Goal: Task Accomplishment & Management: Manage account settings

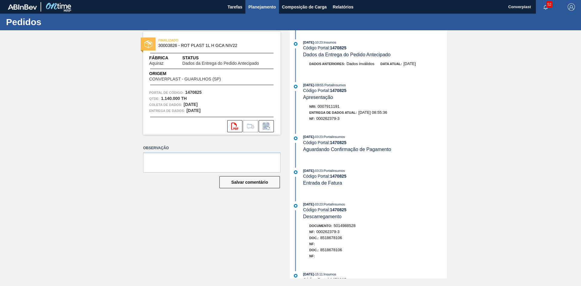
click at [260, 8] on font "Planejamento" at bounding box center [263, 7] width 28 height 5
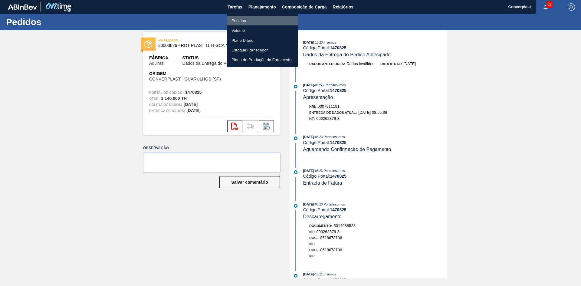
click at [245, 22] on font "Pedidos" at bounding box center [239, 20] width 15 height 5
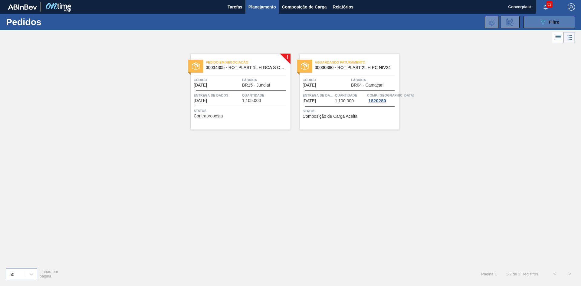
click at [540, 21] on icon "089F7B8B-B2A5-4AFE-B5C0-19BA573D28AC" at bounding box center [542, 21] width 7 height 7
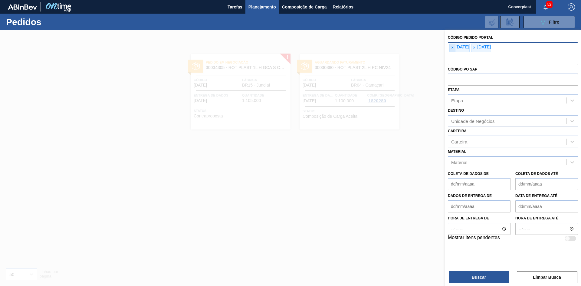
click at [454, 47] on span "×" at bounding box center [453, 48] width 6 height 8
click at [454, 54] on input "text" at bounding box center [513, 60] width 130 height 12
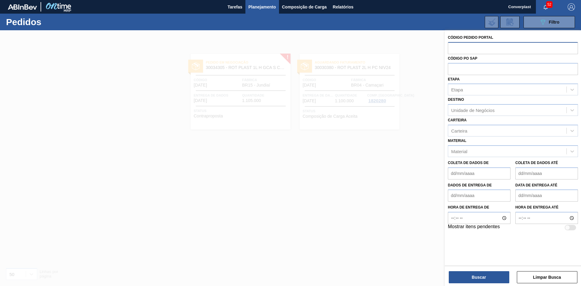
paste input "2012839"
type input "2012839"
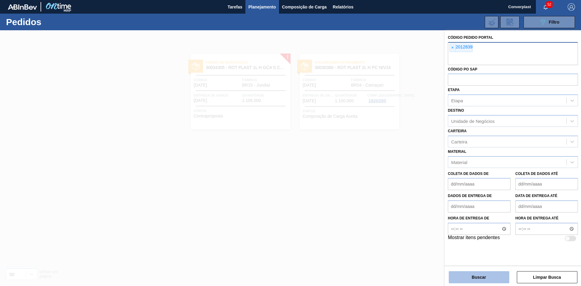
click at [466, 277] on button "Buscar" at bounding box center [479, 277] width 61 height 12
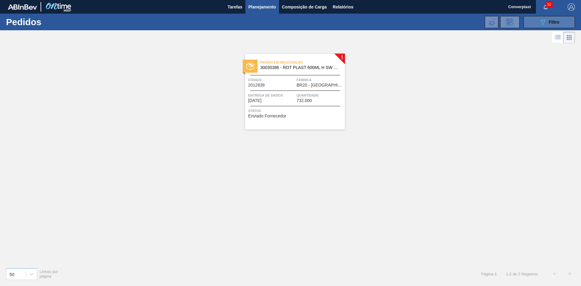
click at [546, 21] on icon "089F7B8B-B2A5-4AFE-B5C0-19BA573D28AC" at bounding box center [542, 21] width 7 height 7
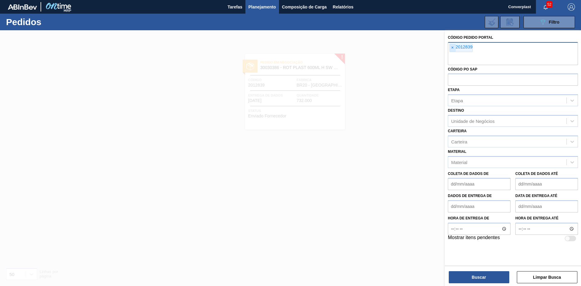
click at [450, 46] on span "×" at bounding box center [453, 48] width 6 height 8
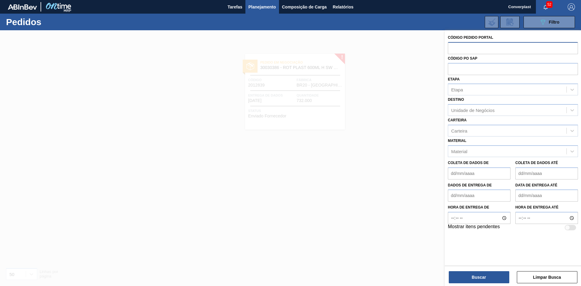
paste input "text"
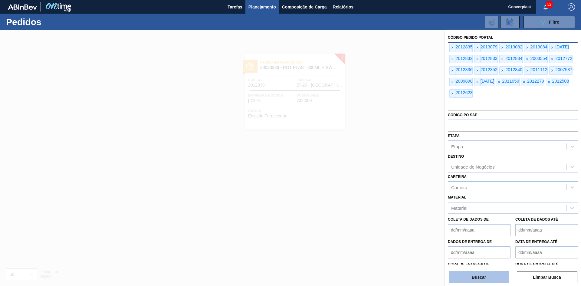
click at [454, 276] on button "Buscar" at bounding box center [479, 277] width 61 height 12
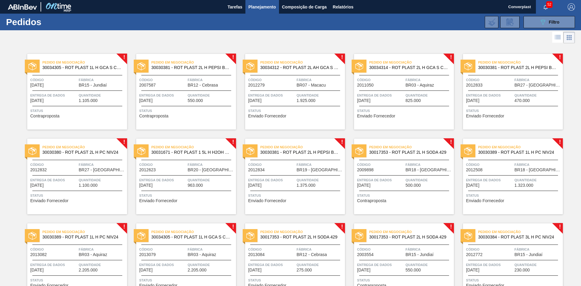
click at [67, 104] on div "Pedido em Negociação 30034305 - ROT PLAST 1L H GCA S CL NIV25 Código [DATE] Fáb…" at bounding box center [77, 92] width 100 height 76
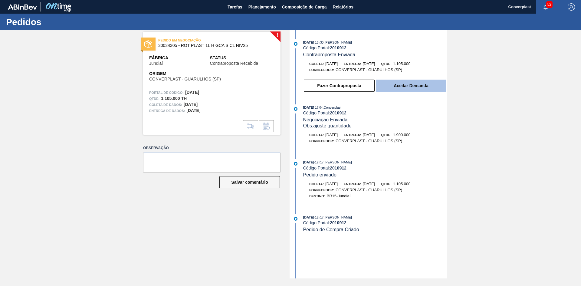
click at [387, 91] on button "Aceitar Demanda" at bounding box center [411, 86] width 71 height 12
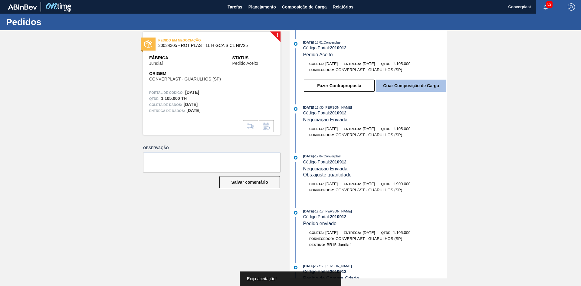
click at [397, 84] on font "Criar Composição de Carga" at bounding box center [411, 85] width 56 height 5
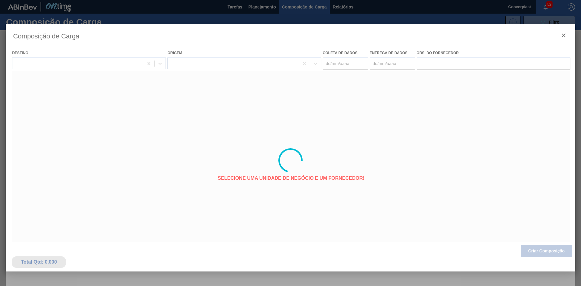
type coleta "[DATE]"
type entrega "[DATE]"
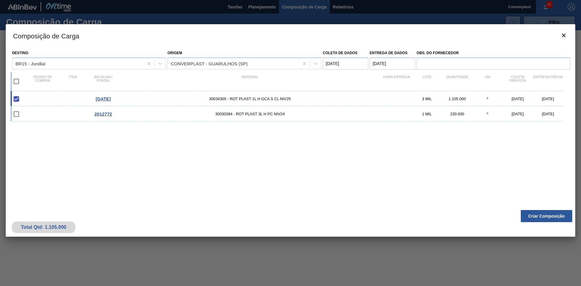
click at [550, 209] on div "Total Qtd: 1.105.000 Criar Composição" at bounding box center [291, 222] width 570 height 30
click at [546, 210] on button "Criar Composição" at bounding box center [546, 216] width 51 height 12
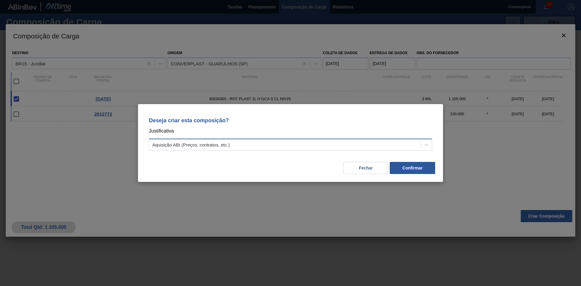
click at [308, 148] on div "Aquisição ABI (Preços, contratos, etc.)" at bounding box center [285, 144] width 272 height 9
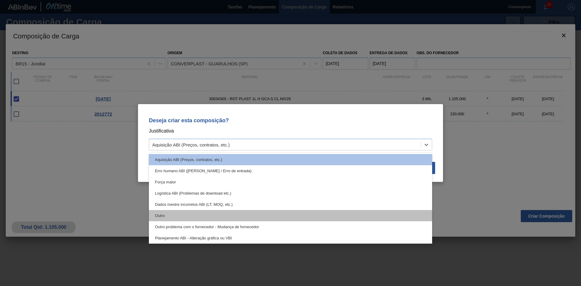
click at [182, 211] on div "Outro" at bounding box center [290, 215] width 283 height 11
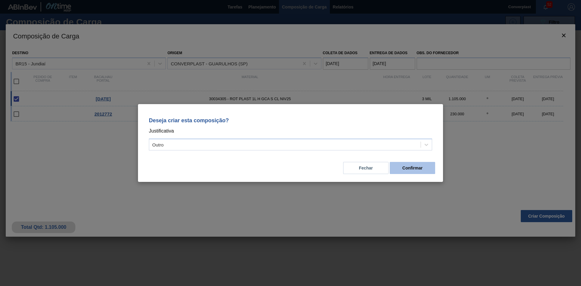
click at [411, 168] on font "Confirmar" at bounding box center [413, 168] width 20 height 5
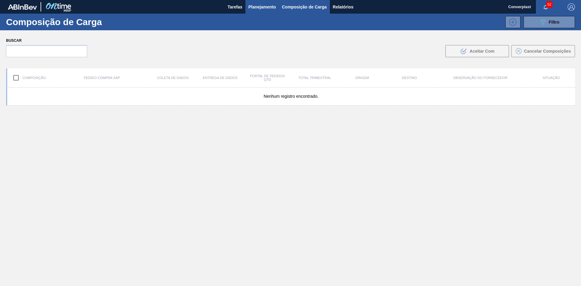
click at [254, 0] on button "Planejamento" at bounding box center [262, 7] width 34 height 14
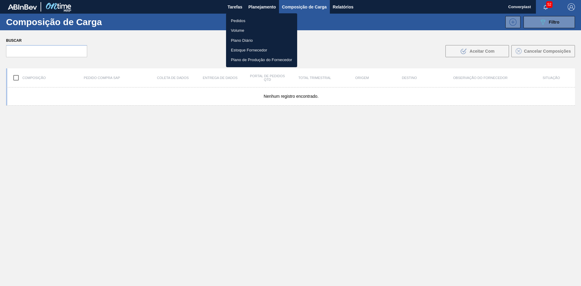
click at [232, 20] on font "Pedidos" at bounding box center [238, 20] width 15 height 5
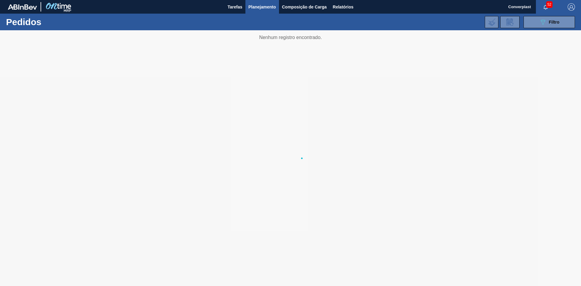
click at [183, 164] on div at bounding box center [290, 158] width 581 height 256
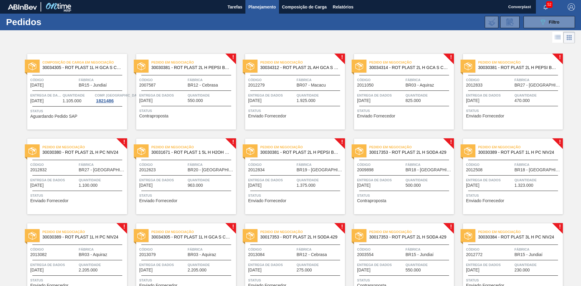
click at [178, 103] on div "Pedido em Negociação 30030381 - ROT PLAST 2L H PEPSI BLACK NIV24 Código 2007587…" at bounding box center [186, 92] width 100 height 76
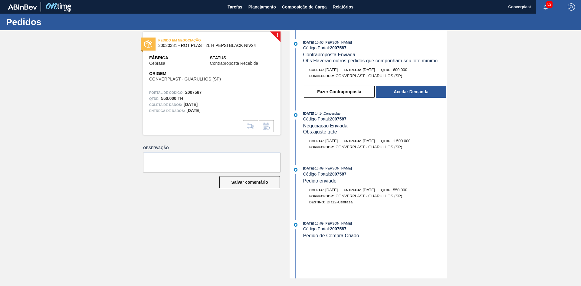
click at [400, 100] on div "[DATE] 10h53 : [PERSON_NAME] Código Portal: 2007587 Contraproposta Enviada Obs:…" at bounding box center [369, 70] width 156 height 62
click at [401, 93] on font "Aceitar Demanda" at bounding box center [411, 91] width 35 height 5
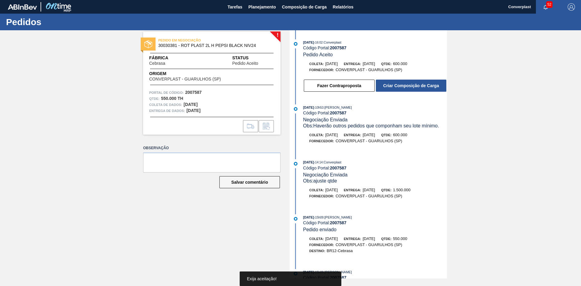
click at [401, 93] on div "[DATE] 16:02 : Converplast Código Portal: 2007587 Pedido Aceito Coleta: [DATE] …" at bounding box center [369, 67] width 156 height 56
click at [406, 83] on button "Criar Composição de Carga" at bounding box center [411, 86] width 71 height 12
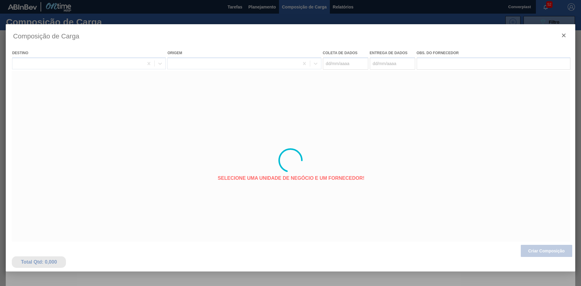
type coleta "[DATE]"
type entrega "[DATE]"
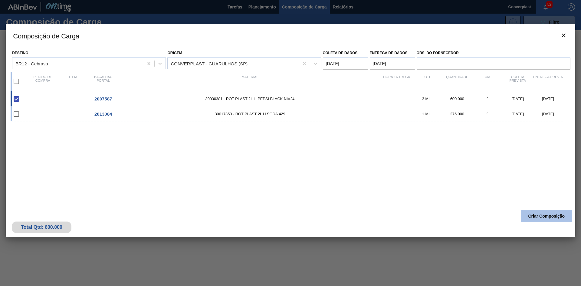
click at [540, 214] on font "Criar Composição" at bounding box center [547, 216] width 37 height 5
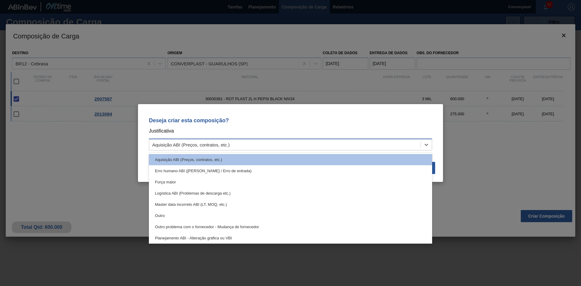
click at [203, 139] on div "Aquisição ABI (Preços, contratos, etc.)" at bounding box center [290, 145] width 283 height 12
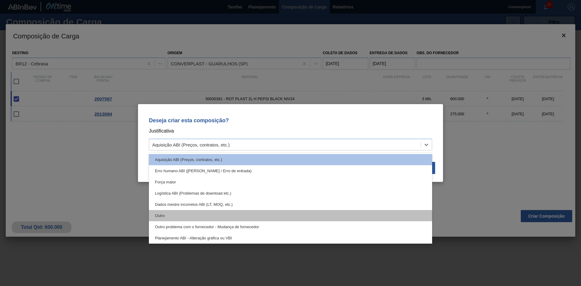
click at [179, 219] on div "Outro" at bounding box center [290, 215] width 283 height 11
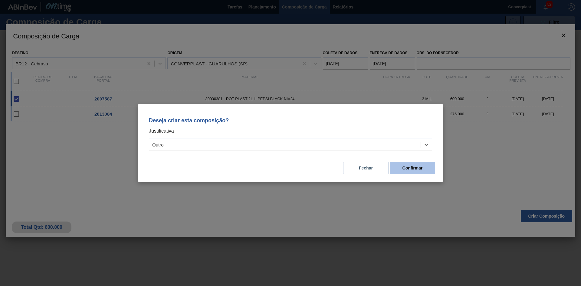
click at [402, 169] on button "Confirmar" at bounding box center [412, 168] width 45 height 12
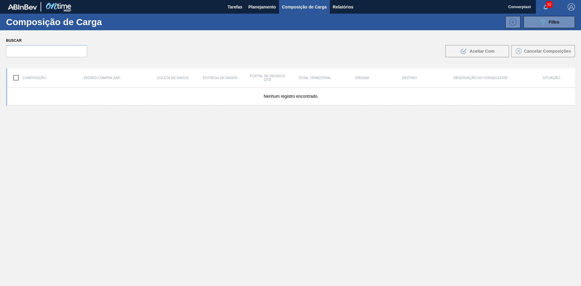
click at [199, 185] on div "Nenhum registro encontrado." at bounding box center [290, 200] width 569 height 227
click at [264, 6] on font "Planejamento" at bounding box center [263, 7] width 28 height 5
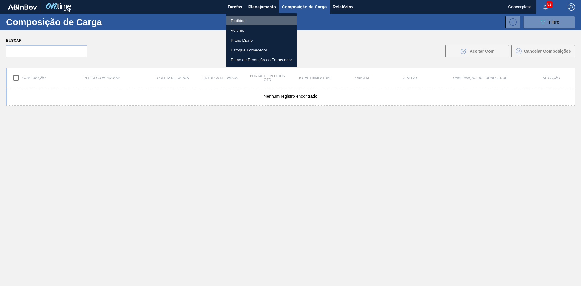
click at [248, 16] on li "Pedidos" at bounding box center [261, 21] width 71 height 10
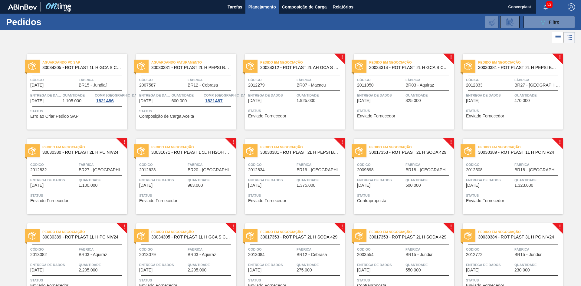
click at [280, 124] on div "Pedido em Negociação 30034312 - ROT PLAST 2L AH GCA S CL NIV25 Código 2012279 F…" at bounding box center [295, 92] width 100 height 76
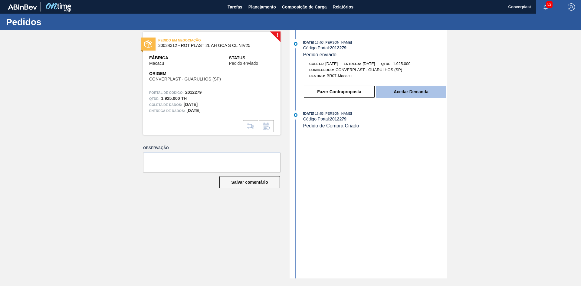
click at [399, 89] on button "Aceitar Demanda" at bounding box center [411, 92] width 71 height 12
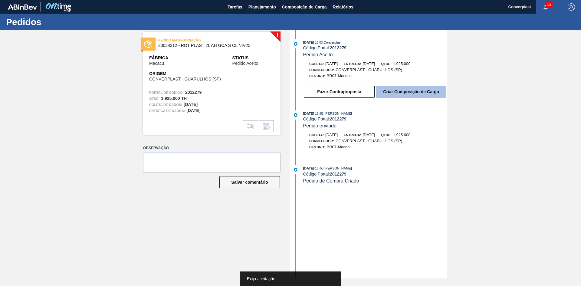
click at [395, 89] on button "Criar Composição de Carga" at bounding box center [411, 92] width 71 height 12
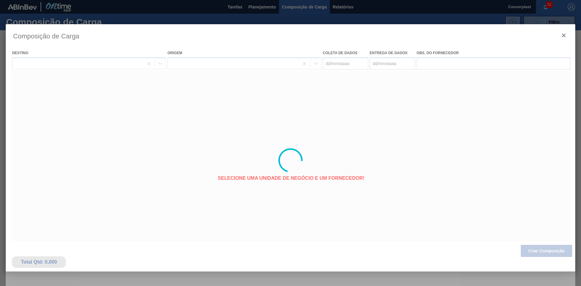
type coleta "[DATE]"
type entrega "[DATE]"
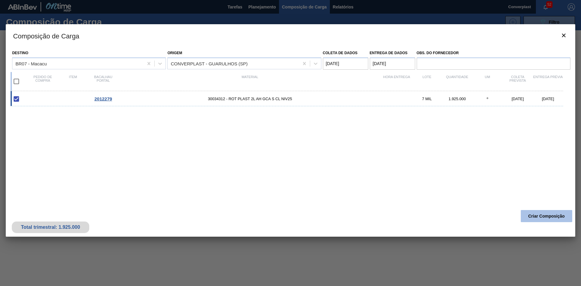
click at [542, 211] on button "Criar Composição" at bounding box center [546, 216] width 51 height 12
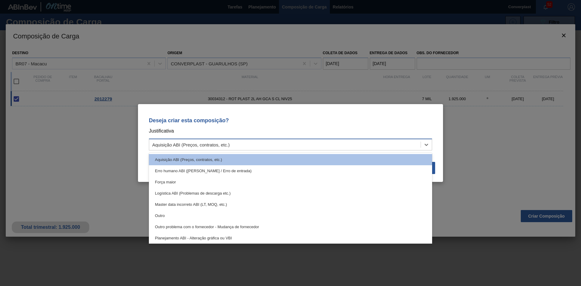
click at [240, 145] on div "Aquisição ABI (Preços, contratos, etc.)" at bounding box center [285, 144] width 272 height 9
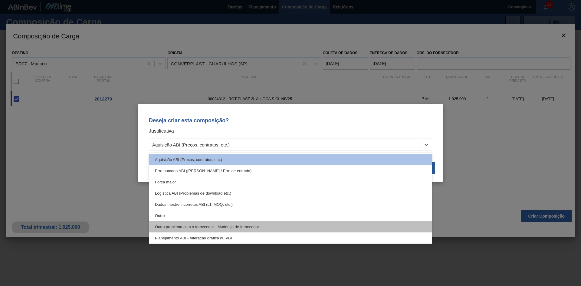
click at [177, 222] on div "Outro problema com o fornecedor - Mudança de fornecedor" at bounding box center [290, 226] width 283 height 11
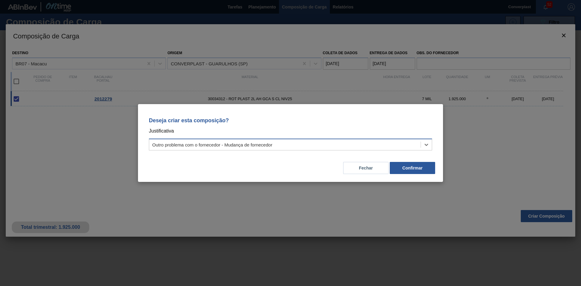
click at [200, 142] on font "Outro problema com o fornecedor - Mudança de fornecedor" at bounding box center [212, 144] width 120 height 5
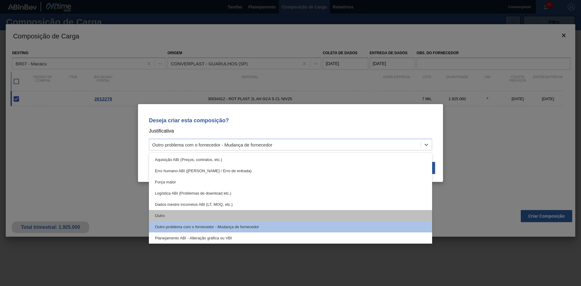
click at [181, 217] on div "Outro" at bounding box center [290, 215] width 283 height 11
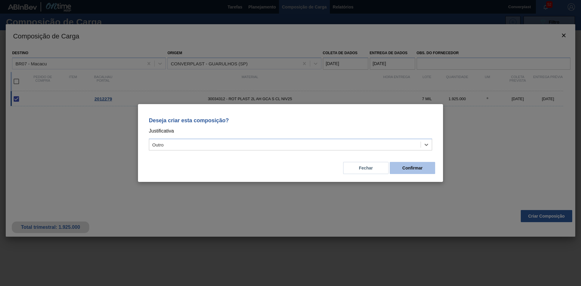
click at [408, 167] on font "Confirmar" at bounding box center [413, 168] width 20 height 5
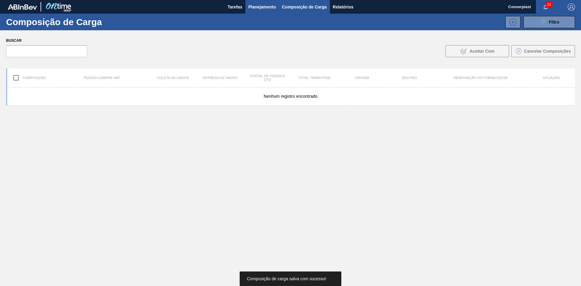
click at [257, 8] on font "Planejamento" at bounding box center [263, 7] width 28 height 5
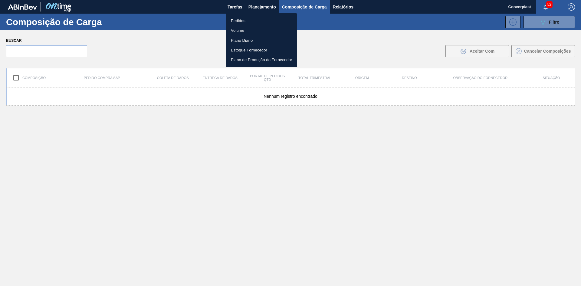
click at [242, 20] on font "Pedidos" at bounding box center [238, 20] width 15 height 5
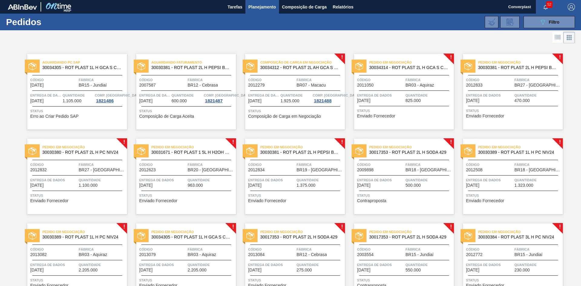
click at [379, 109] on span "Status" at bounding box center [404, 111] width 95 height 6
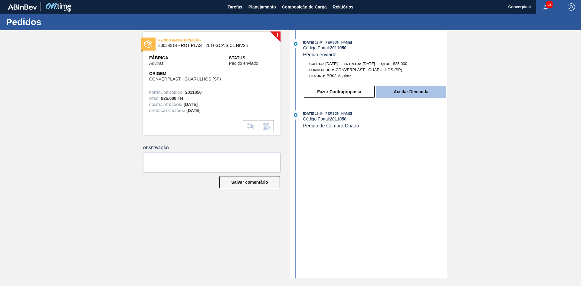
click at [411, 86] on button "Aceitar Demanda" at bounding box center [411, 92] width 71 height 12
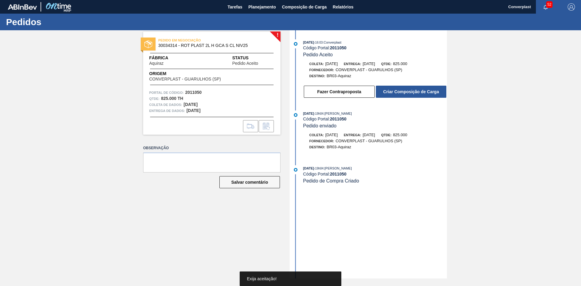
click at [407, 87] on button "Criar Composição de Carga" at bounding box center [411, 92] width 71 height 12
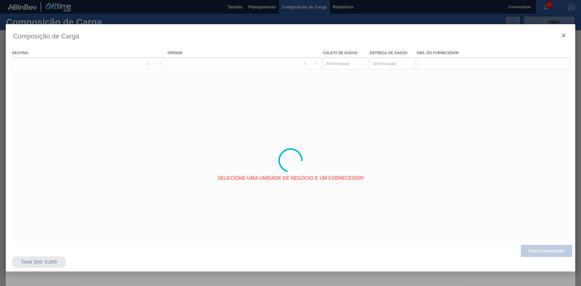
type coleta "[DATE]"
type entrega "[DATE]"
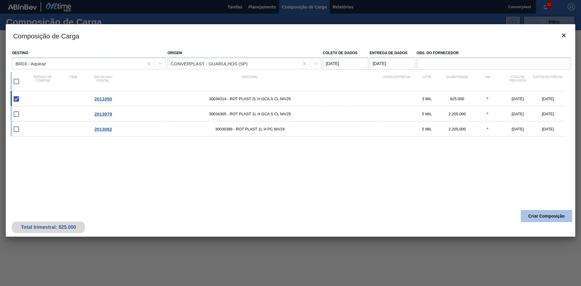
click at [529, 213] on button "Criar Composição" at bounding box center [546, 216] width 51 height 12
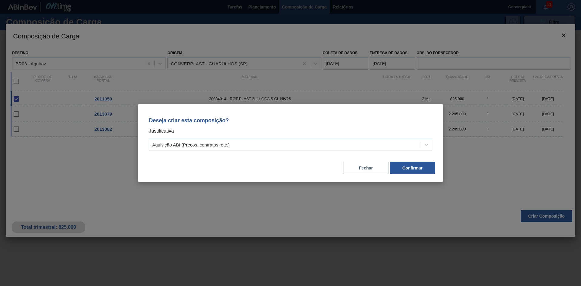
click at [237, 136] on div "Deseja criar esta composição? Justificativa Aquisição ABI (Preços, contratos, e…" at bounding box center [290, 132] width 291 height 43
click at [236, 144] on div "Aquisição ABI (Preços, contratos, etc.)" at bounding box center [285, 144] width 272 height 9
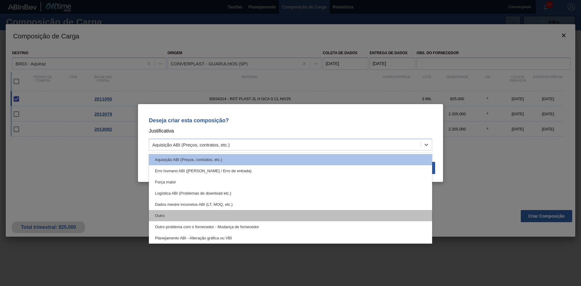
click at [175, 217] on div "Outro" at bounding box center [290, 215] width 283 height 11
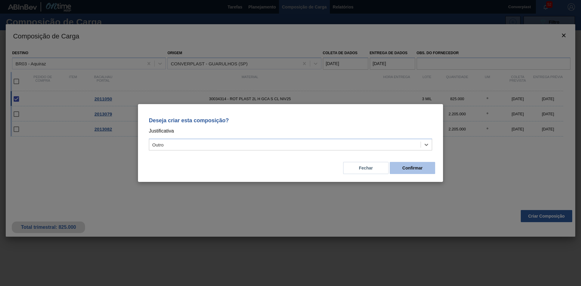
click at [395, 169] on button "Confirmar" at bounding box center [412, 168] width 45 height 12
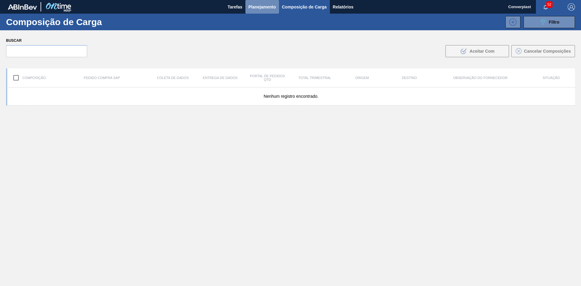
click at [255, 6] on font "Planejamento" at bounding box center [263, 7] width 28 height 5
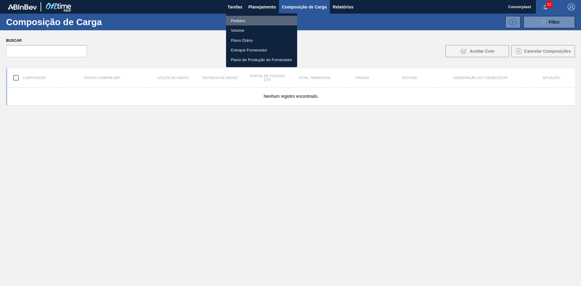
click at [238, 22] on font "Pedidos" at bounding box center [238, 20] width 15 height 5
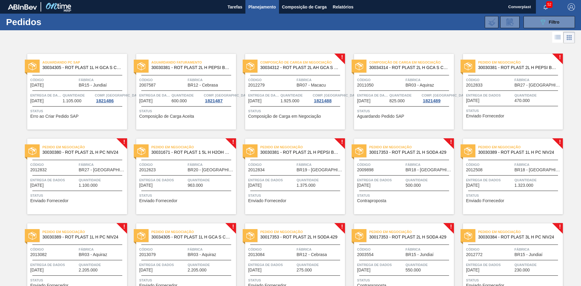
click at [492, 117] on font "Enviado Fornecedor" at bounding box center [485, 116] width 38 height 5
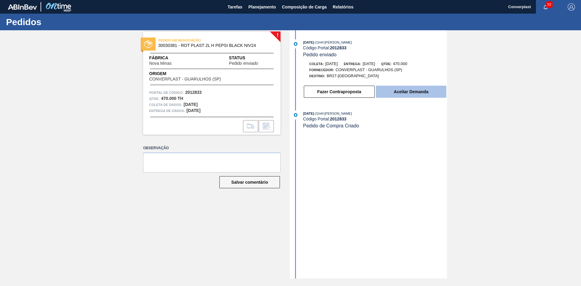
click at [409, 89] on font "Aceitar Demanda" at bounding box center [411, 91] width 35 height 5
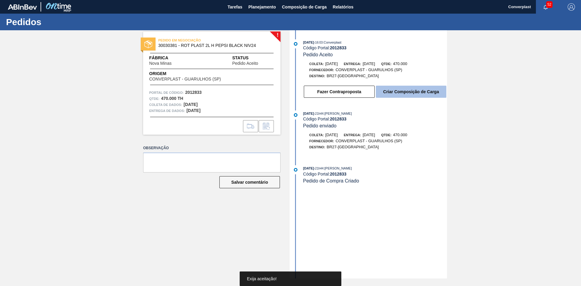
click at [402, 94] on button "Criar Composição de Carga" at bounding box center [411, 92] width 71 height 12
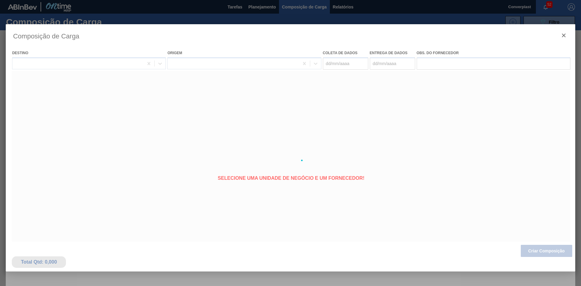
type coleta "[DATE]"
type entrega "[DATE]"
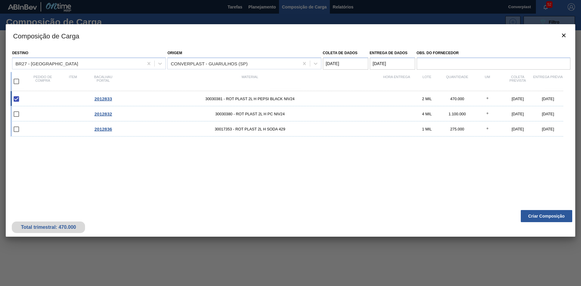
click at [532, 209] on div "Total trimestral: 470.000 Criar Composição" at bounding box center [291, 222] width 570 height 30
click at [527, 217] on button "Criar Composição" at bounding box center [546, 216] width 51 height 12
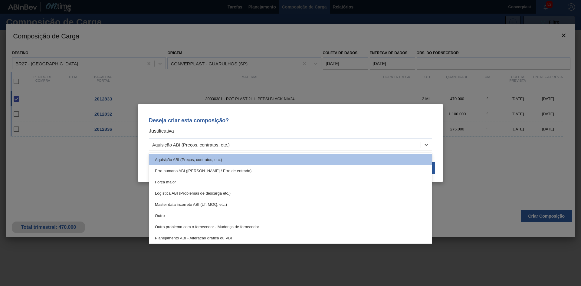
click at [210, 140] on div "Aquisição ABI (Preços, contratos, etc.)" at bounding box center [290, 145] width 283 height 12
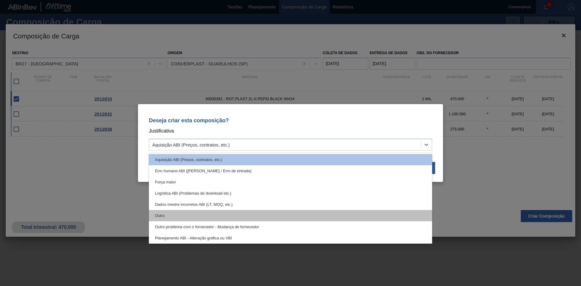
click at [208, 215] on div "Outro" at bounding box center [290, 215] width 283 height 11
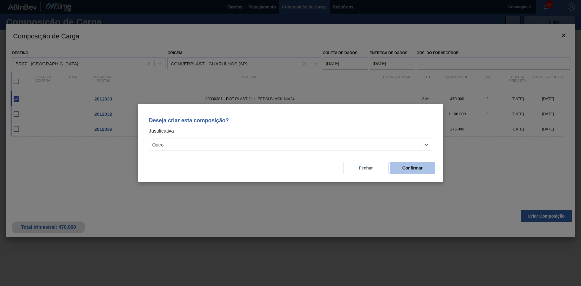
click at [416, 173] on button "Confirmar" at bounding box center [412, 168] width 45 height 12
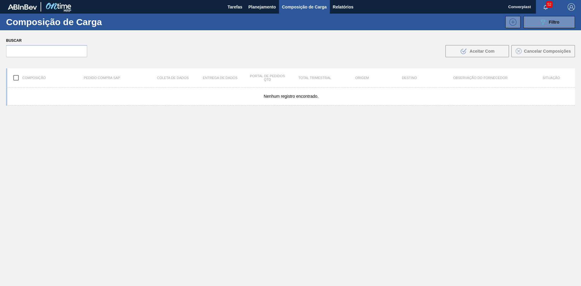
click at [255, 7] on font "Planejamento" at bounding box center [263, 7] width 28 height 5
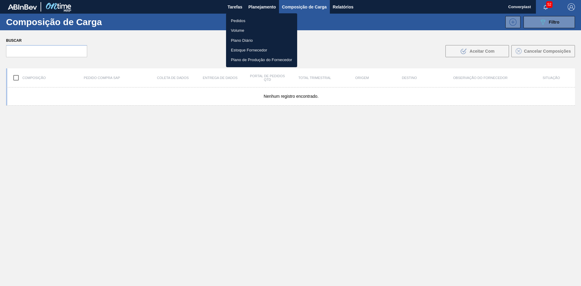
click at [238, 20] on font "Pedidos" at bounding box center [238, 20] width 15 height 5
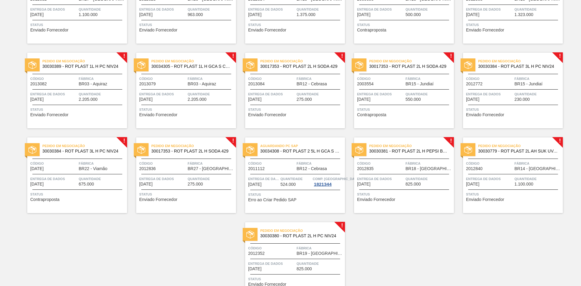
scroll to position [182, 0]
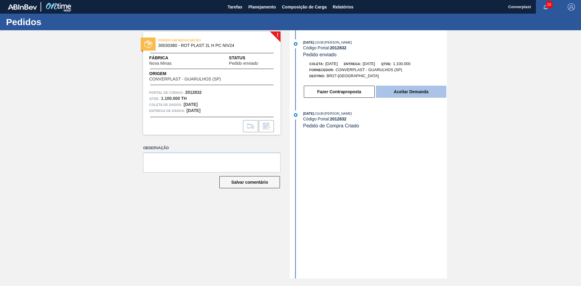
click at [405, 91] on font "Aceitar Demanda" at bounding box center [411, 91] width 35 height 5
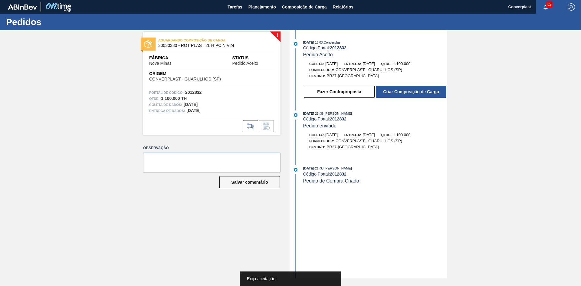
click at [405, 91] on font "Criar Composição de Carga" at bounding box center [411, 91] width 56 height 5
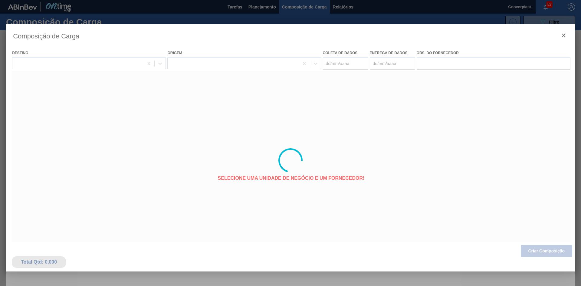
type coleta "[DATE]"
type entrega "[DATE]"
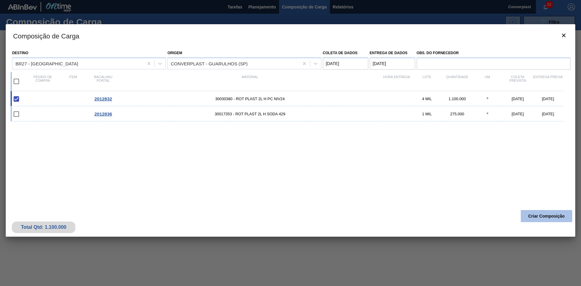
click at [533, 213] on button "Criar Composição" at bounding box center [546, 216] width 51 height 12
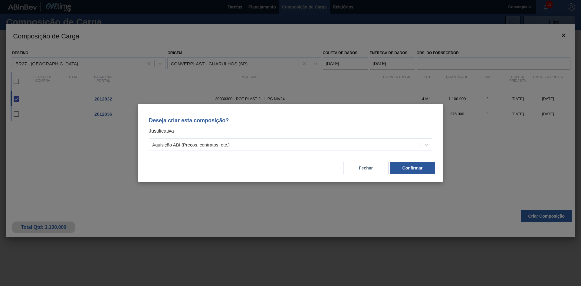
click at [293, 140] on div "Aquisição ABI (Preços, contratos, etc.)" at bounding box center [285, 144] width 272 height 9
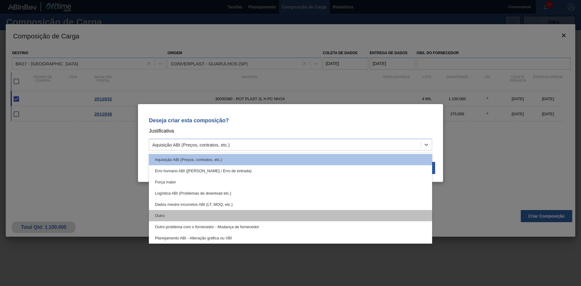
click at [155, 216] on div "Outro" at bounding box center [290, 215] width 283 height 11
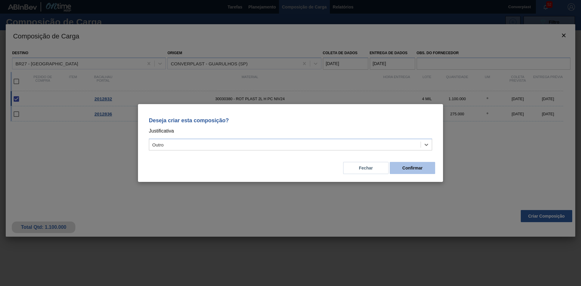
click at [401, 173] on button "Confirmar" at bounding box center [412, 168] width 45 height 12
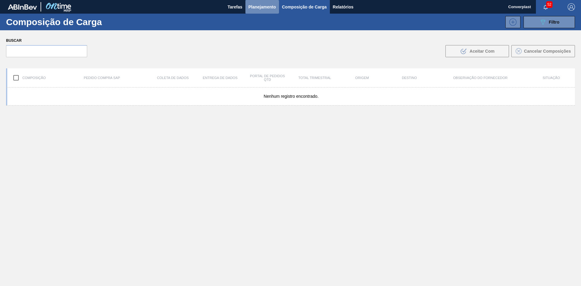
click at [252, 8] on font "Planejamento" at bounding box center [263, 7] width 28 height 5
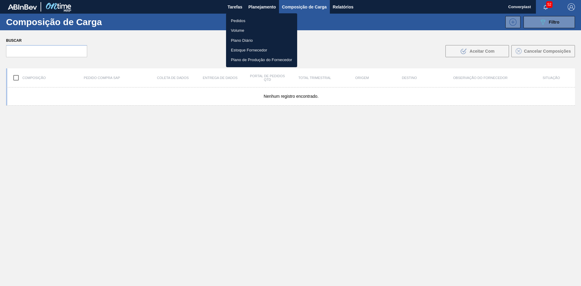
click at [238, 22] on font "Pedidos" at bounding box center [238, 20] width 15 height 5
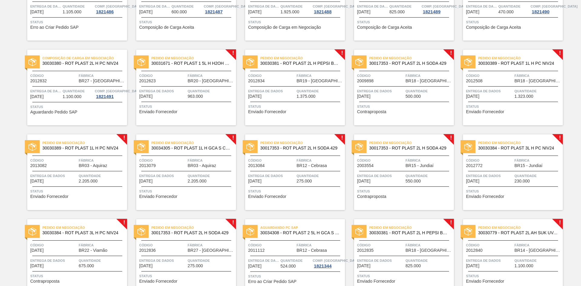
scroll to position [61, 0]
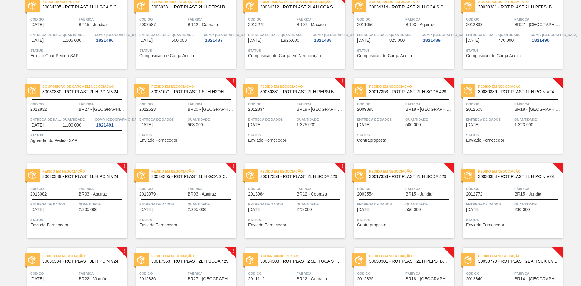
click at [208, 150] on div "Pedido em Negociação 30031671 - ROT PLAST 1 5L H H2OH LIMONETO IN211 Código 201…" at bounding box center [186, 116] width 100 height 76
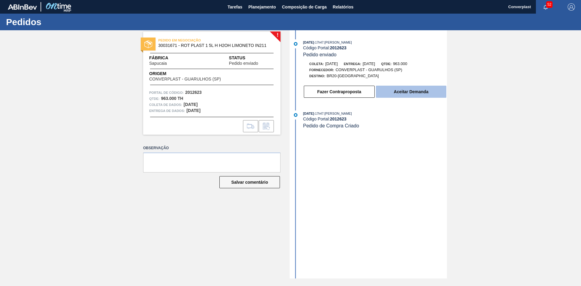
click at [396, 93] on font "Aceitar Demanda" at bounding box center [411, 91] width 35 height 5
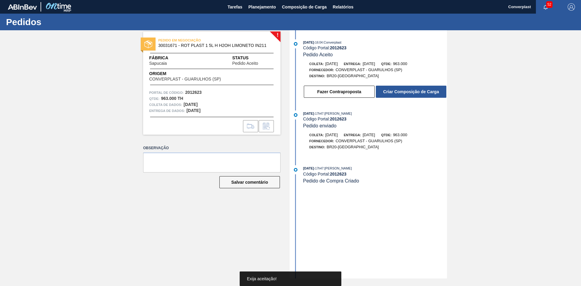
click at [396, 93] on font "Criar Composição de Carga" at bounding box center [411, 91] width 56 height 5
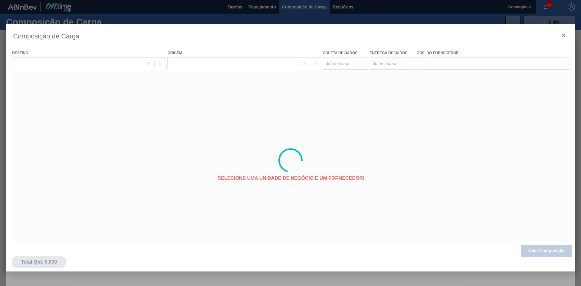
type coleta "[DATE]"
type entrega "[DATE]"
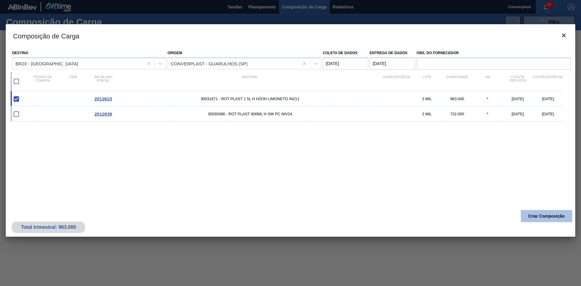
click at [527, 217] on button "Criar Composição" at bounding box center [546, 216] width 51 height 12
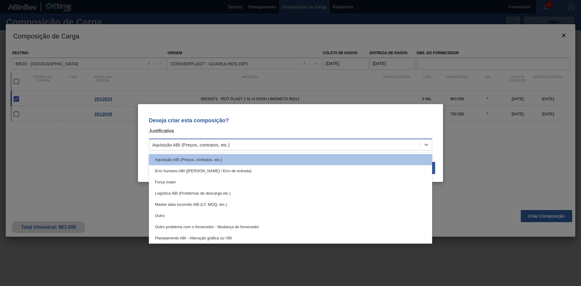
click at [276, 145] on div "Aquisição ABI (Preços, contratos, etc.)" at bounding box center [285, 144] width 272 height 9
drag, startPoint x: 197, startPoint y: 215, endPoint x: 199, endPoint y: 209, distance: 6.4
click at [197, 215] on div "Outro" at bounding box center [290, 215] width 283 height 11
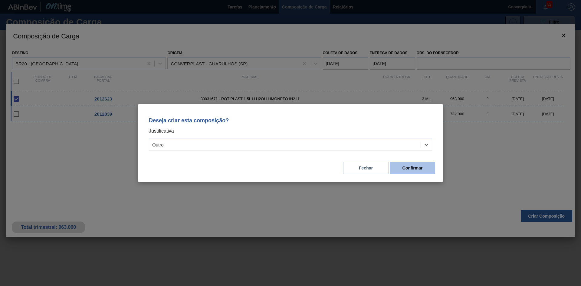
click at [408, 163] on button "Confirmar" at bounding box center [412, 168] width 45 height 12
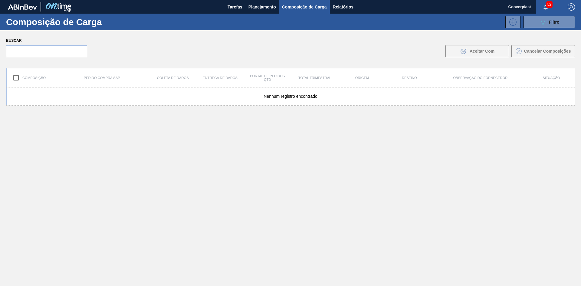
click at [181, 228] on div "Nenhum registro encontrado." at bounding box center [290, 200] width 569 height 227
click at [256, 7] on font "Planejamento" at bounding box center [263, 7] width 28 height 5
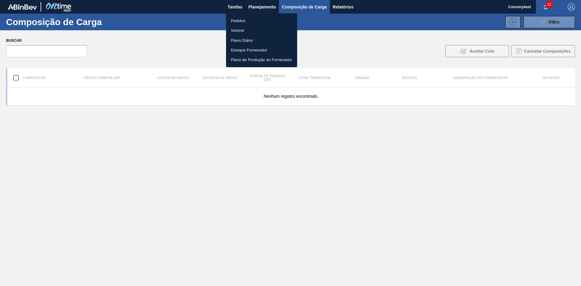
click at [238, 24] on li "Pedidos" at bounding box center [261, 21] width 71 height 10
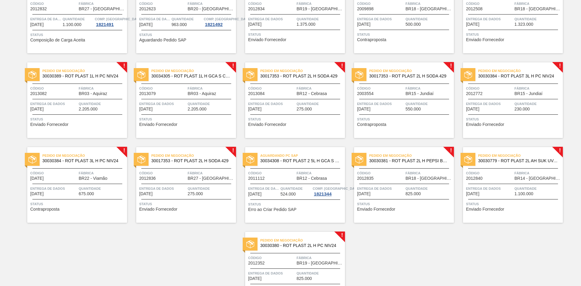
scroll to position [151, 0]
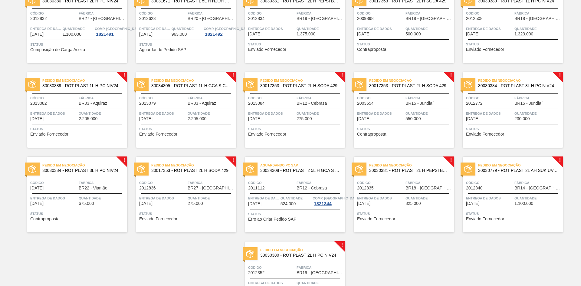
click at [290, 58] on div "Pedido em Negociação 30030381 - ROT PLAST 2L H PEPSI BLACK NIV24 Código 2012834…" at bounding box center [295, 25] width 100 height 76
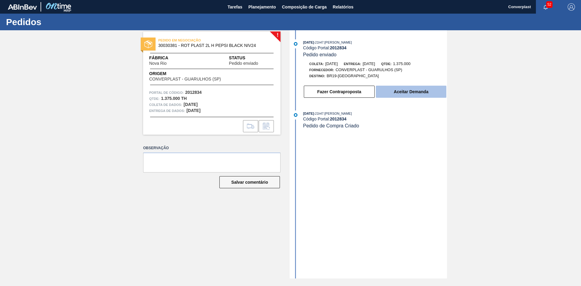
click at [389, 90] on button "Aceitar Demanda" at bounding box center [411, 92] width 71 height 12
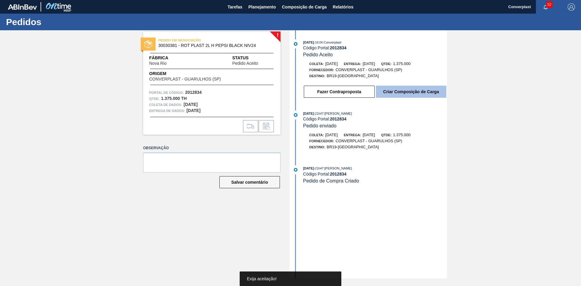
click at [412, 92] on font "Criar Composição de Carga" at bounding box center [411, 91] width 56 height 5
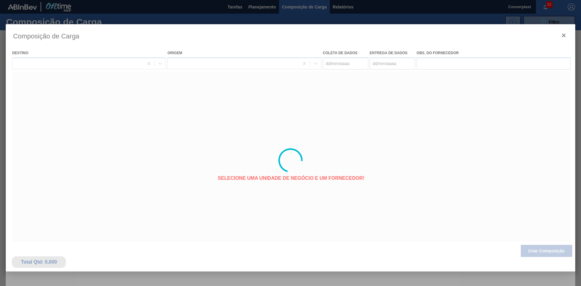
type coleta "[DATE]"
type entrega "[DATE]"
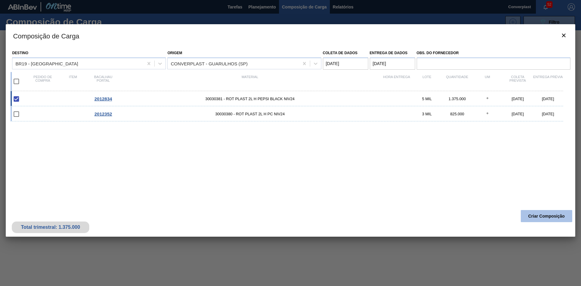
click at [533, 212] on button "Criar Composição" at bounding box center [546, 216] width 51 height 12
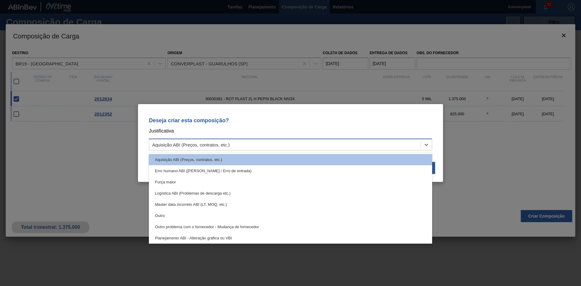
click at [313, 144] on div "Aquisição ABI (Preços, contratos, etc.)" at bounding box center [285, 144] width 272 height 9
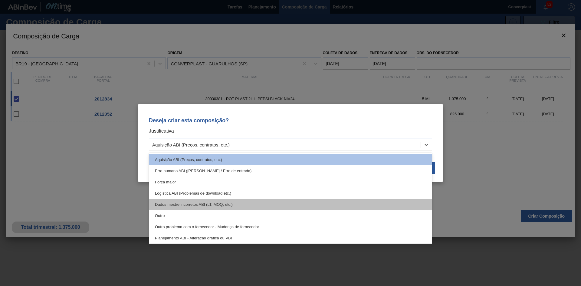
click at [216, 210] on div "Dados mestre incorretos ABI (LT, MOQ, etc.)" at bounding box center [290, 204] width 283 height 11
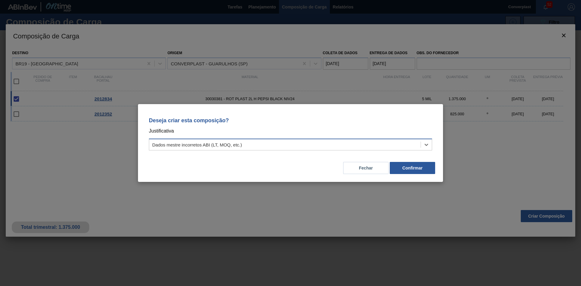
click at [249, 142] on div "Dados mestre incorretos ABI (LT, MOQ, etc.)" at bounding box center [285, 144] width 272 height 9
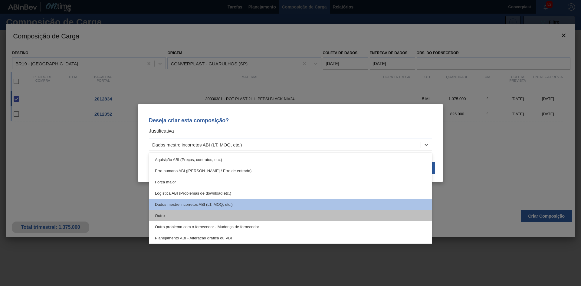
click at [212, 216] on div "Outro" at bounding box center [290, 215] width 283 height 11
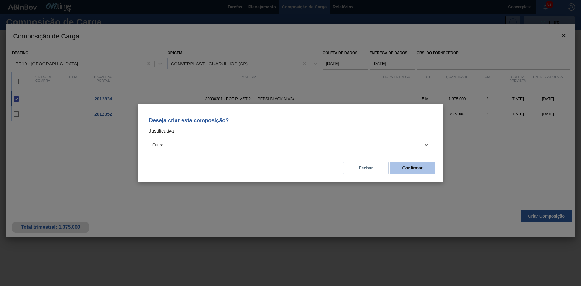
click at [420, 168] on font "Confirmar" at bounding box center [413, 168] width 20 height 5
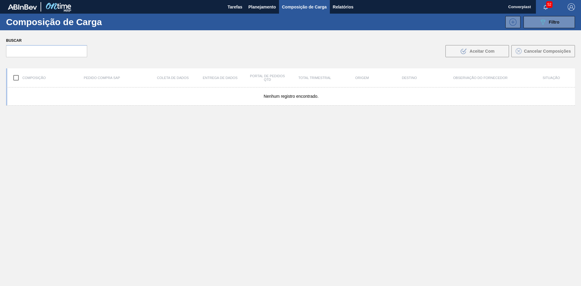
click at [255, 7] on font "Planejamento" at bounding box center [263, 7] width 28 height 5
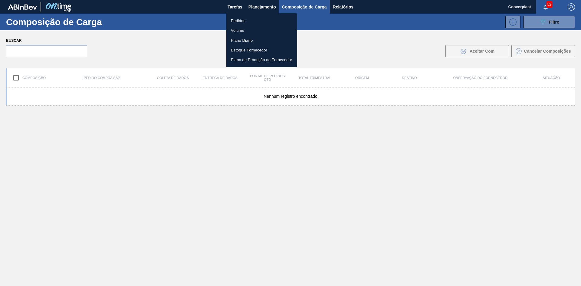
click at [237, 19] on font "Pedidos" at bounding box center [238, 20] width 15 height 5
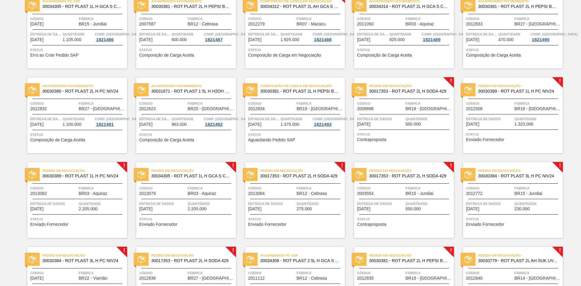
scroll to position [61, 0]
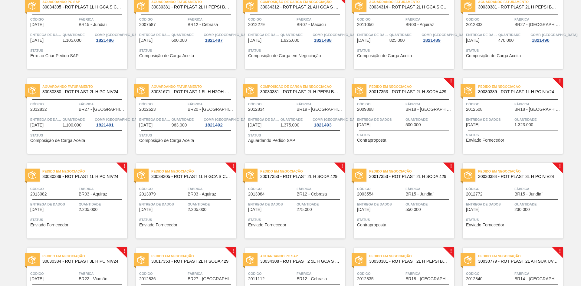
click at [377, 133] on span "Status" at bounding box center [404, 135] width 95 height 6
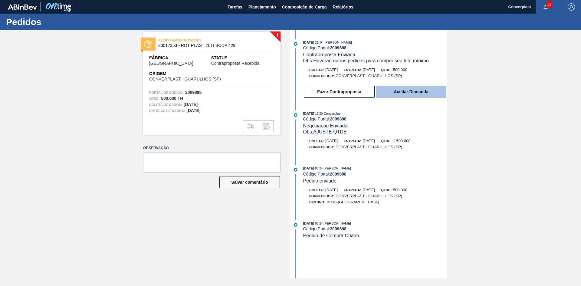
click at [398, 94] on font "Aceitar Demanda" at bounding box center [411, 91] width 35 height 5
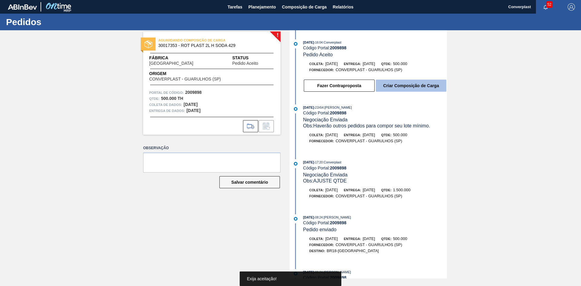
click at [400, 85] on font "Criar Composição de Carga" at bounding box center [411, 85] width 56 height 5
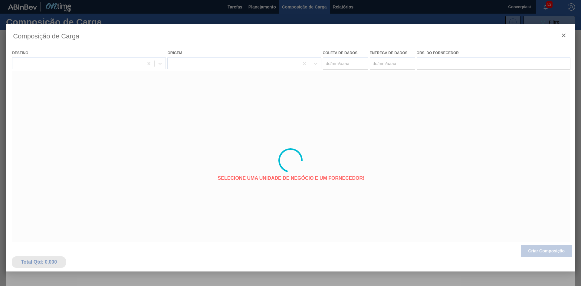
type coleta "[DATE]"
type entrega "[DATE]"
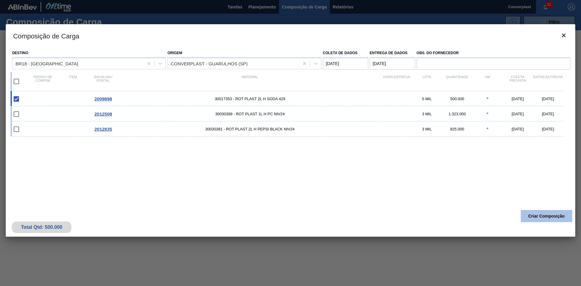
click at [528, 215] on button "Criar Composição" at bounding box center [546, 216] width 51 height 12
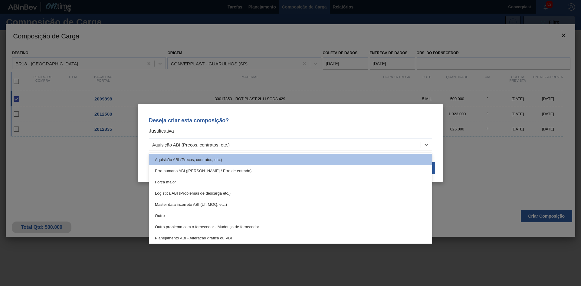
click at [272, 139] on div "Aquisição ABI (Preços, contratos, etc.)" at bounding box center [290, 145] width 283 height 12
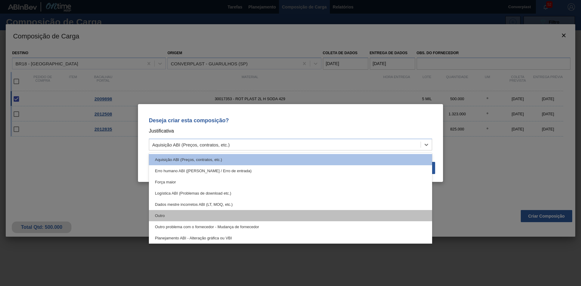
click at [209, 221] on div "Outro" at bounding box center [290, 215] width 283 height 11
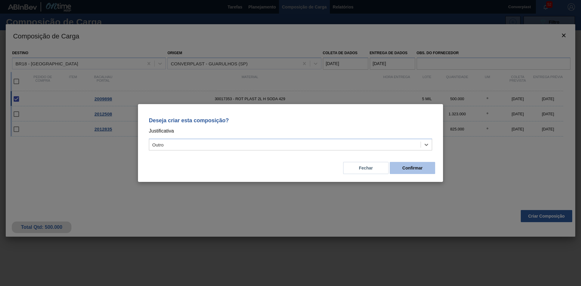
click at [419, 164] on button "Confirmar" at bounding box center [412, 168] width 45 height 12
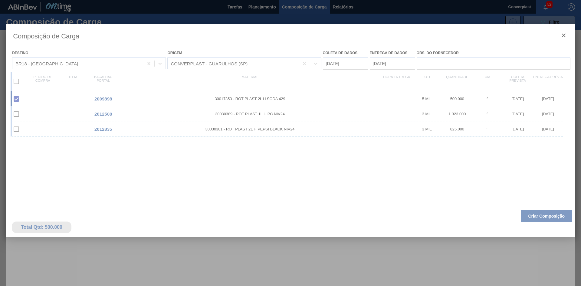
click at [249, 2] on div at bounding box center [290, 143] width 581 height 286
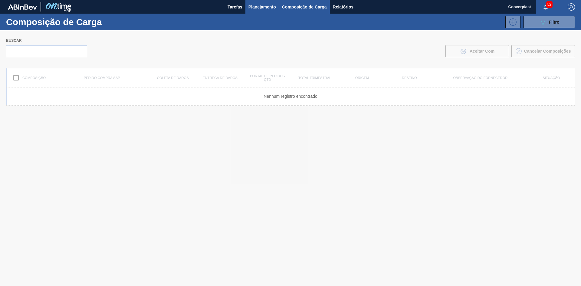
click at [256, 6] on font "Planejamento" at bounding box center [263, 7] width 28 height 5
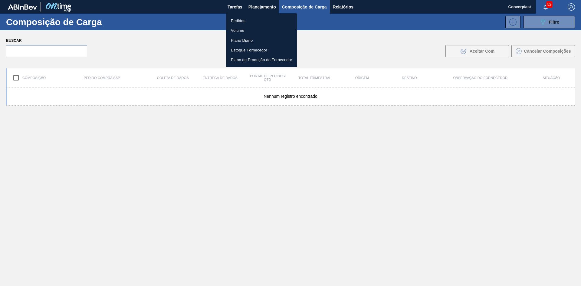
click at [258, 22] on li "Pedidos" at bounding box center [261, 21] width 71 height 10
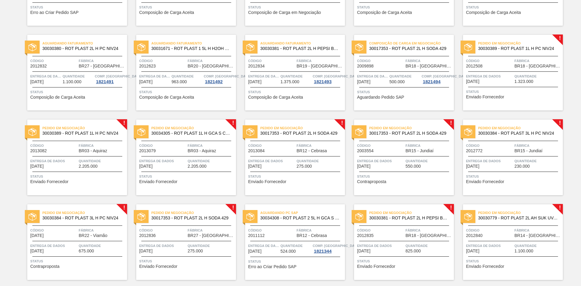
scroll to position [121, 0]
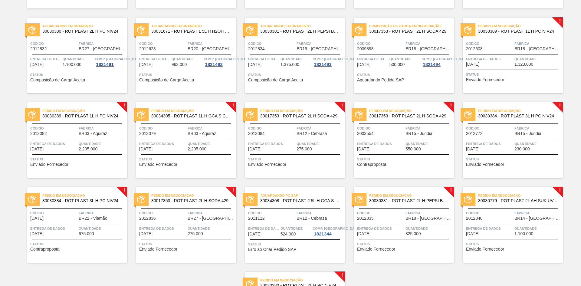
click at [479, 84] on div "Pedido em Negociação 30030389 - ROT PLAST 1L H PC NIV24 Código 2012508 Fábrica …" at bounding box center [513, 56] width 100 height 76
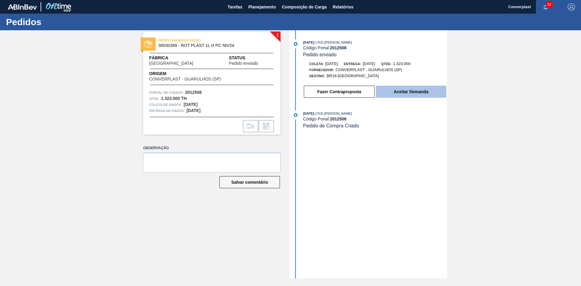
click at [412, 94] on font "Aceitar Demanda" at bounding box center [411, 91] width 35 height 5
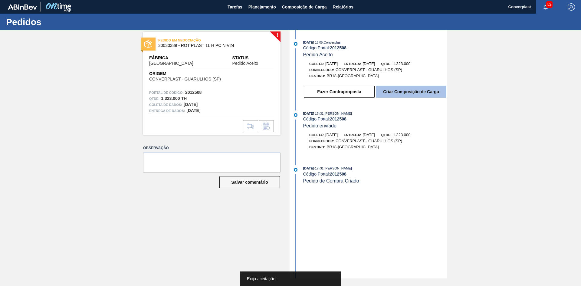
click at [414, 90] on font "Criar Composição de Carga" at bounding box center [411, 91] width 56 height 5
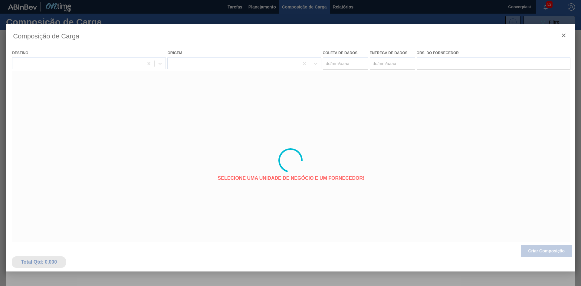
type coleta "[DATE]"
type entrega "[DATE]"
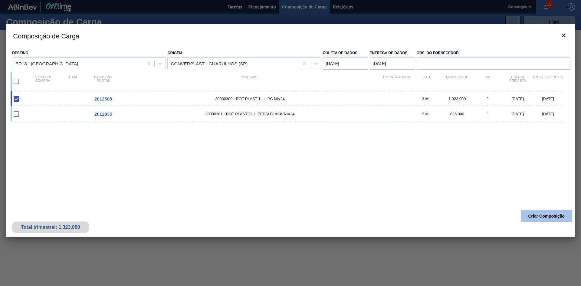
click at [532, 219] on button "Criar Composição" at bounding box center [546, 216] width 51 height 12
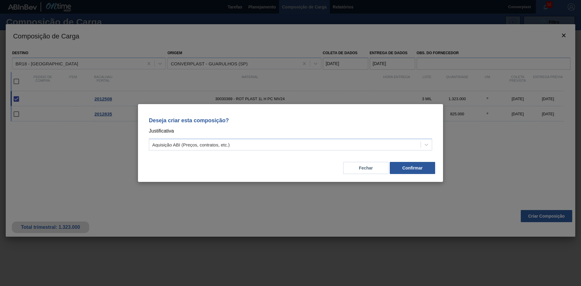
click at [335, 151] on div "Deseja criar esta composição? Justificativa Aquisição ABI (Preços, contratos, e…" at bounding box center [290, 132] width 291 height 43
click at [299, 150] on div "Aquisição ABI (Preços, contratos, etc.)" at bounding box center [290, 145] width 283 height 12
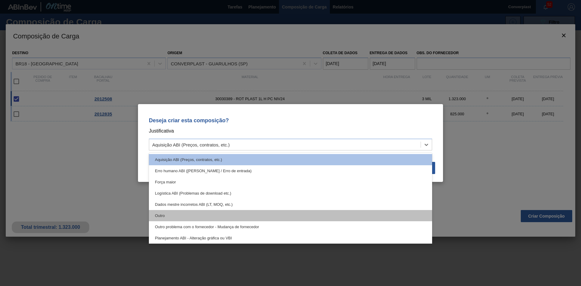
click at [235, 214] on div "Outro" at bounding box center [290, 215] width 283 height 11
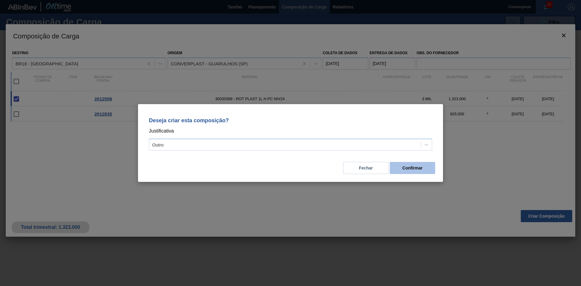
click at [409, 172] on button "Confirmar" at bounding box center [412, 168] width 45 height 12
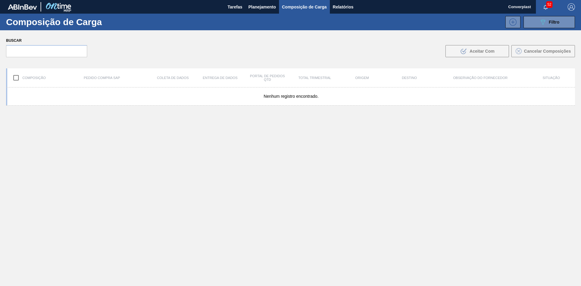
click at [197, 187] on div "Nenhum registro encontrado." at bounding box center [290, 200] width 569 height 227
click at [257, 4] on font "Planejamento" at bounding box center [263, 6] width 28 height 7
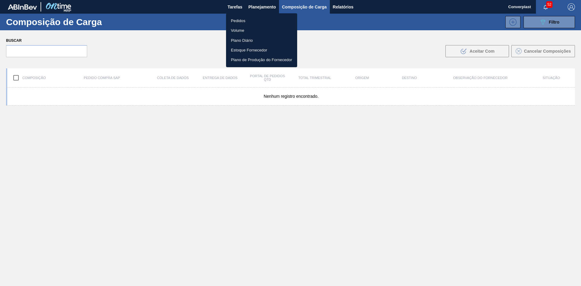
click at [241, 22] on font "Pedidos" at bounding box center [238, 20] width 15 height 5
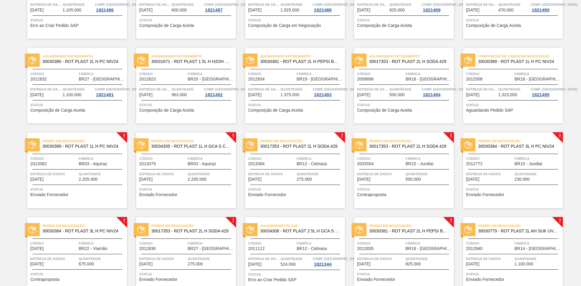
scroll to position [182, 0]
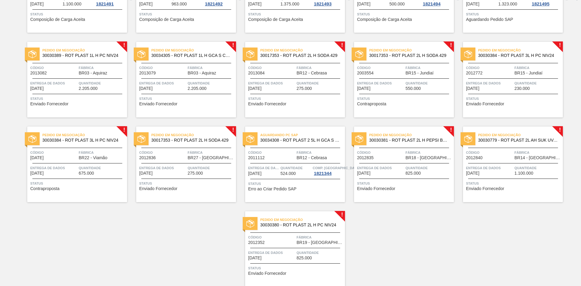
click at [65, 99] on span "Status" at bounding box center [77, 99] width 95 height 6
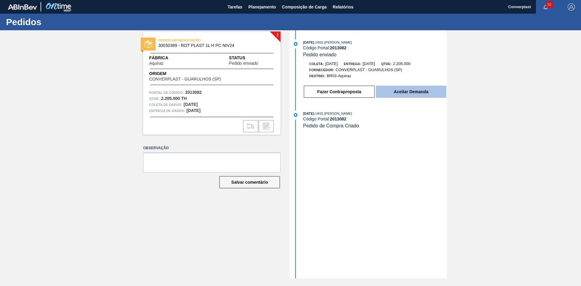
click at [390, 94] on button "Aceitar Demanda" at bounding box center [411, 92] width 71 height 12
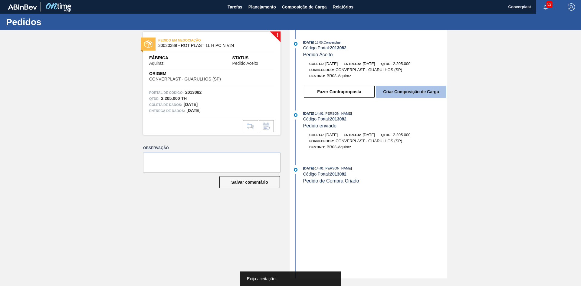
click at [397, 90] on font "Criar Composição de Carga" at bounding box center [411, 91] width 56 height 5
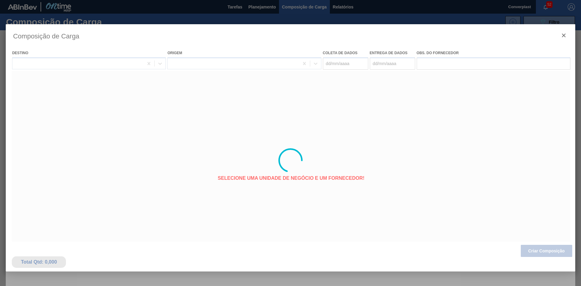
type coleta "[DATE]"
type entrega "[DATE]"
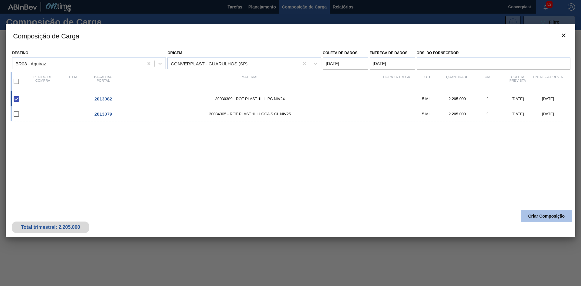
click at [538, 218] on font "Criar Composição" at bounding box center [547, 216] width 37 height 5
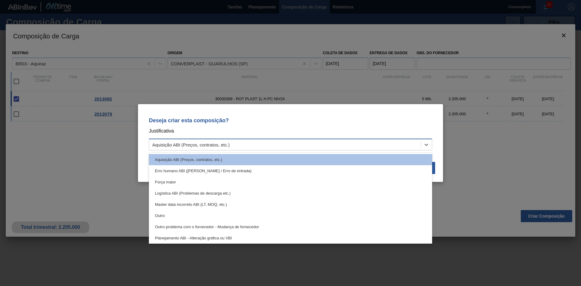
click at [297, 145] on div "Aquisição ABI (Preços, contratos, etc.)" at bounding box center [285, 144] width 272 height 9
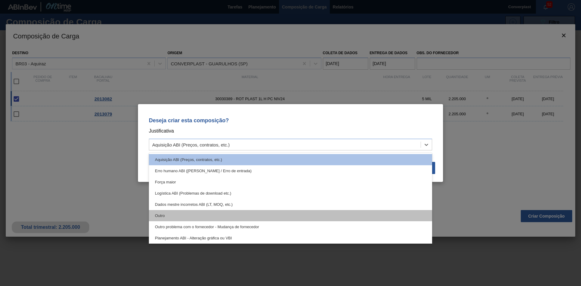
click at [209, 220] on div "Outro" at bounding box center [290, 215] width 283 height 11
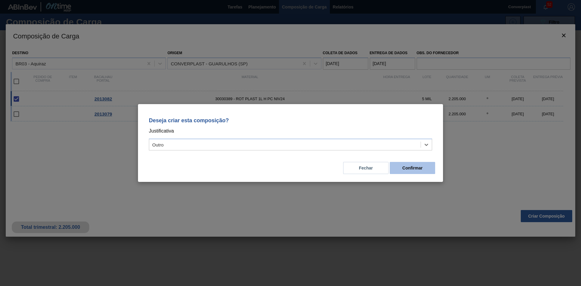
click at [418, 167] on font "Confirmar" at bounding box center [413, 168] width 20 height 5
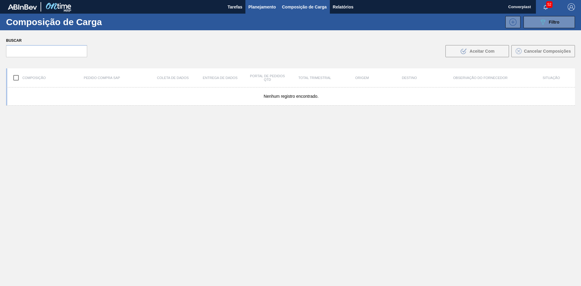
click at [255, 5] on font "Planejamento" at bounding box center [263, 7] width 28 height 5
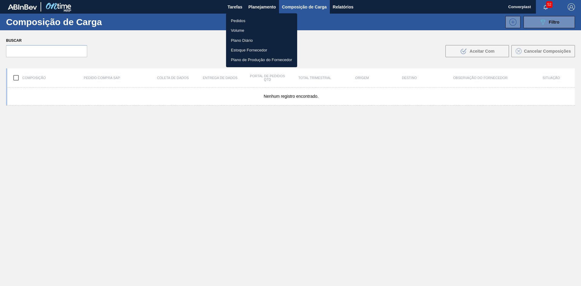
click at [238, 22] on font "Pedidos" at bounding box center [238, 20] width 15 height 5
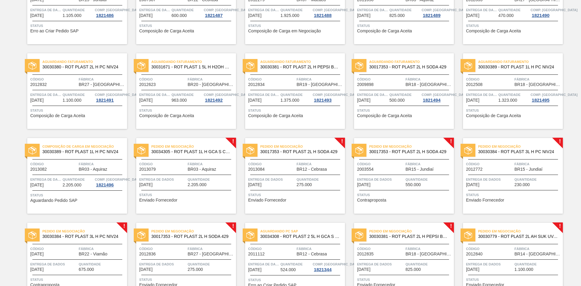
scroll to position [182, 0]
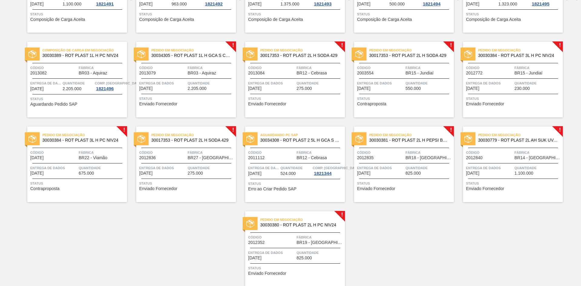
click at [163, 108] on div "Pedido em Negociação 30034305 - ROT PLAST 1L H GCA S CL NIV25 Código 2013079 Fá…" at bounding box center [186, 80] width 100 height 76
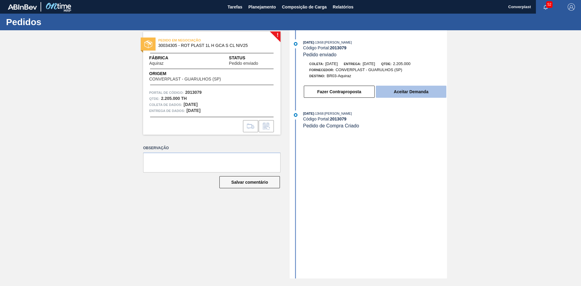
click at [412, 86] on button "Aceitar Demanda" at bounding box center [411, 92] width 71 height 12
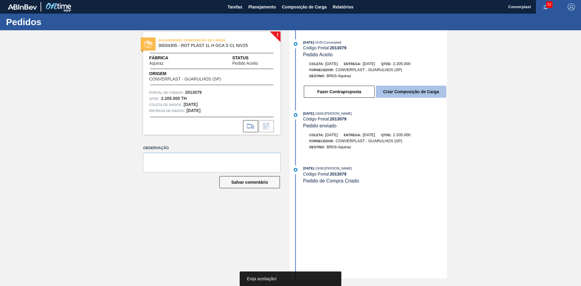
click at [406, 91] on font "Criar Composição de Carga" at bounding box center [411, 91] width 56 height 5
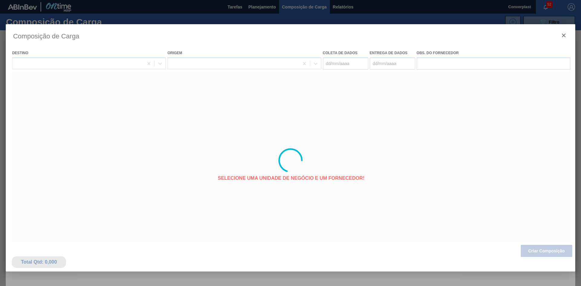
type coleta "[DATE]"
type entrega "[DATE]"
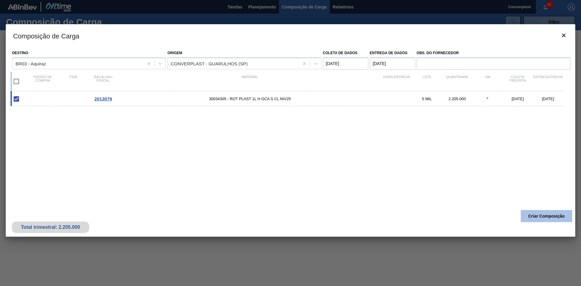
click at [534, 214] on font "Criar Composição" at bounding box center [547, 216] width 37 height 5
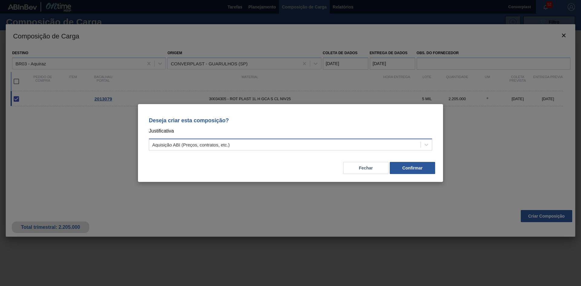
click at [311, 147] on div "Aquisição ABI (Preços, contratos, etc.)" at bounding box center [285, 144] width 272 height 9
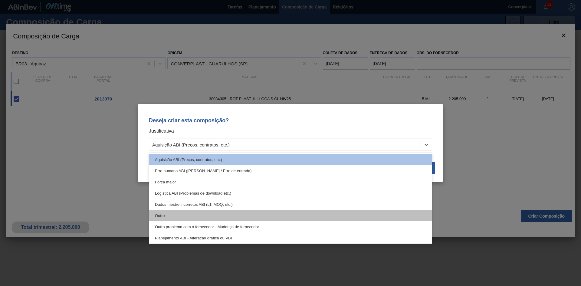
click at [197, 216] on div "Outro" at bounding box center [290, 215] width 283 height 11
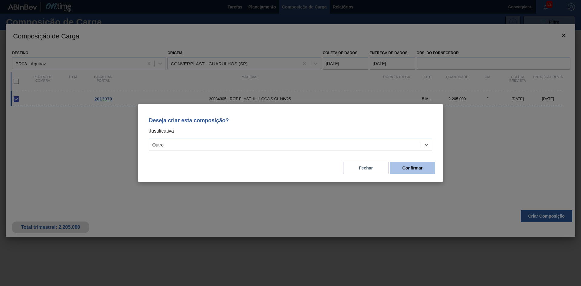
click at [403, 168] on font "Confirmar" at bounding box center [413, 168] width 20 height 5
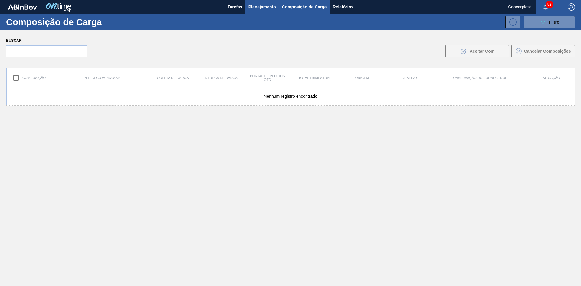
click at [256, 8] on font "Planejamento" at bounding box center [263, 7] width 28 height 5
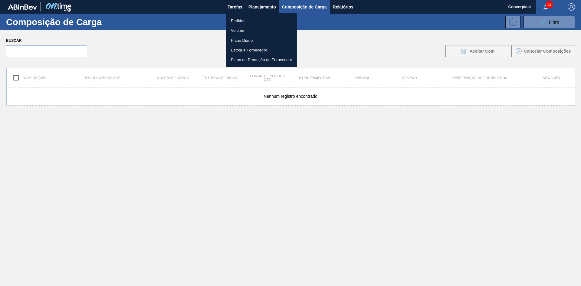
click at [239, 20] on font "Pedidos" at bounding box center [238, 20] width 15 height 5
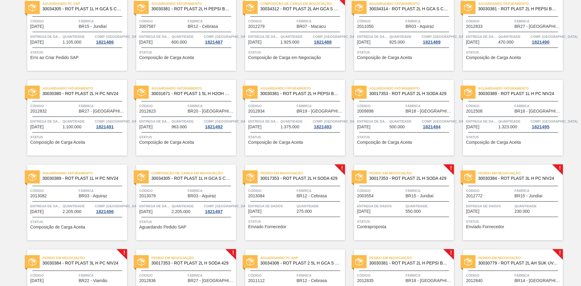
scroll to position [151, 0]
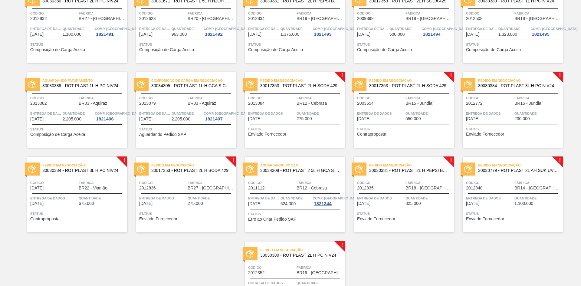
click at [306, 136] on div "Pedido em Negociação 30017353 - ROT PLAST 2L H SODA 429 Código 2013084 Fábrica …" at bounding box center [295, 110] width 100 height 76
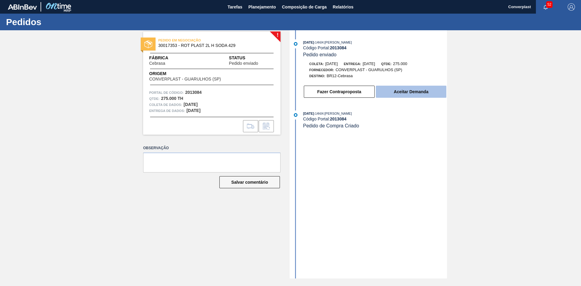
click at [396, 91] on font "Aceitar Demanda" at bounding box center [411, 91] width 35 height 5
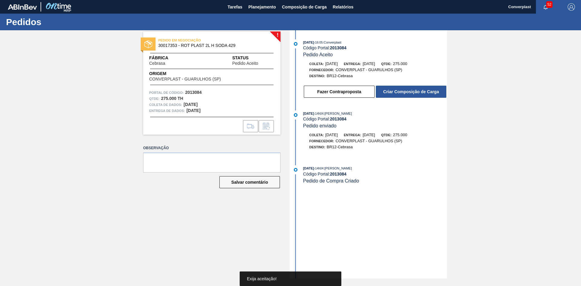
click at [399, 93] on font "Criar Composição de Carga" at bounding box center [411, 91] width 56 height 5
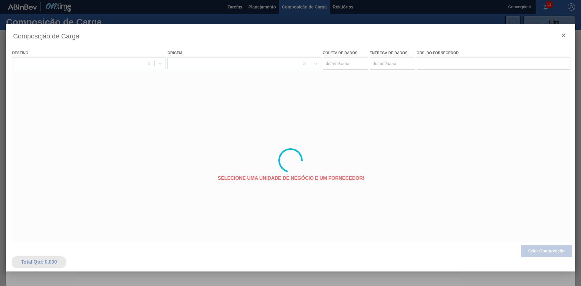
type coleta "[DATE]"
type entrega "[DATE]"
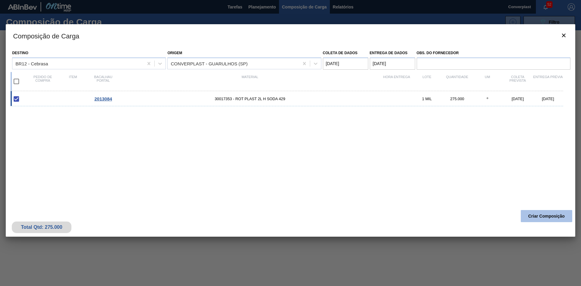
click at [541, 212] on button "Criar Composição" at bounding box center [546, 216] width 51 height 12
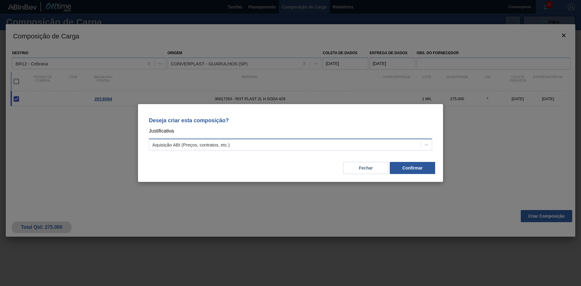
click at [234, 142] on div "Aquisição ABI (Preços, contratos, etc.)" at bounding box center [285, 144] width 272 height 9
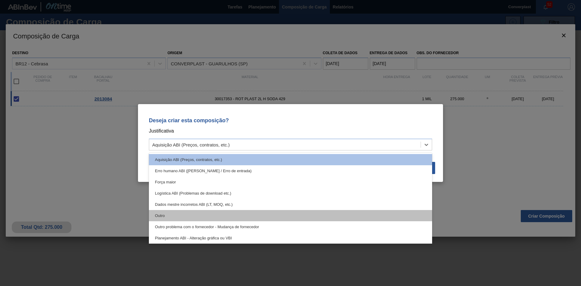
click at [174, 215] on div "Outro" at bounding box center [290, 215] width 283 height 11
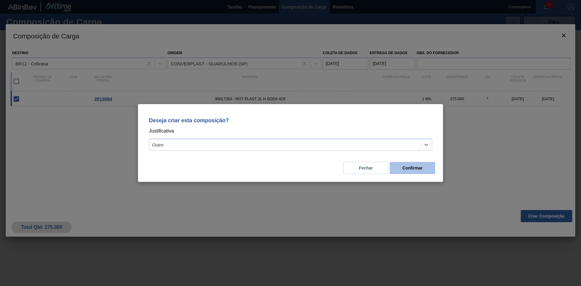
click at [398, 172] on button "Confirmar" at bounding box center [412, 168] width 45 height 12
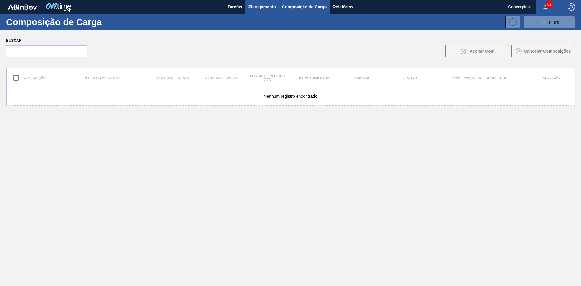
click at [256, 6] on font "Planejamento" at bounding box center [263, 7] width 28 height 5
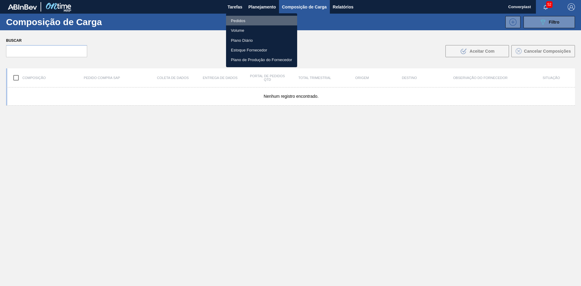
click at [243, 22] on font "Pedidos" at bounding box center [238, 20] width 15 height 5
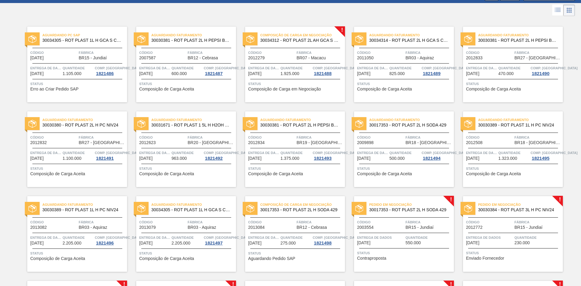
scroll to position [91, 0]
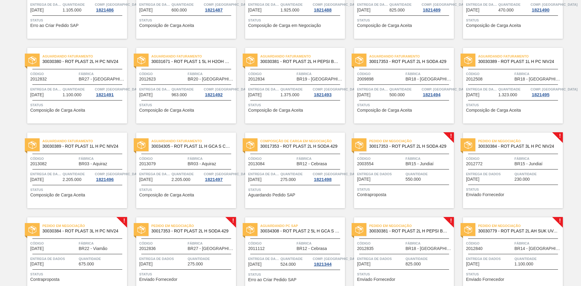
click at [392, 188] on span "Status" at bounding box center [404, 189] width 95 height 6
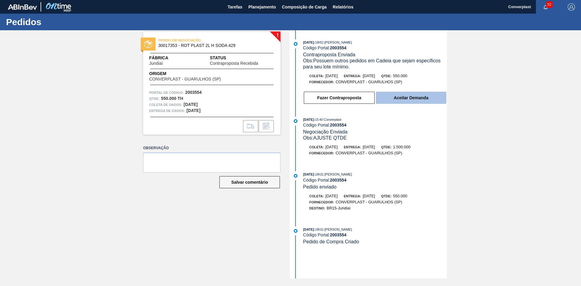
click at [398, 101] on button "Aceitar Demanda" at bounding box center [411, 98] width 71 height 12
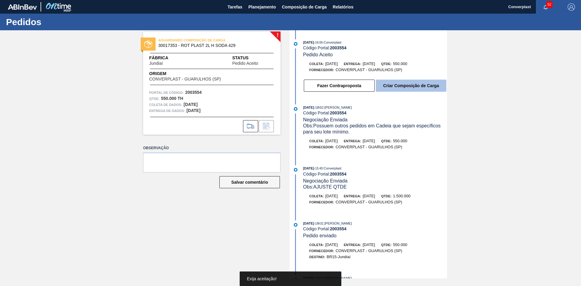
click at [410, 85] on font "Criar Composição de Carga" at bounding box center [411, 85] width 56 height 5
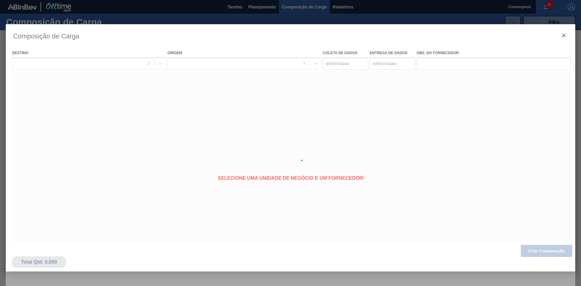
type coleta "[DATE]"
type entrega "[DATE]"
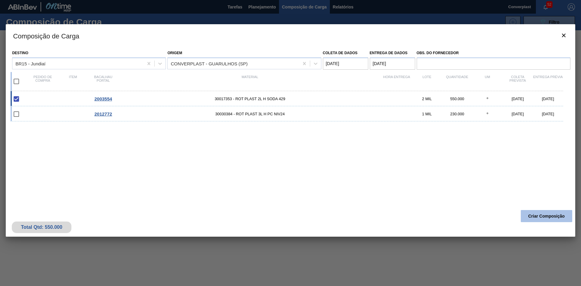
click at [549, 214] on font "Criar Composição" at bounding box center [547, 216] width 37 height 5
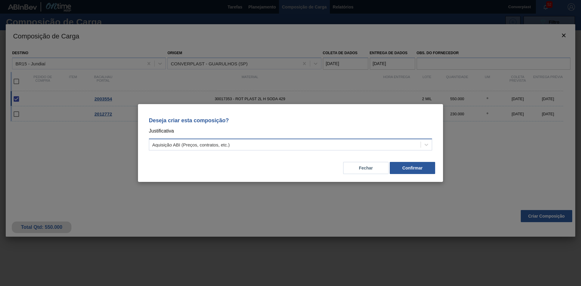
click at [294, 148] on div "Aquisição ABI (Preços, contratos, etc.)" at bounding box center [285, 144] width 272 height 9
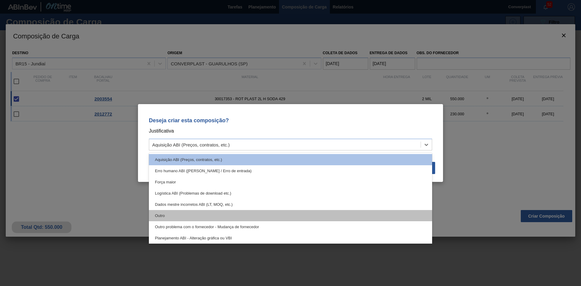
click at [213, 216] on div "Outro" at bounding box center [290, 215] width 283 height 11
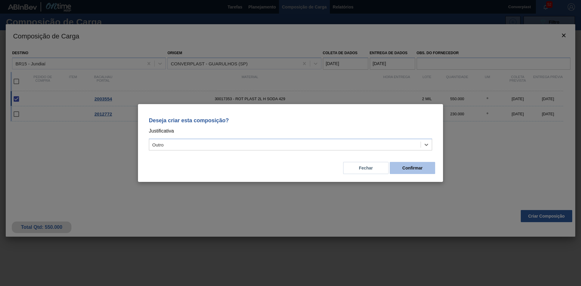
click at [406, 169] on font "Confirmar" at bounding box center [413, 168] width 20 height 5
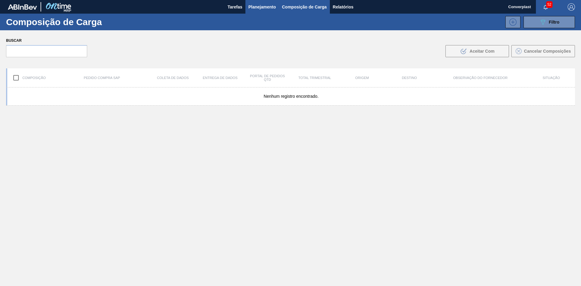
click at [259, 7] on font "Planejamento" at bounding box center [263, 7] width 28 height 5
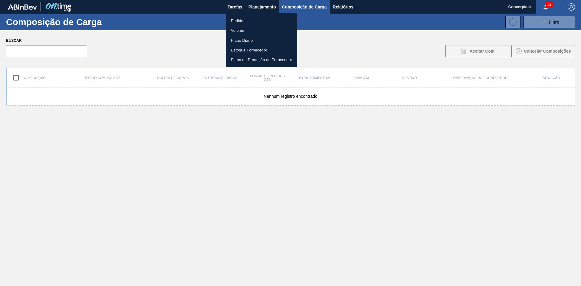
click at [245, 19] on font "Pedidos" at bounding box center [238, 20] width 15 height 5
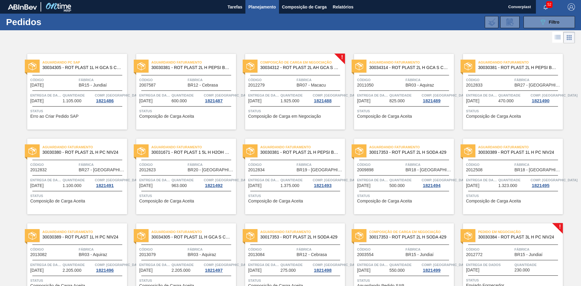
scroll to position [182, 0]
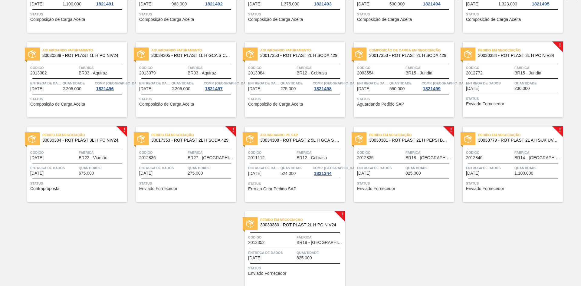
click at [490, 109] on div "Pedido em Negociação 30030384 - ROT PLAST 3L H PC NIV24 Código 2012772 Fábrica …" at bounding box center [513, 80] width 100 height 76
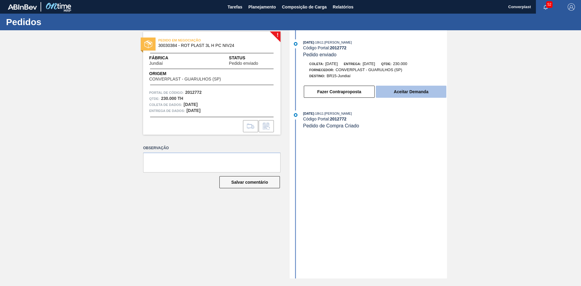
click at [417, 87] on button "Aceitar Demanda" at bounding box center [411, 92] width 71 height 12
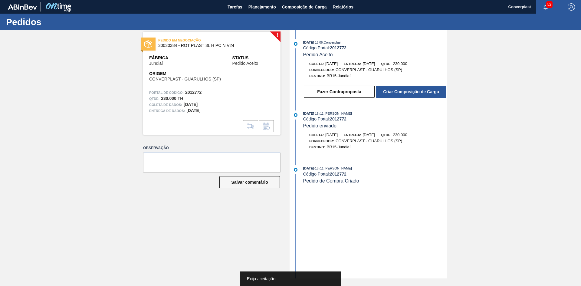
click at [411, 89] on font "Criar Composição de Carga" at bounding box center [411, 91] width 56 height 5
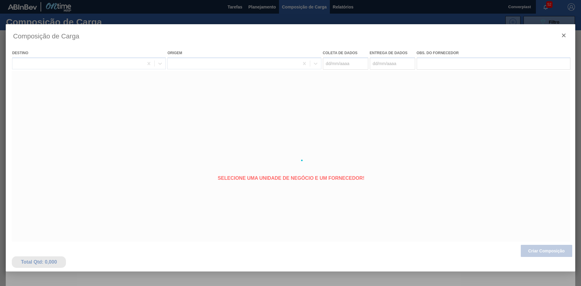
type coleta "[DATE]"
type entrega "[DATE]"
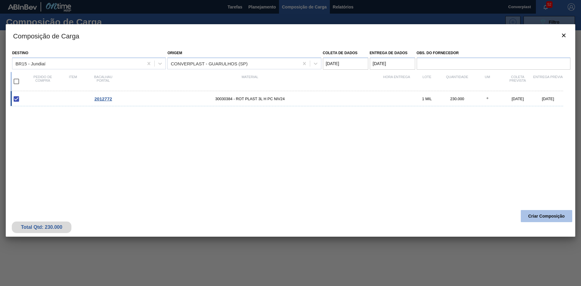
click at [544, 218] on font "Criar Composição" at bounding box center [547, 216] width 37 height 5
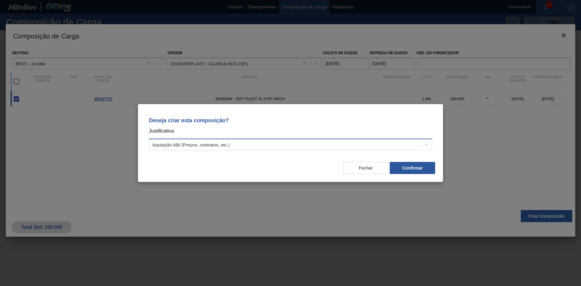
click at [290, 144] on div "Aquisição ABI (Preços, contratos, etc.)" at bounding box center [285, 144] width 272 height 9
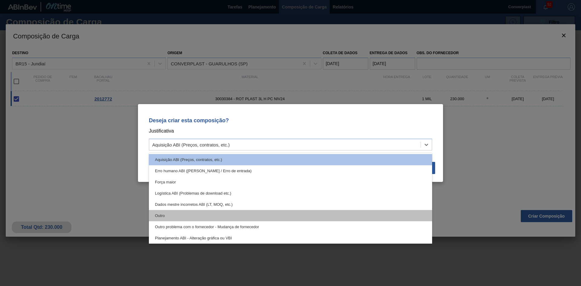
click at [223, 219] on div "Outro" at bounding box center [290, 215] width 283 height 11
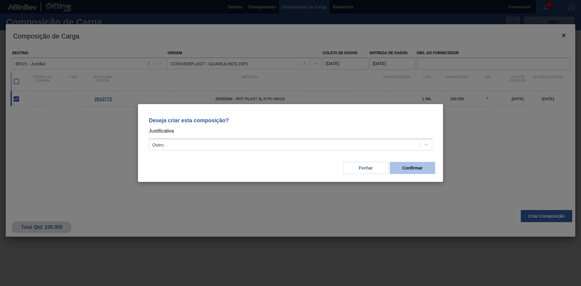
click at [403, 168] on font "Confirmar" at bounding box center [413, 168] width 20 height 5
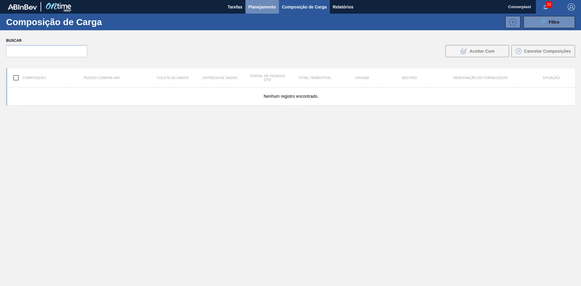
click at [260, 10] on font "Planejamento" at bounding box center [263, 6] width 28 height 7
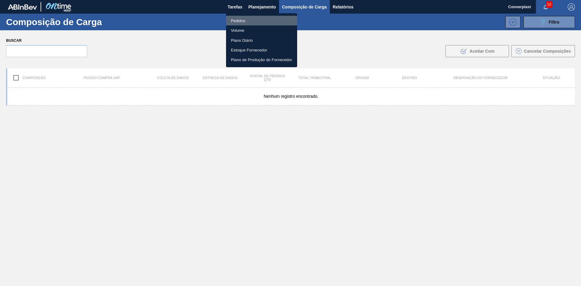
click at [249, 23] on li "Pedidos" at bounding box center [261, 21] width 71 height 10
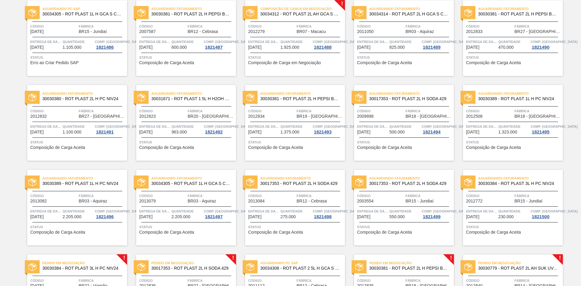
scroll to position [205, 0]
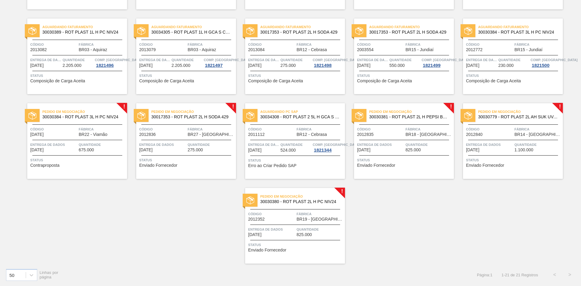
click at [392, 164] on font "Enviado Fornecedor" at bounding box center [376, 165] width 38 height 5
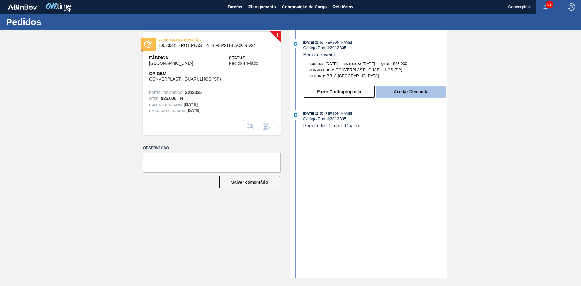
click at [413, 93] on font "Aceitar Demanda" at bounding box center [411, 91] width 35 height 5
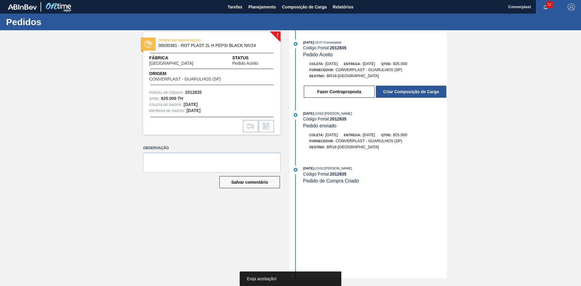
click at [413, 88] on button "Criar Composição de Carga" at bounding box center [411, 92] width 71 height 12
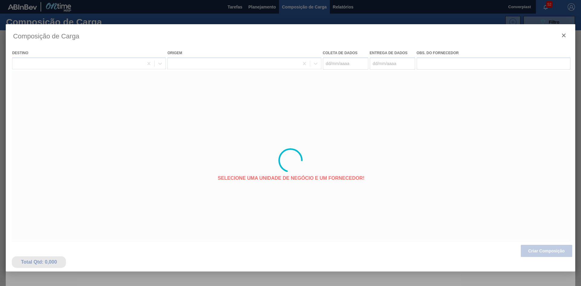
type coleta "[DATE]"
type entrega "[DATE]"
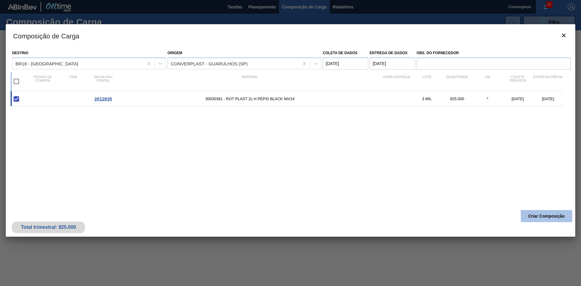
click at [533, 214] on font "Criar Composição" at bounding box center [547, 216] width 37 height 5
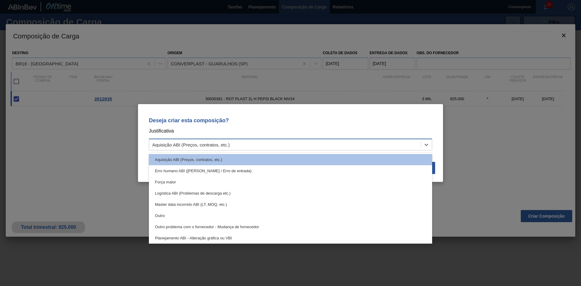
click at [295, 140] on div "Aquisição ABI (Preços, contratos, etc.)" at bounding box center [290, 145] width 283 height 12
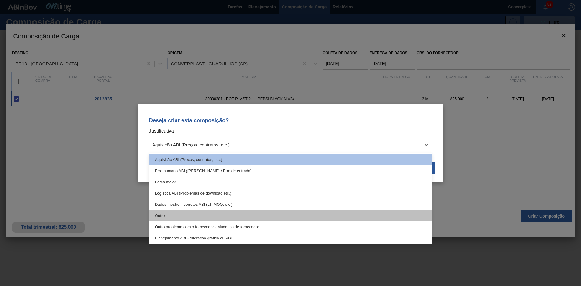
click at [224, 219] on div "Outro" at bounding box center [290, 215] width 283 height 11
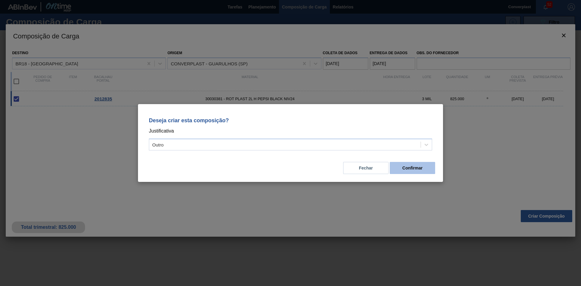
click at [414, 172] on button "Confirmar" at bounding box center [412, 168] width 45 height 12
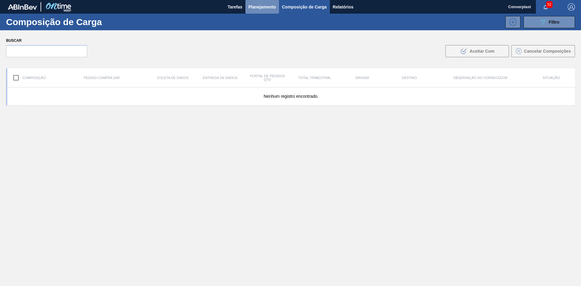
click at [273, 5] on font "Planejamento" at bounding box center [263, 7] width 28 height 5
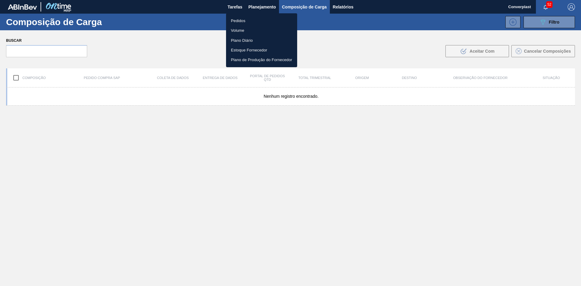
click at [253, 21] on li "Pedidos" at bounding box center [261, 21] width 71 height 10
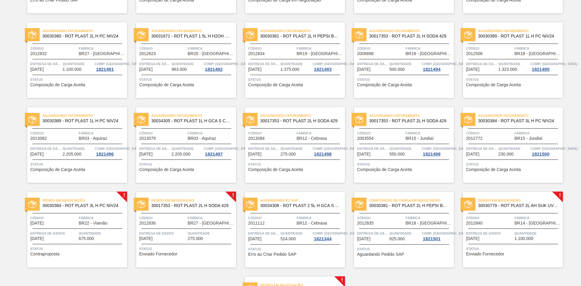
scroll to position [121, 0]
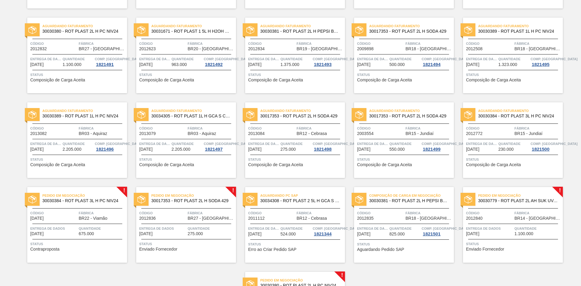
click at [96, 226] on span "Quantidade" at bounding box center [102, 229] width 47 height 6
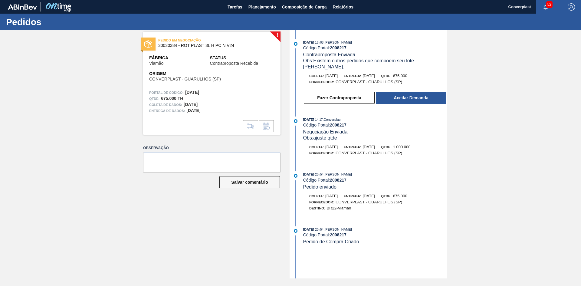
click at [415, 91] on div "Fazer Contraproposta Aceitar Demanda" at bounding box center [375, 97] width 144 height 13
click at [406, 95] on font "Aceitar Demanda" at bounding box center [411, 97] width 35 height 5
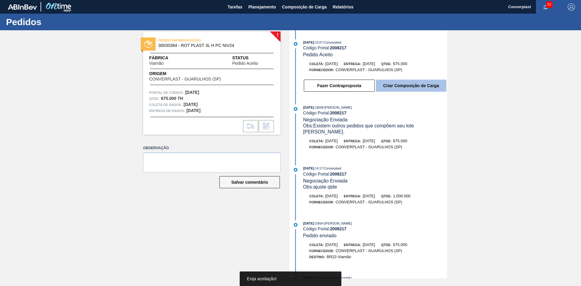
click at [395, 85] on font "Criar Composição de Carga" at bounding box center [411, 85] width 56 height 5
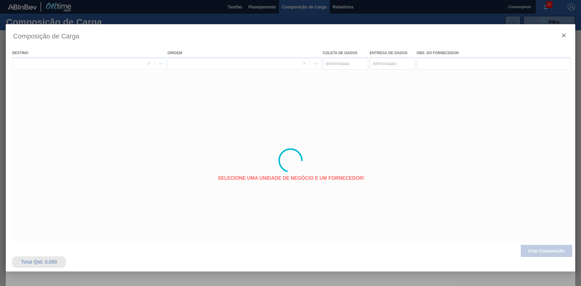
type coleta "[DATE]"
type entrega "[DATE]"
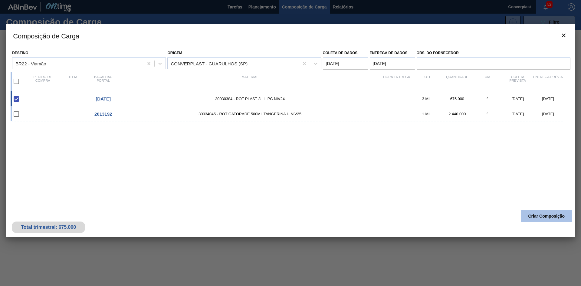
click at [538, 215] on font "Criar Composição" at bounding box center [547, 216] width 37 height 5
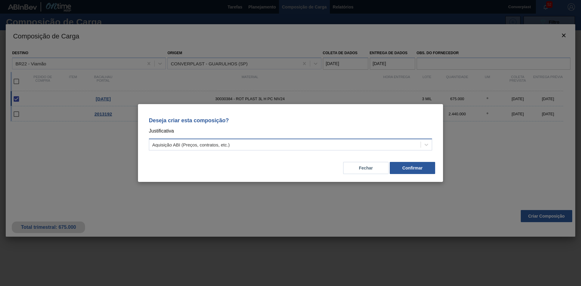
click at [305, 146] on div "Aquisição ABI (Preços, contratos, etc.)" at bounding box center [285, 144] width 272 height 9
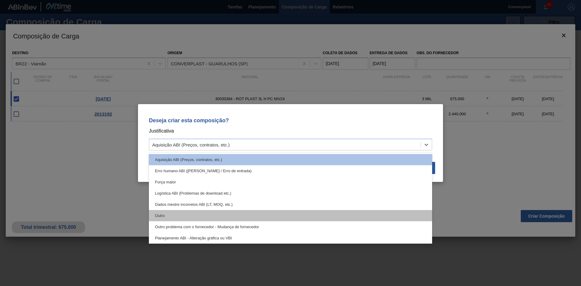
click at [215, 216] on div "Outro" at bounding box center [290, 215] width 283 height 11
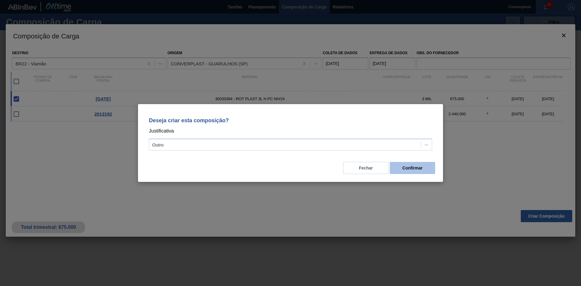
click at [408, 169] on font "Confirmar" at bounding box center [413, 168] width 20 height 5
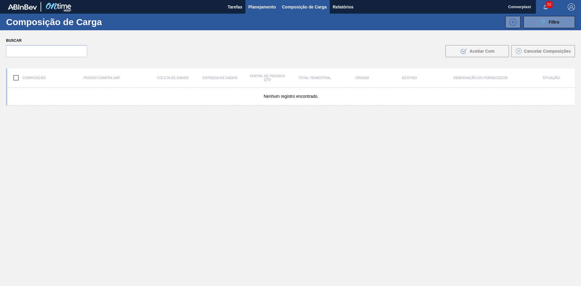
click at [259, 5] on font "Planejamento" at bounding box center [263, 7] width 28 height 5
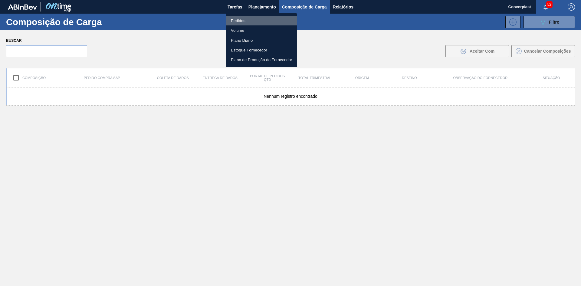
click at [243, 19] on font "Pedidos" at bounding box center [238, 20] width 15 height 5
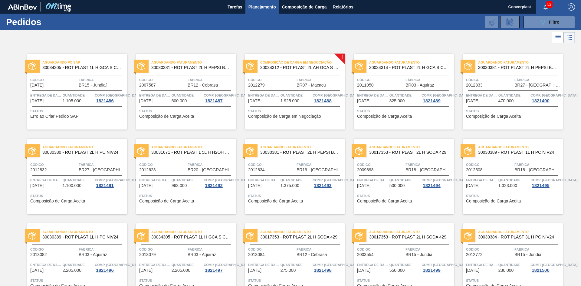
scroll to position [151, 0]
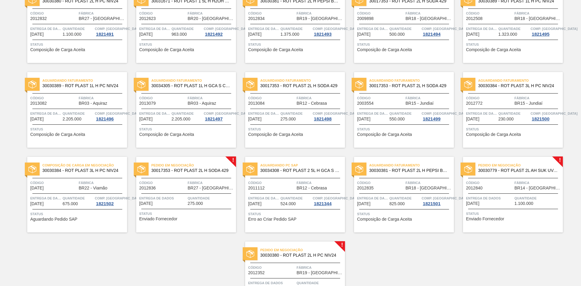
click at [185, 209] on div "Pedido em Negociação 30017353 - ROT PLAST 2L H SODA 429 Código 2012836 Fábrica …" at bounding box center [186, 195] width 100 height 76
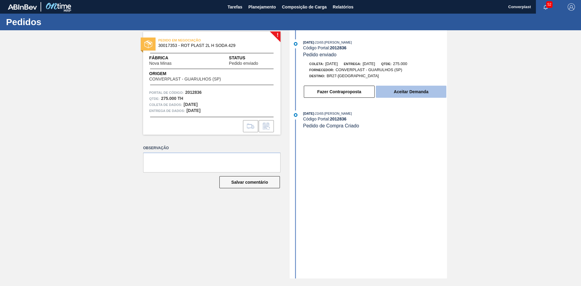
click at [406, 91] on font "Aceitar Demanda" at bounding box center [411, 91] width 35 height 5
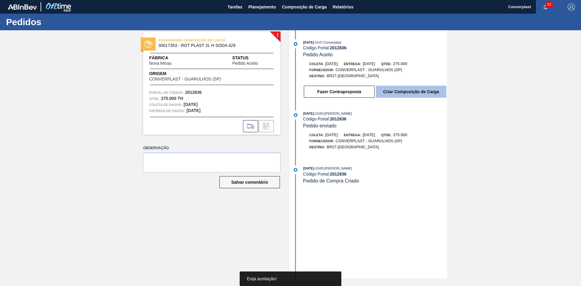
click at [440, 96] on button "Criar Composição de Carga" at bounding box center [411, 92] width 71 height 12
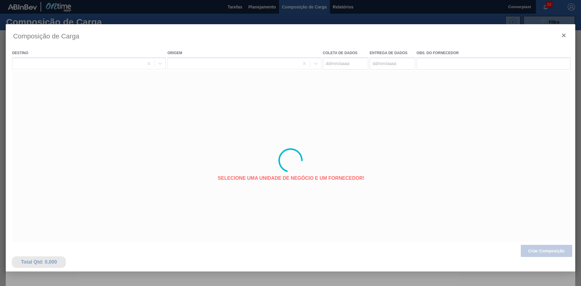
type coleta "[DATE]"
type entrega "[DATE]"
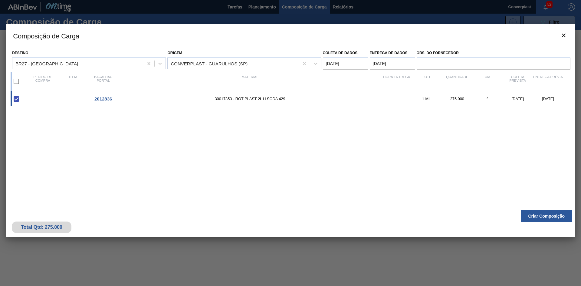
click at [548, 206] on div "Destino BR27 - Nova Minas Origem CONVERPLAST - GUARULHOS ([GEOGRAPHIC_DATA]) Co…" at bounding box center [291, 127] width 570 height 160
click at [545, 216] on font "Criar Composição" at bounding box center [547, 216] width 37 height 5
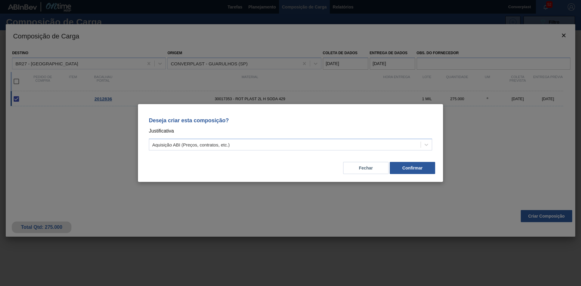
click at [232, 154] on div "Fechar Confirmar" at bounding box center [290, 164] width 291 height 21
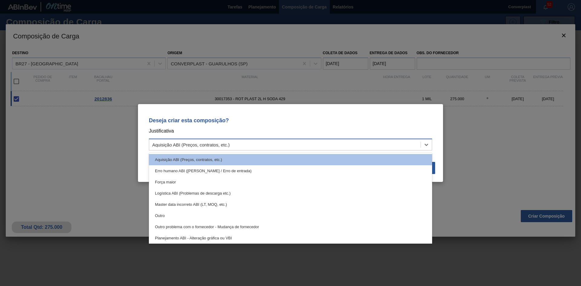
click at [235, 146] on div "Aquisição ABI (Preços, contratos, etc.)" at bounding box center [285, 144] width 272 height 9
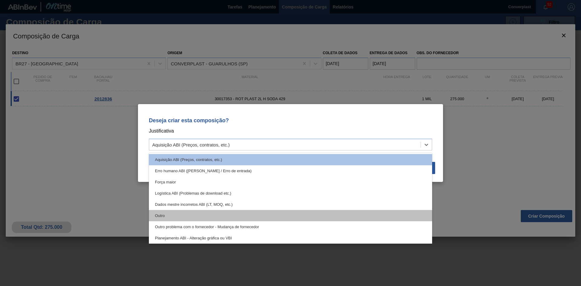
click at [228, 219] on div "Outro" at bounding box center [290, 215] width 283 height 11
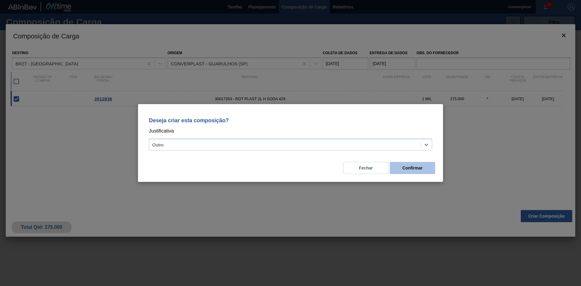
click at [416, 167] on font "Confirmar" at bounding box center [413, 168] width 20 height 5
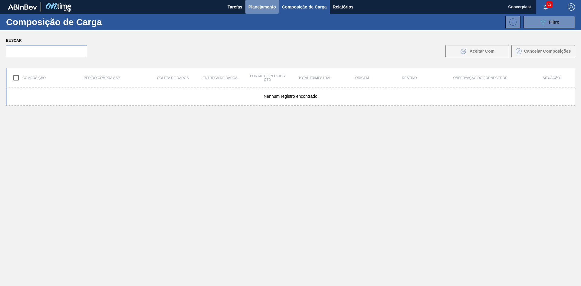
click at [259, 5] on font "Planejamento" at bounding box center [263, 7] width 28 height 5
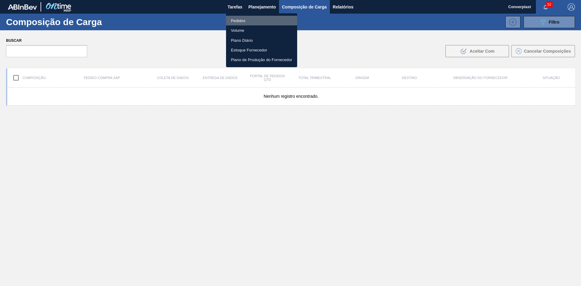
click at [248, 24] on li "Pedidos" at bounding box center [261, 21] width 71 height 10
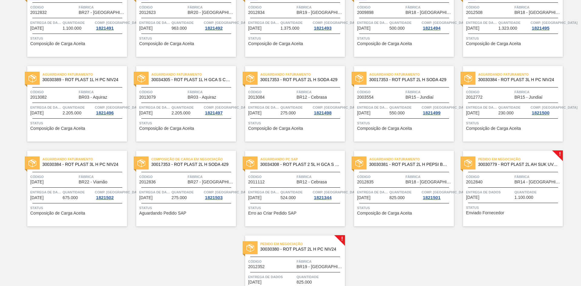
scroll to position [205, 0]
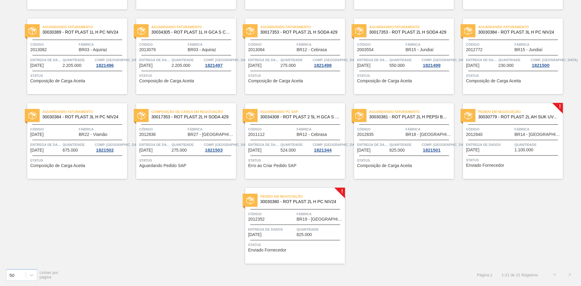
click at [503, 156] on div "Pedido em Negociação 30030779 - ROT PLAST 2L AH SUK UVA NIV24 Código 2012840 Fá…" at bounding box center [513, 141] width 100 height 76
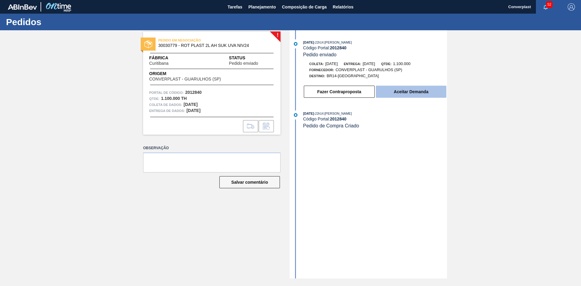
click at [407, 94] on font "Aceitar Demanda" at bounding box center [411, 91] width 35 height 5
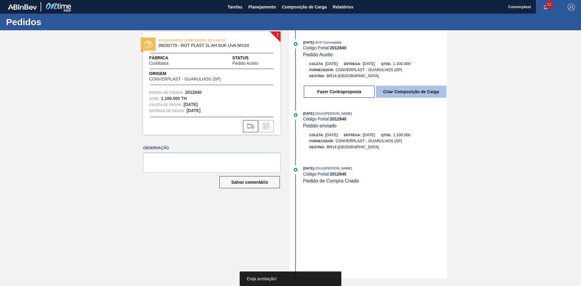
click at [409, 93] on font "Criar Composição de Carga" at bounding box center [411, 91] width 56 height 5
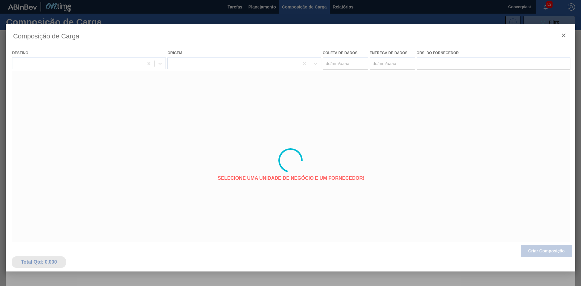
type coleta "[DATE]"
type entrega "[DATE]"
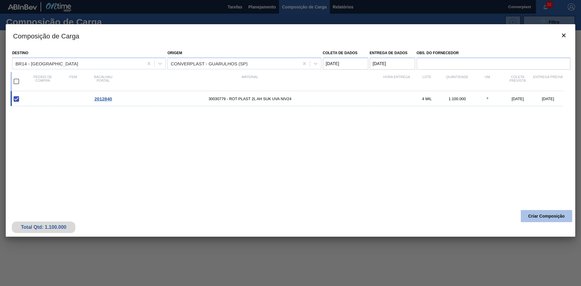
click at [531, 220] on button "Criar Composição" at bounding box center [546, 216] width 51 height 12
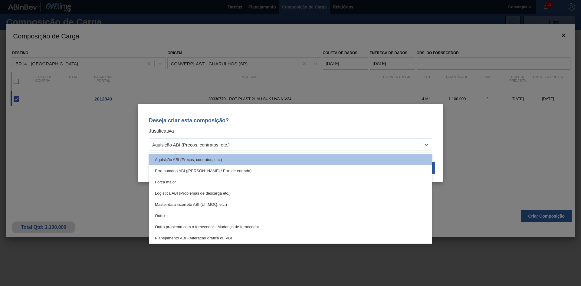
click at [286, 148] on div "Aquisição ABI (Preços, contratos, etc.)" at bounding box center [285, 144] width 272 height 9
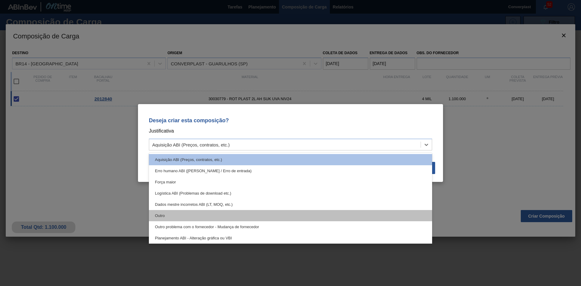
click at [202, 216] on div "Outro" at bounding box center [290, 215] width 283 height 11
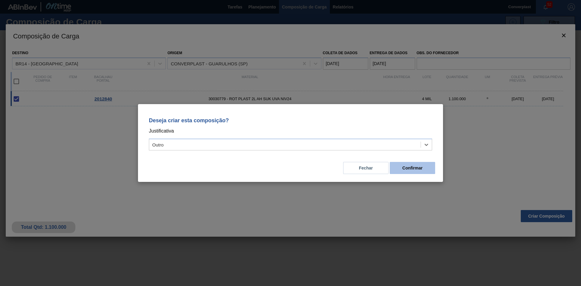
click at [417, 165] on button "Confirmar" at bounding box center [412, 168] width 45 height 12
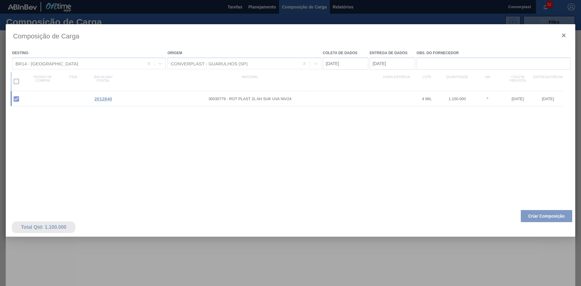
click at [257, 5] on div at bounding box center [290, 143] width 581 height 286
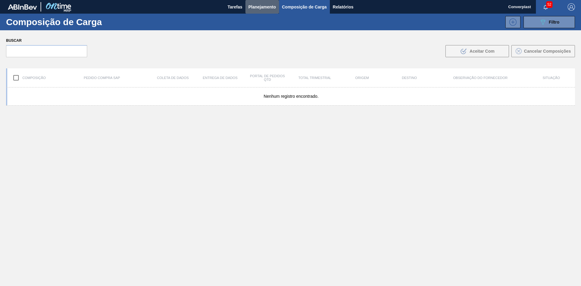
click at [257, 5] on font "Planejamento" at bounding box center [263, 7] width 28 height 5
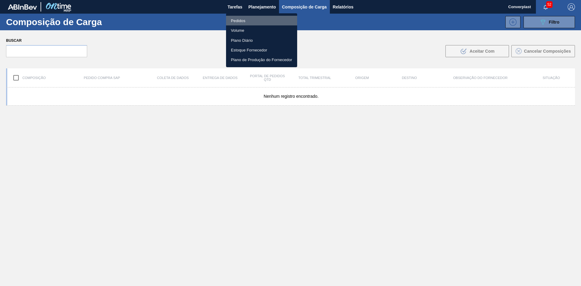
click at [249, 22] on li "Pedidos" at bounding box center [261, 21] width 71 height 10
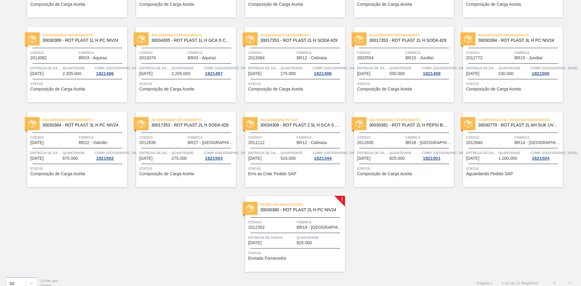
scroll to position [205, 0]
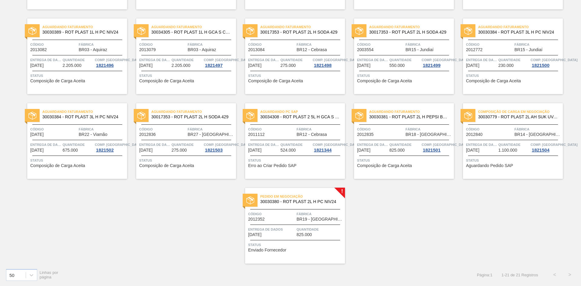
click at [282, 225] on div "Pedido em Negociação 30030380 - ROT PLAST 2L H PC NIV24 Código 2012352 Fábrica …" at bounding box center [295, 226] width 100 height 76
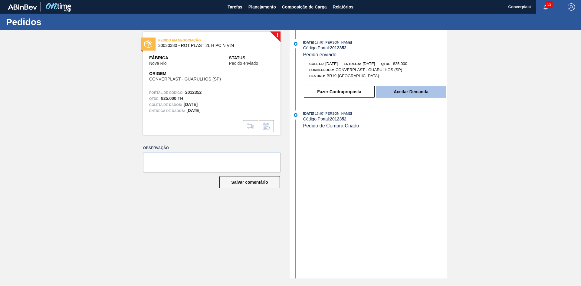
click at [393, 86] on button "Aceitar Demanda" at bounding box center [411, 92] width 71 height 12
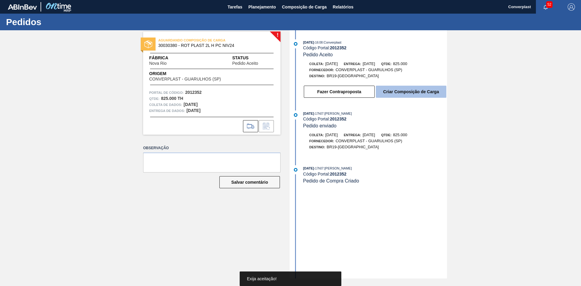
click at [394, 93] on font "Criar Composição de Carga" at bounding box center [411, 91] width 56 height 5
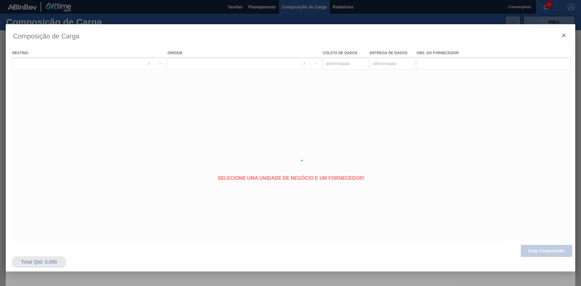
type coleta "[DATE]"
type entrega "[DATE]"
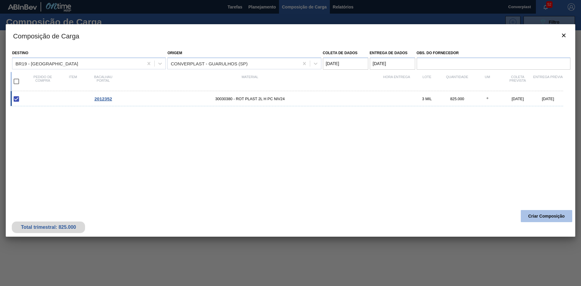
click at [535, 210] on button "Criar Composição" at bounding box center [546, 216] width 51 height 12
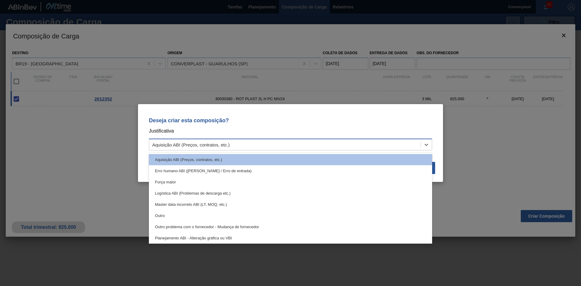
click at [289, 140] on div "Aquisição ABI (Preços, contratos, etc.)" at bounding box center [285, 144] width 272 height 9
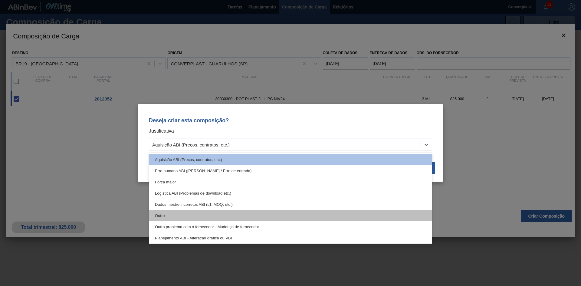
click at [160, 217] on font "Outro" at bounding box center [160, 215] width 10 height 5
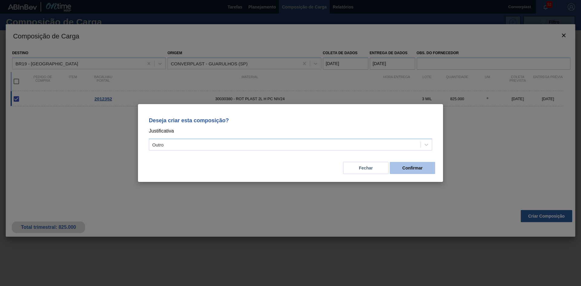
click at [415, 170] on font "Confirmar" at bounding box center [413, 168] width 20 height 5
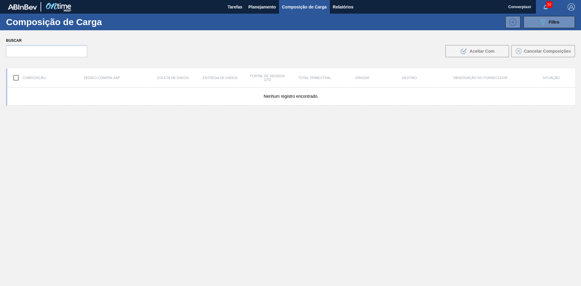
click at [196, 175] on div "Nenhum registro encontrado." at bounding box center [290, 200] width 569 height 227
click at [264, 17] on div "089F7B8B-B2A5-4AFE-B5C0-19BA573D28AC Filtro" at bounding box center [342, 22] width 472 height 12
click at [258, 8] on font "Planejamento" at bounding box center [263, 7] width 28 height 5
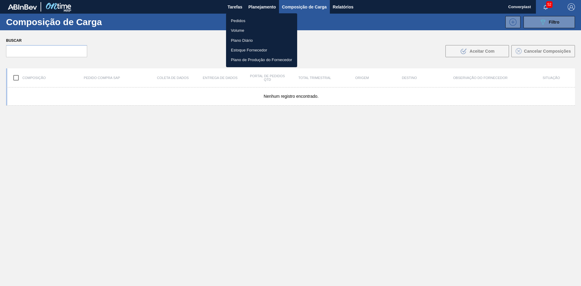
click at [248, 18] on li "Pedidos" at bounding box center [261, 21] width 71 height 10
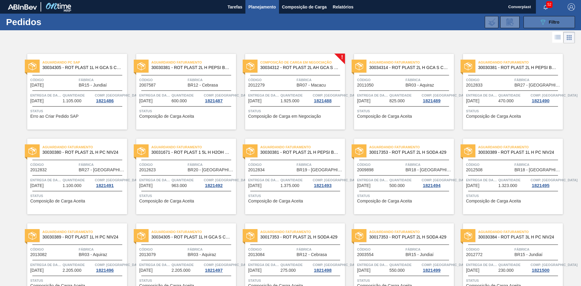
click at [541, 22] on icon "089F7B8B-B2A5-4AFE-B5C0-19BA573D28AC" at bounding box center [542, 21] width 7 height 7
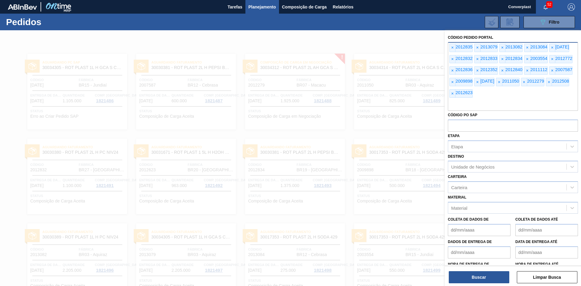
click at [448, 48] on div "× 2012835 × 2013079 × 2013082 × 2013084 × [DATE] × 2012832 × 2012833 × 2012834 …" at bounding box center [513, 76] width 130 height 69
click at [453, 48] on font "×" at bounding box center [452, 47] width 2 height 5
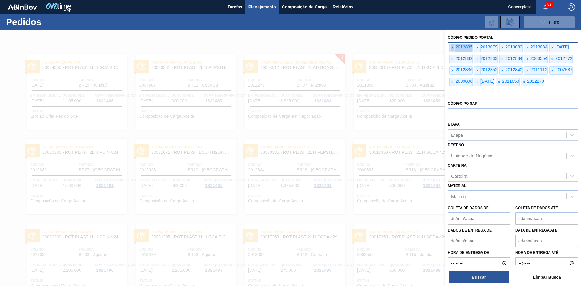
click at [453, 48] on font "×" at bounding box center [452, 47] width 2 height 5
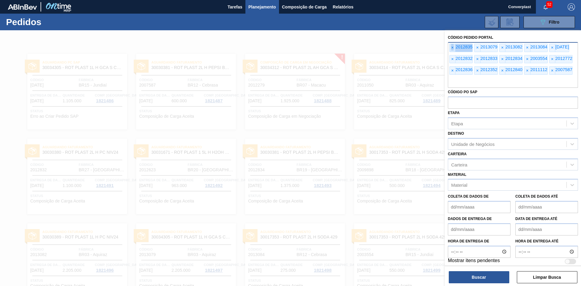
click at [453, 48] on font "×" at bounding box center [452, 47] width 2 height 5
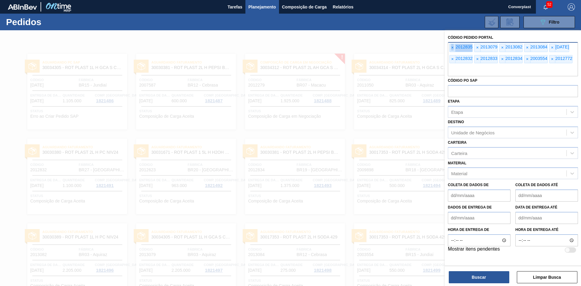
click at [453, 48] on font "×" at bounding box center [452, 47] width 2 height 5
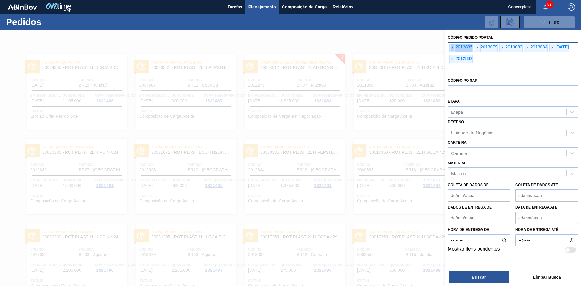
click at [453, 48] on font "×" at bounding box center [452, 47] width 2 height 5
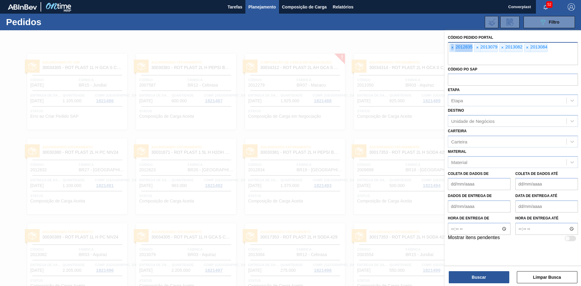
click at [453, 48] on font "×" at bounding box center [452, 47] width 2 height 5
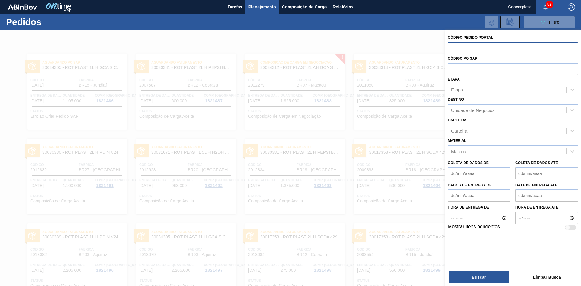
click at [453, 48] on input "text" at bounding box center [513, 48] width 130 height 12
click at [452, 45] on input "text" at bounding box center [513, 48] width 130 height 12
paste input "2012839"
type input "2012839"
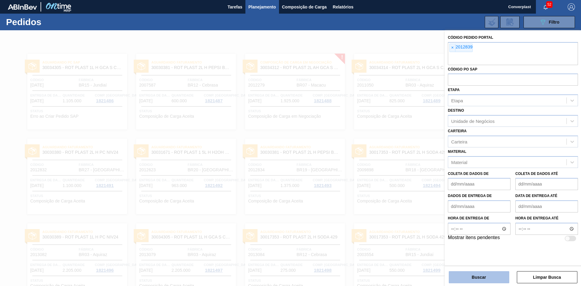
click at [466, 276] on button "Buscar" at bounding box center [479, 277] width 61 height 12
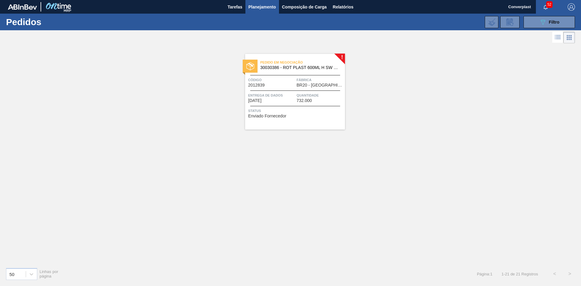
click at [279, 101] on div "Entrega de dados [DATE]" at bounding box center [271, 97] width 47 height 11
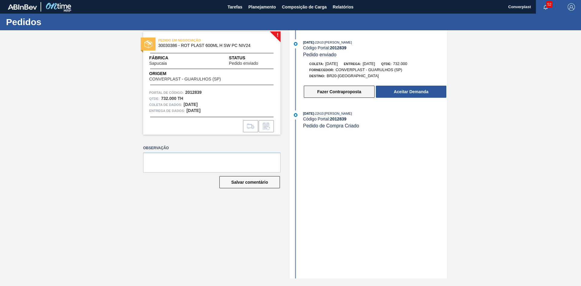
click at [307, 92] on button "Fazer Contraproposta" at bounding box center [339, 92] width 71 height 12
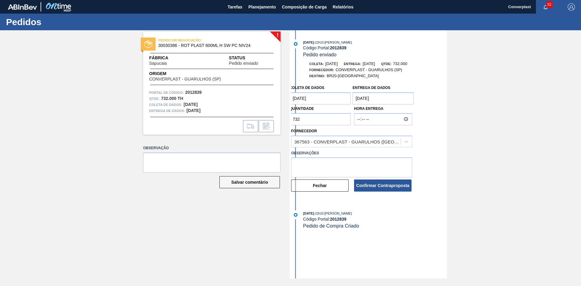
drag, startPoint x: 284, startPoint y: 118, endPoint x: 276, endPoint y: 118, distance: 7.9
click at [276, 118] on div "! PEDIDO EM NEGOCIAÇÃO 30030386 - ROT PLAST 600ML H SW PC NIV24 Fábrica Sapucai…" at bounding box center [290, 154] width 581 height 248
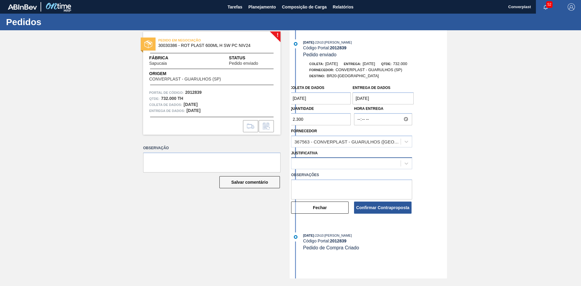
type input "2.300"
click at [317, 161] on div at bounding box center [345, 163] width 109 height 9
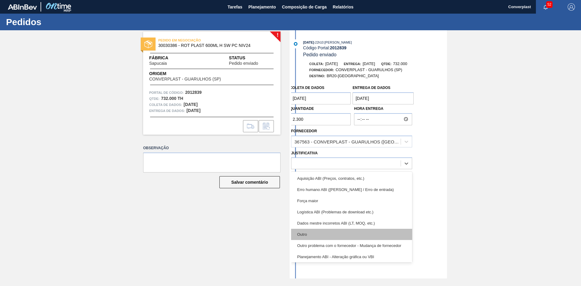
click at [321, 234] on div "Outro" at bounding box center [351, 234] width 121 height 11
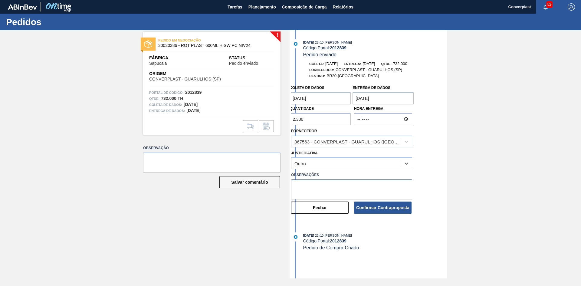
click at [321, 188] on textarea at bounding box center [351, 189] width 121 height 20
type textarea "ajuste qtde"
click at [373, 205] on button "Confirmar Contraproposta" at bounding box center [383, 208] width 58 height 12
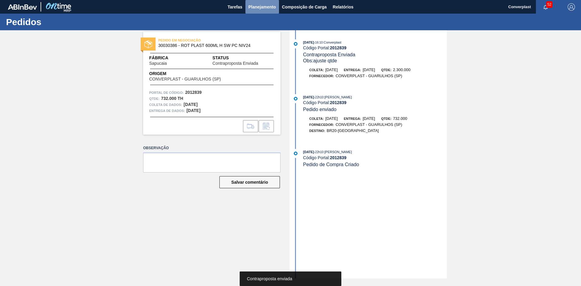
click at [257, 5] on font "Planejamento" at bounding box center [263, 7] width 28 height 5
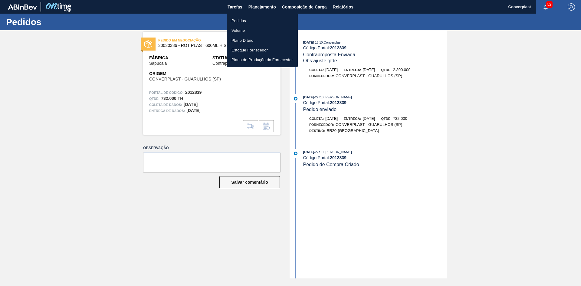
click at [253, 22] on li "Pedidos" at bounding box center [262, 21] width 71 height 10
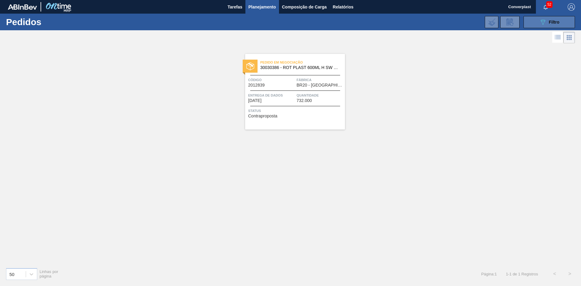
click at [537, 20] on button "089F7B8B-B2A5-4AFE-B5C0-19BA573D28AC Filtro" at bounding box center [549, 22] width 51 height 12
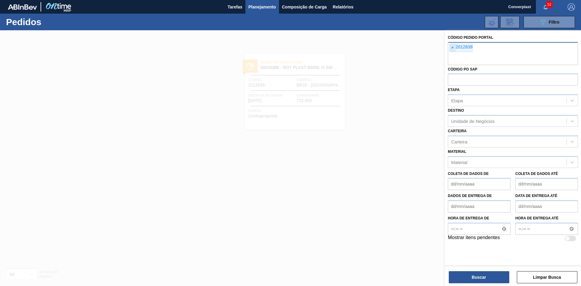
click at [454, 48] on span "×" at bounding box center [453, 48] width 6 height 8
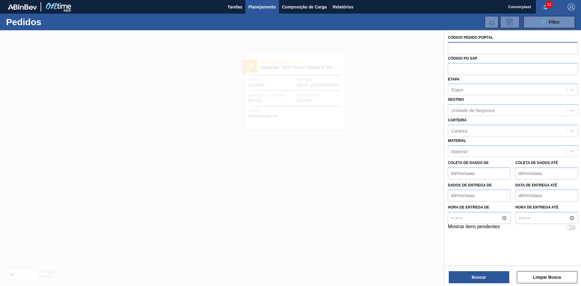
paste input "2007587"
type input "2007587"
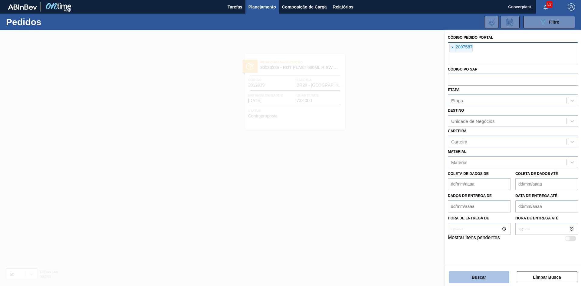
click at [474, 278] on font "Buscar" at bounding box center [479, 277] width 14 height 5
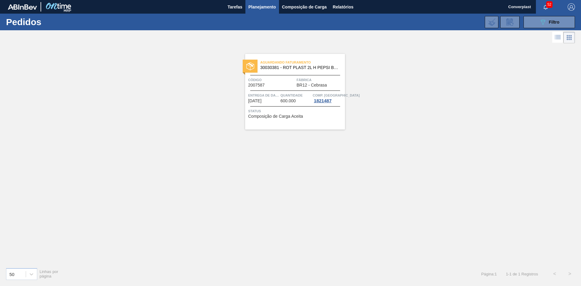
click at [251, 112] on font "Status" at bounding box center [254, 111] width 13 height 4
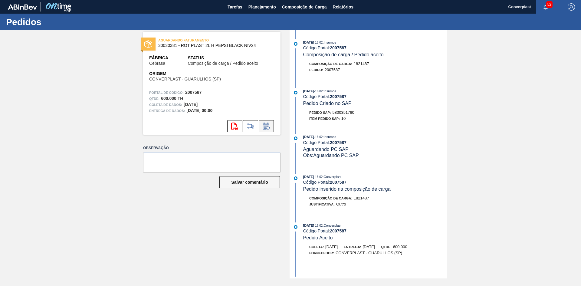
click at [262, 124] on icon at bounding box center [267, 126] width 10 height 7
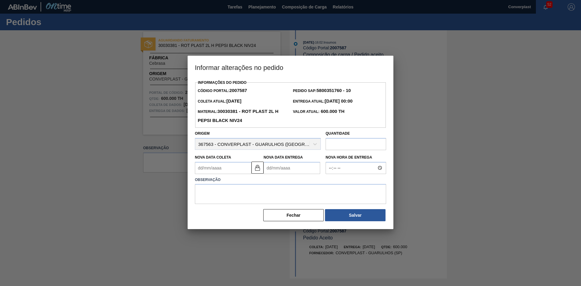
click at [270, 168] on Entrega2007587 "Nova Data Entrega" at bounding box center [292, 168] width 57 height 12
type Coleta2007587 "[DATE]"
type Entrega2007587 "2"
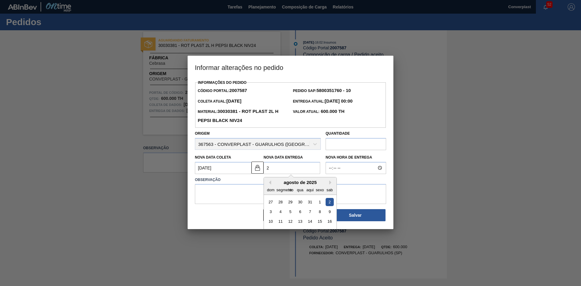
type Coleta2007587 "[DATE]"
type Entrega2007587 "20/0"
type Coleta2007587 "[DATE]"
click at [330, 225] on div "20" at bounding box center [330, 221] width 8 height 8
type Entrega2007587 "[DATE]"
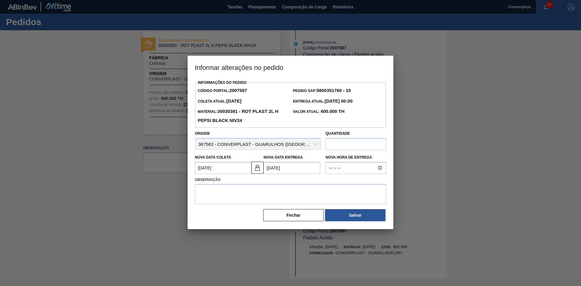
click at [194, 192] on div "Observação" at bounding box center [291, 190] width 196 height 29
click at [254, 172] on button at bounding box center [258, 168] width 12 height 12
click at [226, 170] on Coleta2007587 "[DATE]" at bounding box center [223, 168] width 57 height 12
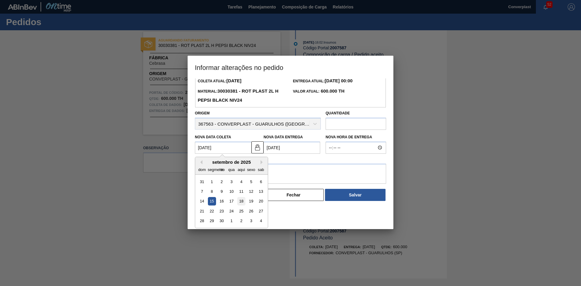
click at [242, 203] on font "18" at bounding box center [241, 201] width 4 height 5
type Coleta2007587 "[DATE]"
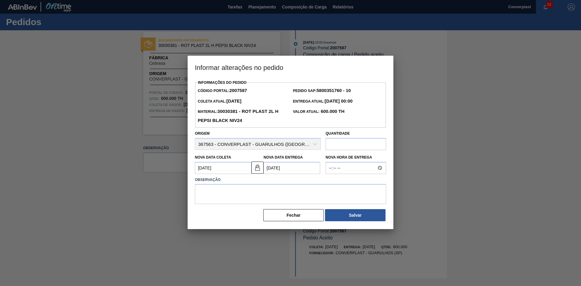
scroll to position [0, 0]
click at [216, 190] on textarea at bounding box center [290, 194] width 191 height 20
type textarea "ajuste data"
click at [344, 221] on button "Salvar" at bounding box center [355, 215] width 61 height 12
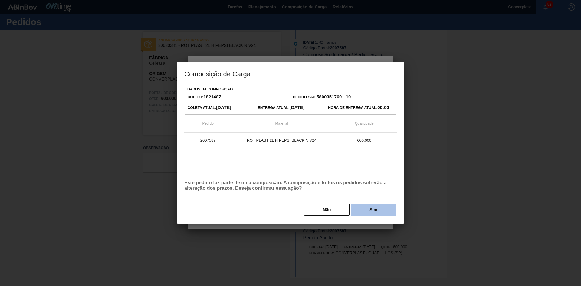
click at [371, 209] on font "Sim" at bounding box center [374, 209] width 8 height 5
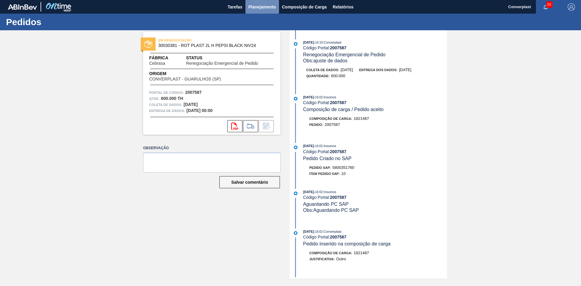
click at [270, 11] on button "Planejamento" at bounding box center [262, 7] width 34 height 14
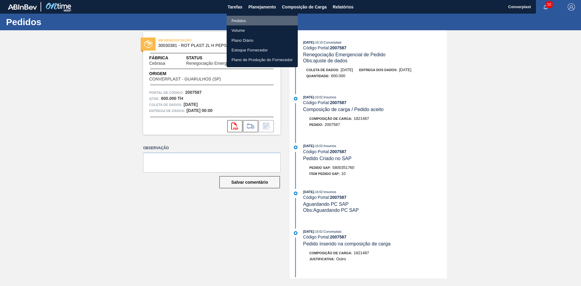
click at [259, 22] on li "Pedidos" at bounding box center [262, 21] width 71 height 10
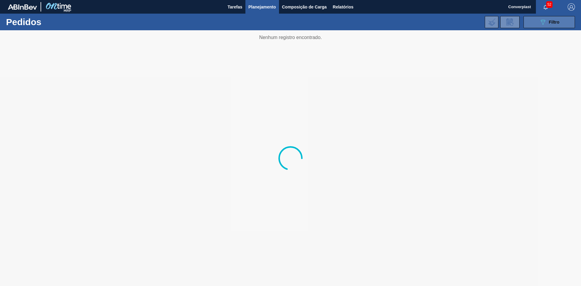
click at [543, 24] on icon "089F7B8B-B2A5-4AFE-B5C0-19BA573D28AC" at bounding box center [542, 21] width 7 height 7
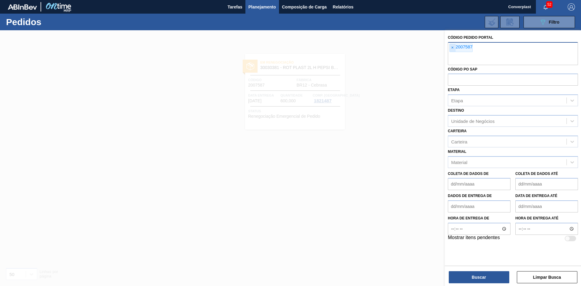
click at [455, 47] on span "×" at bounding box center [453, 48] width 6 height 8
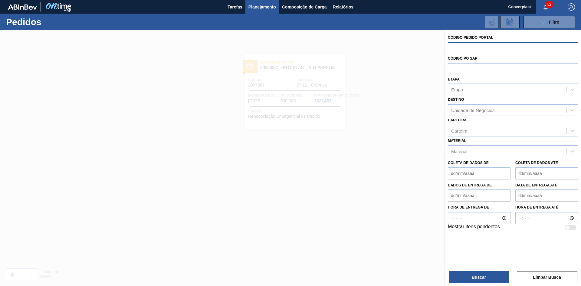
paste input "2009898"
type input "2009898]"
paste input "2009898"
type input "2009898"
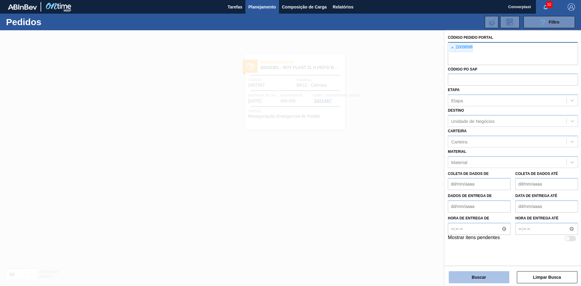
click at [469, 275] on button "Buscar" at bounding box center [479, 277] width 61 height 12
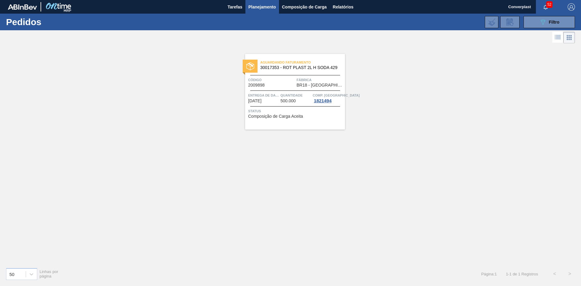
click at [259, 67] on div "Aguardando Faturamento 30017353 - ROT PLAST 2L H SODA 429" at bounding box center [295, 63] width 100 height 11
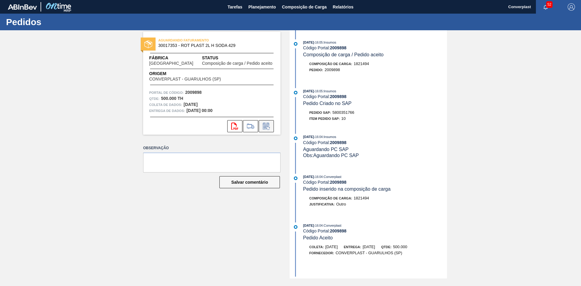
click at [268, 125] on icon at bounding box center [267, 126] width 10 height 7
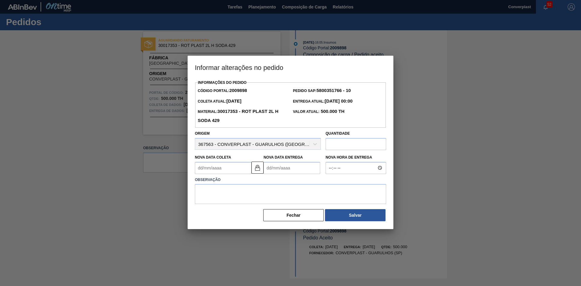
click at [282, 173] on Entrega2009898 "Nova Data Entrega" at bounding box center [292, 168] width 57 height 12
type Coleta2009898 "[DATE]"
type Entrega2009898 "5"
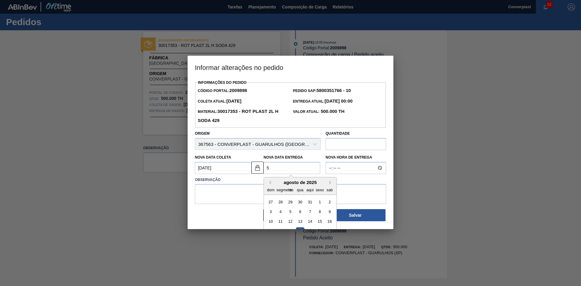
type Coleta2009898 "[DATE]"
type Entrega2009898 "52"
type Coleta2009898 "[DATE]"
type Entrega2009898 "5"
type Coleta2009898 "[DATE]"
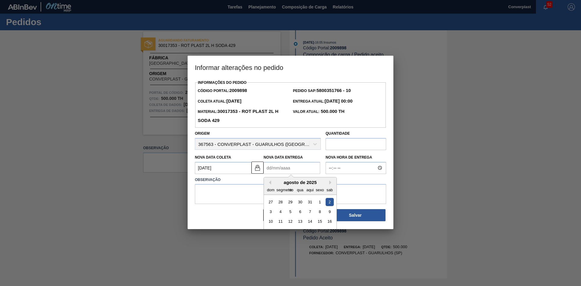
type Entrega2009898 "2"
type Coleta2009898 "[DATE]"
type Entrega2009898 "24/0"
type Coleta2009898 "[DATE]"
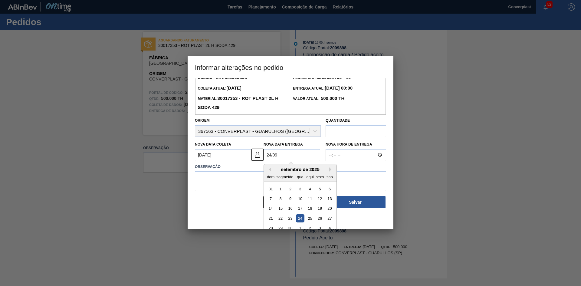
scroll to position [20, 0]
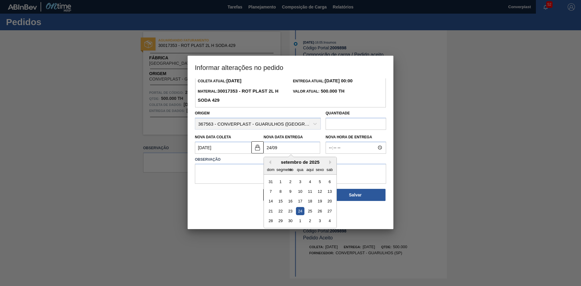
click at [302, 212] on div "24" at bounding box center [300, 211] width 8 height 8
type Entrega2009898 "[DATE]"
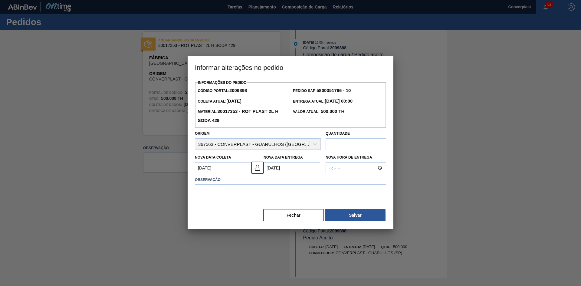
scroll to position [0, 0]
click at [233, 191] on textarea at bounding box center [290, 194] width 191 height 20
click at [257, 171] on img at bounding box center [257, 167] width 7 height 7
click at [223, 174] on Coleta2009898 "[DATE]" at bounding box center [223, 168] width 57 height 12
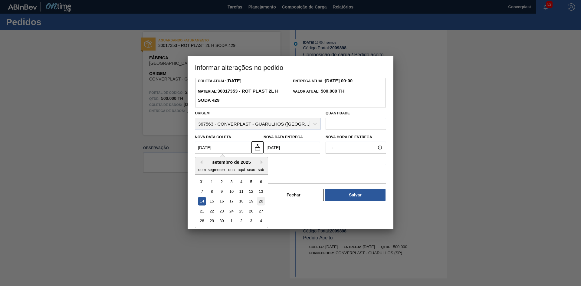
click at [260, 203] on font "20" at bounding box center [261, 201] width 4 height 5
type Coleta2009898 "[DATE]"
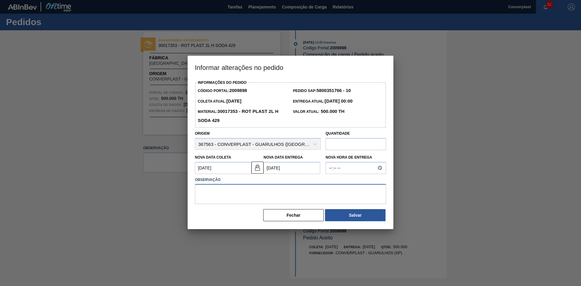
click at [221, 191] on textarea at bounding box center [290, 194] width 191 height 20
type textarea "ajuste data"
click at [346, 215] on button "Salvar" at bounding box center [355, 215] width 61 height 12
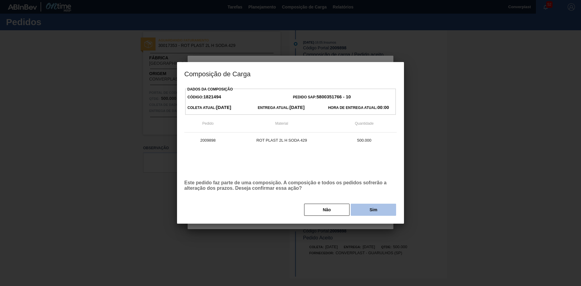
click at [368, 214] on button "Sim" at bounding box center [373, 210] width 45 height 12
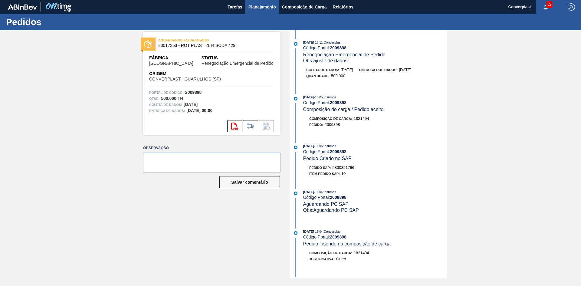
click at [261, 12] on button "Planejamento" at bounding box center [262, 7] width 34 height 14
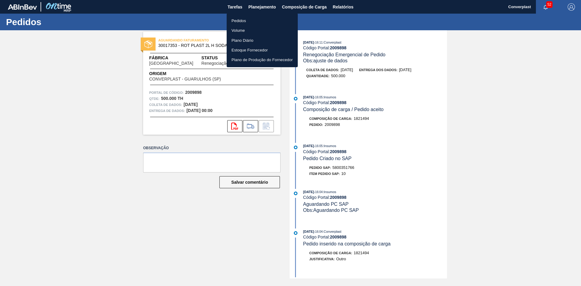
click at [242, 24] on li "Pedidos" at bounding box center [262, 21] width 71 height 10
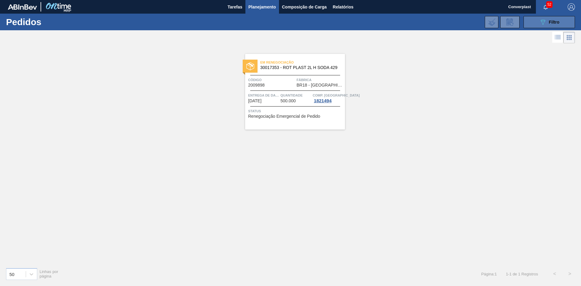
click at [536, 24] on button "089F7B8B-B2A5-4AFE-B5C0-19BA573D28AC Filtro" at bounding box center [549, 22] width 51 height 12
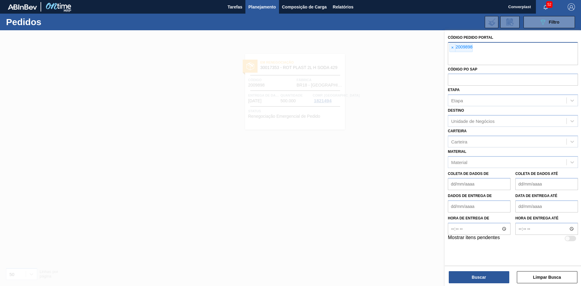
click at [456, 47] on font "2009898" at bounding box center [464, 46] width 17 height 5
click at [451, 49] on span "×" at bounding box center [453, 48] width 6 height 8
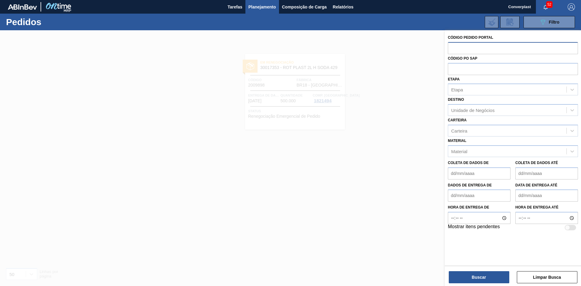
paste input "2010912"
type input "2010912"
paste input "2010912"
type input "2010912"
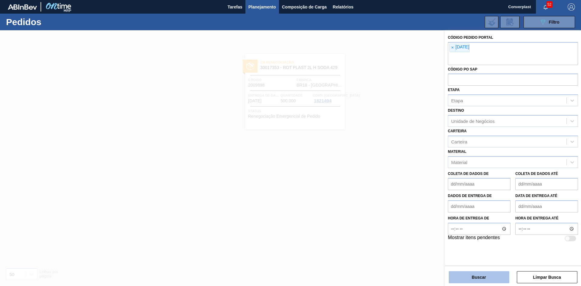
click at [463, 275] on button "Buscar" at bounding box center [479, 277] width 61 height 12
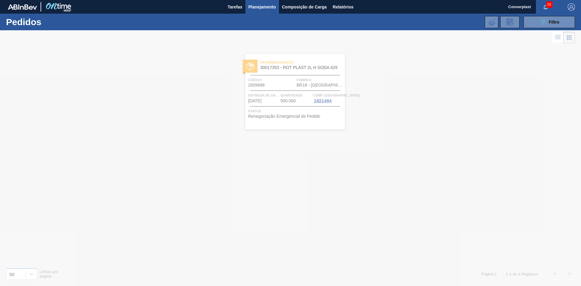
click at [243, 149] on div at bounding box center [290, 158] width 581 height 256
click at [261, 85] on font "[DATE]" at bounding box center [254, 85] width 13 height 5
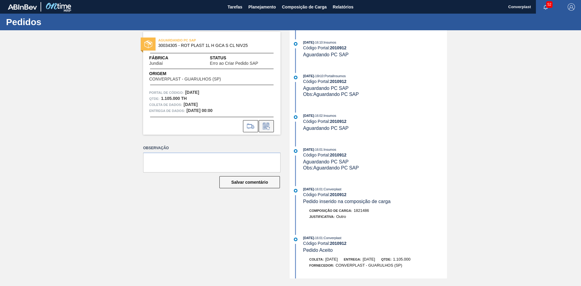
click at [269, 126] on icon at bounding box center [267, 126] width 10 height 7
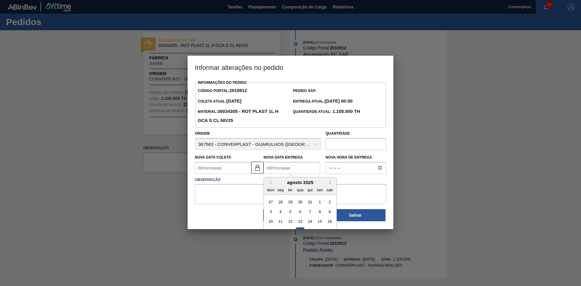
click at [271, 171] on Entrega2010912 "Nova Data Entrega" at bounding box center [292, 168] width 57 height 12
type Coleta2010912 "[DATE]"
type Entrega2010912 "2"
type Coleta2010912 "[DATE]"
type Entrega2010912 "20/0"
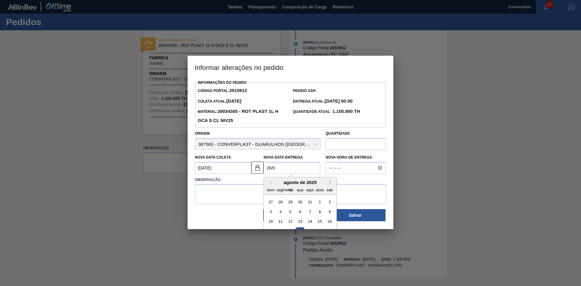
type Coleta2010912 "[DATE]"
click at [329, 222] on div "20" at bounding box center [330, 221] width 8 height 8
type Entrega2010912 "[DATE]"
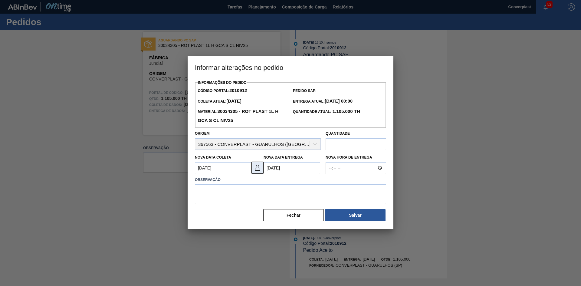
click at [253, 169] on button at bounding box center [258, 168] width 12 height 12
click at [200, 169] on Coleta2010912 "[DATE]" at bounding box center [223, 168] width 57 height 12
click at [231, 221] on font "17" at bounding box center [231, 221] width 4 height 5
type Coleta2010912 "[DATE]"
click at [219, 187] on textarea at bounding box center [290, 194] width 191 height 20
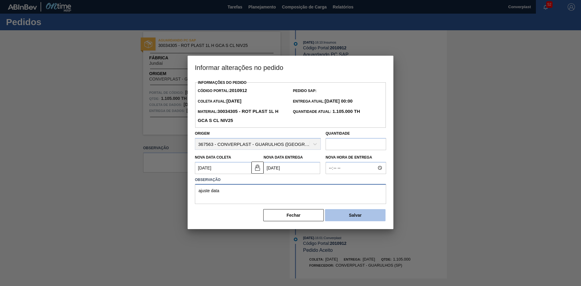
type textarea "ajuste data"
click at [338, 216] on button "Salvar" at bounding box center [355, 215] width 61 height 12
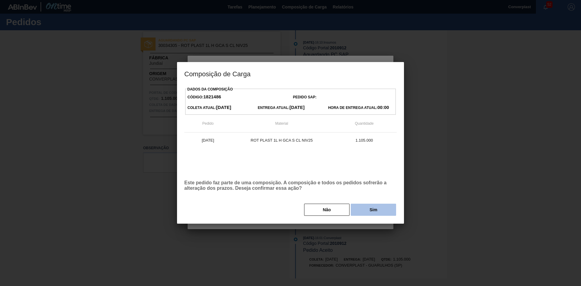
click at [363, 212] on button "Sim" at bounding box center [373, 210] width 45 height 12
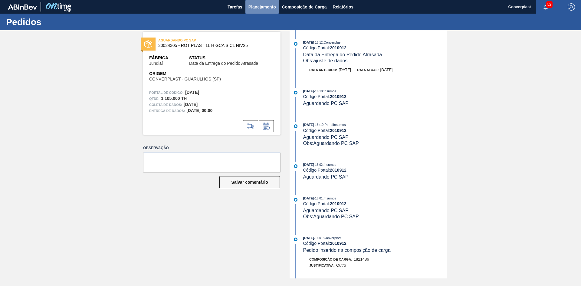
click at [255, 3] on button "Planejamento" at bounding box center [262, 7] width 34 height 14
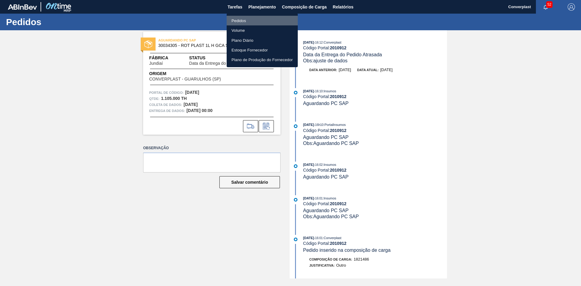
click at [243, 17] on li "Pedidos" at bounding box center [262, 21] width 71 height 10
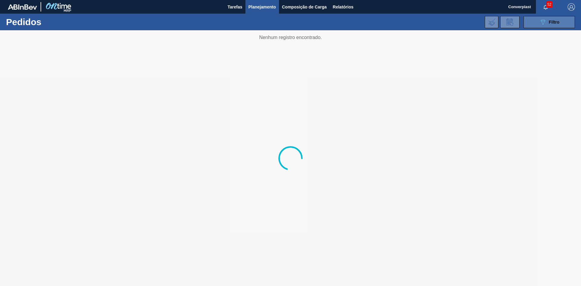
click at [542, 21] on icon at bounding box center [543, 22] width 5 height 5
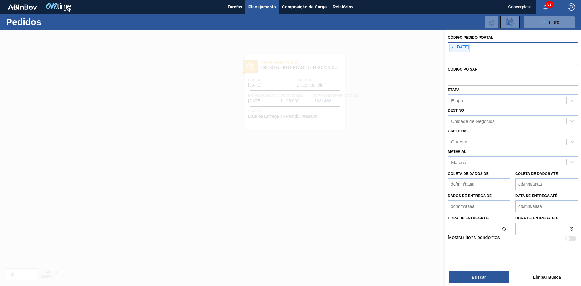
click at [462, 47] on font "[DATE]" at bounding box center [463, 46] width 14 height 5
click at [456, 47] on font "[DATE]" at bounding box center [463, 46] width 14 height 5
click at [455, 47] on span "×" at bounding box center [453, 48] width 6 height 8
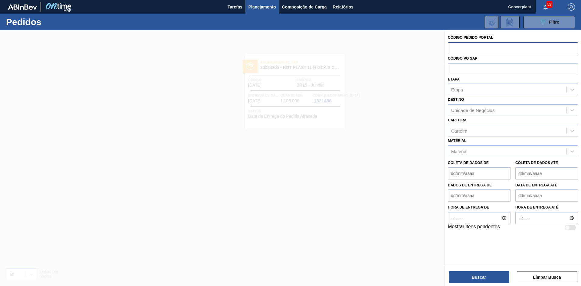
paste input "2011050"
type input "2011050"
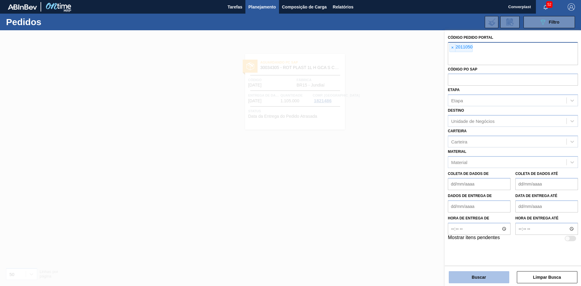
click at [457, 275] on button "Buscar" at bounding box center [479, 277] width 61 height 12
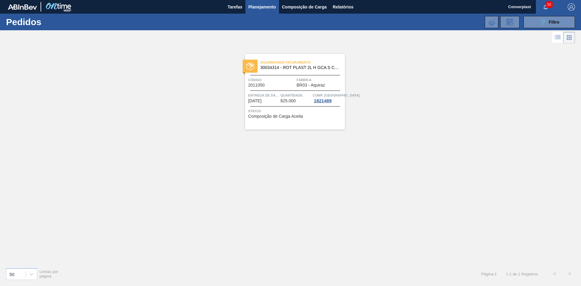
click at [283, 103] on div "Quantidade 825.000" at bounding box center [296, 97] width 31 height 11
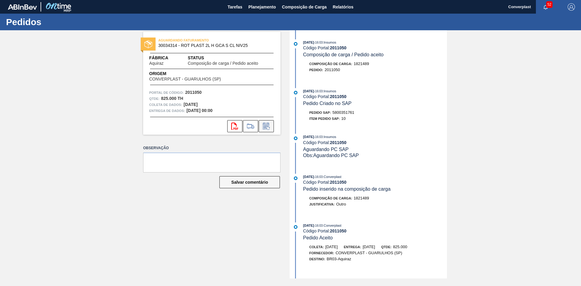
click at [270, 130] on button at bounding box center [266, 126] width 15 height 12
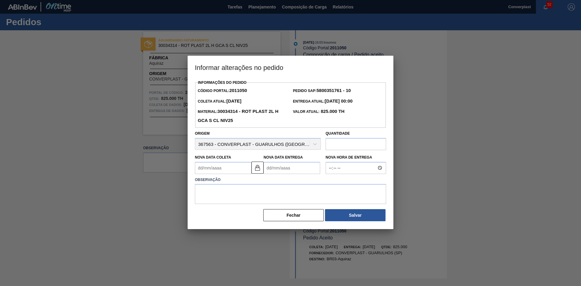
click at [275, 170] on Entrega2011050 "Nova Data Entrega" at bounding box center [292, 168] width 57 height 12
type Coleta2011050 "[DATE]"
type Entrega2011050 "0"
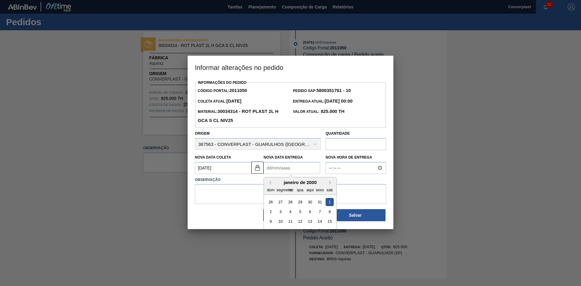
type Coleta2011050 "[DATE]"
type Entrega2011050 "2"
type Coleta2011050 "[DATE]"
type Entrega2011050 "20/0"
type Coleta2011050 "[DATE]"
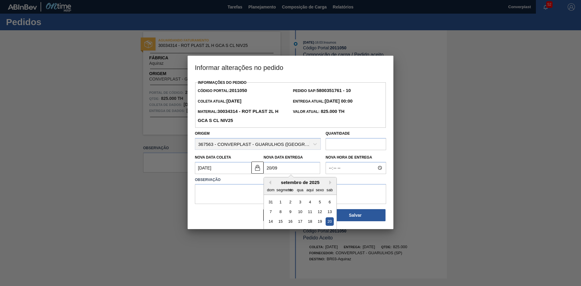
click at [329, 226] on div "20" at bounding box center [330, 221] width 8 height 8
type Entrega2011050 "[DATE]"
click at [257, 170] on img at bounding box center [257, 167] width 7 height 7
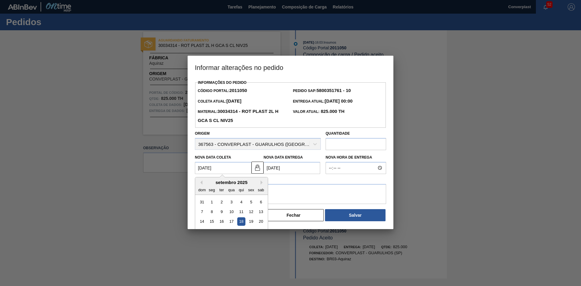
click at [198, 172] on Coleta2011050 "[DATE]" at bounding box center [223, 168] width 57 height 12
click at [253, 222] on font "19" at bounding box center [251, 221] width 4 height 5
type Coleta2011050 "[DATE]"
click at [227, 195] on textarea at bounding box center [290, 194] width 191 height 20
type textarea "ajuste data"
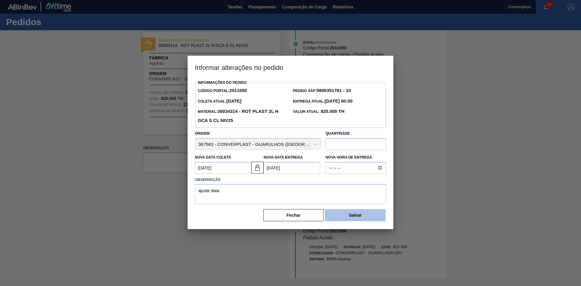
click at [353, 216] on font "Salvar" at bounding box center [355, 215] width 13 height 5
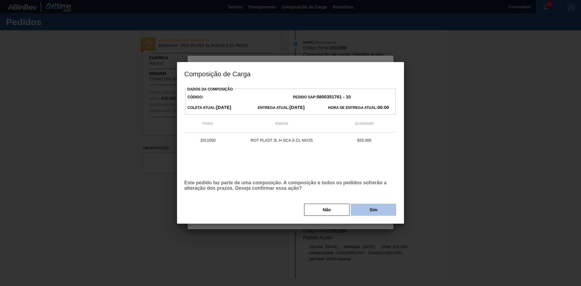
click at [368, 207] on button "Sim" at bounding box center [373, 210] width 45 height 12
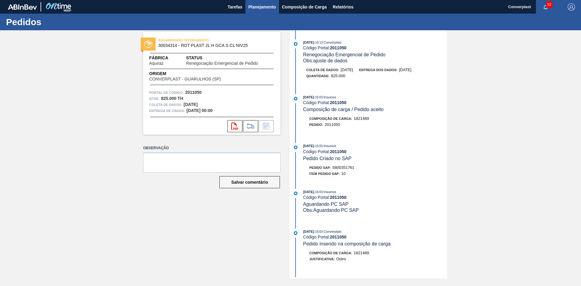
click at [261, 9] on font "Planejamento" at bounding box center [263, 7] width 28 height 5
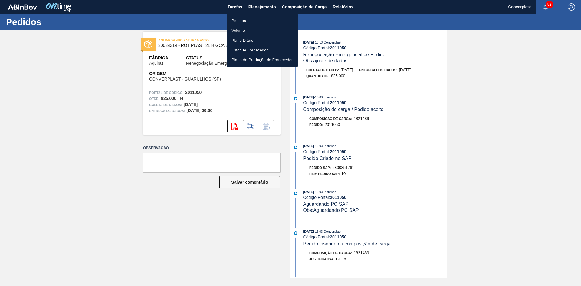
click at [247, 21] on li "Pedidos" at bounding box center [262, 21] width 71 height 10
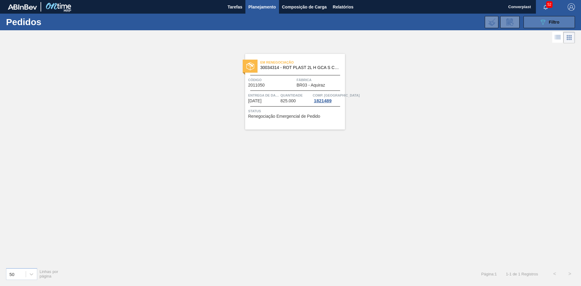
click at [532, 20] on button "089F7B8B-B2A5-4AFE-B5C0-19BA573D28AC Filtro" at bounding box center [549, 22] width 51 height 12
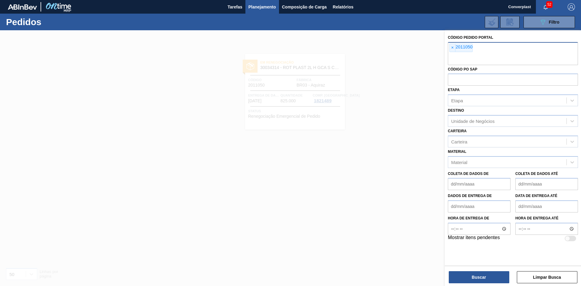
click at [449, 51] on div "× 2011050" at bounding box center [460, 48] width 23 height 8
click at [451, 51] on span "×" at bounding box center [453, 48] width 6 height 8
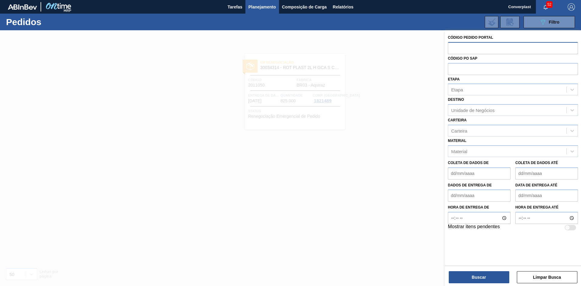
paste input "2012279"
type input "2012279"
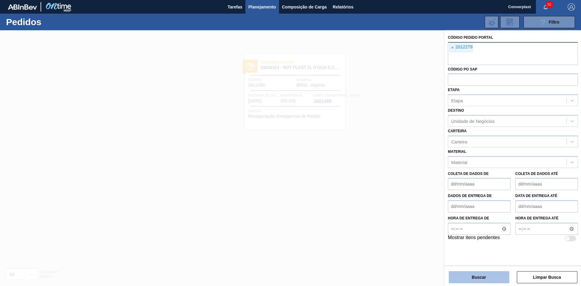
click at [493, 278] on button "Buscar" at bounding box center [479, 277] width 61 height 12
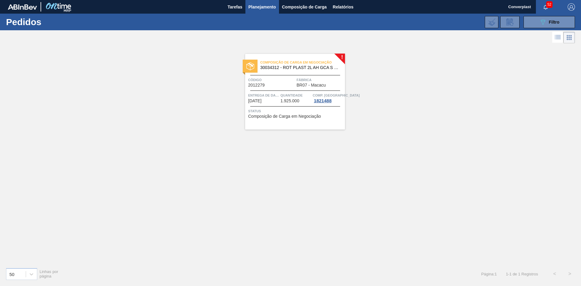
click at [246, 101] on div "Entrega de dados [DATE] Quantidade 1.925.000 Comp. Carga 1821488" at bounding box center [295, 97] width 100 height 11
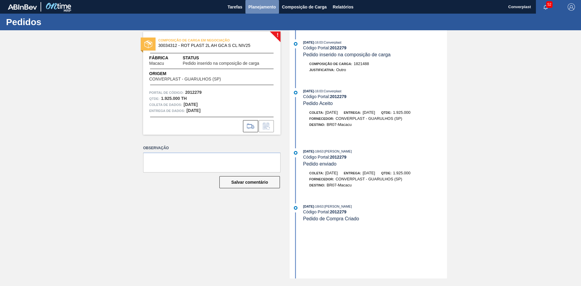
click at [269, 5] on font "Planejamento" at bounding box center [263, 7] width 28 height 5
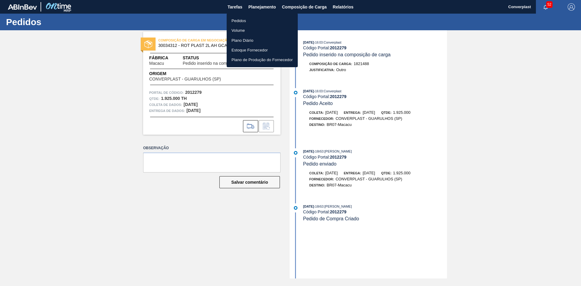
click at [251, 18] on li "Pedidos" at bounding box center [262, 21] width 71 height 10
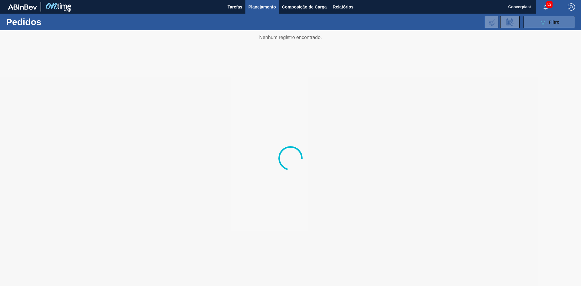
click at [548, 23] on div "089F7B8B-B2A5-4AFE-B5C0-19BA573D28AC Filtro" at bounding box center [549, 21] width 20 height 7
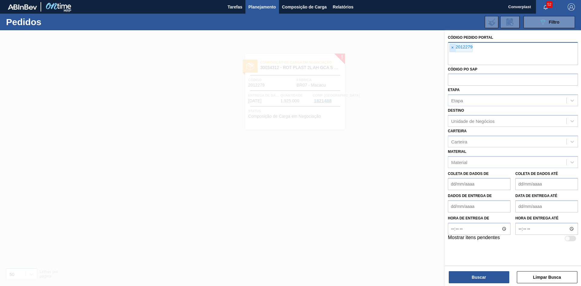
click at [453, 50] on font "×" at bounding box center [452, 47] width 2 height 5
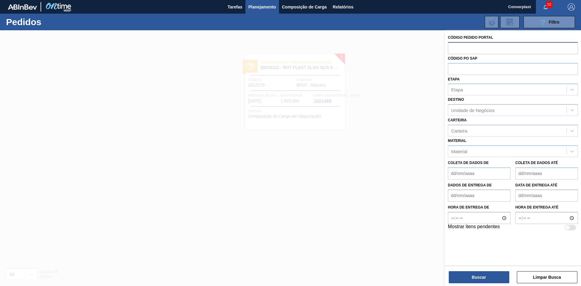
paste input "2012508"
type input "2012508"
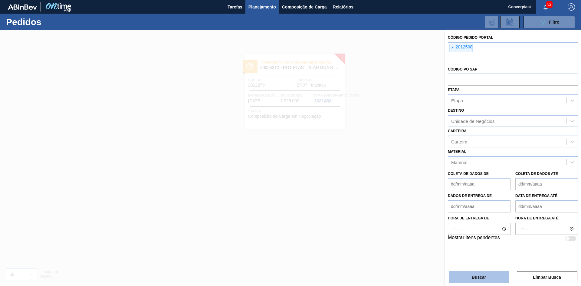
click at [491, 280] on button "Buscar" at bounding box center [479, 277] width 61 height 12
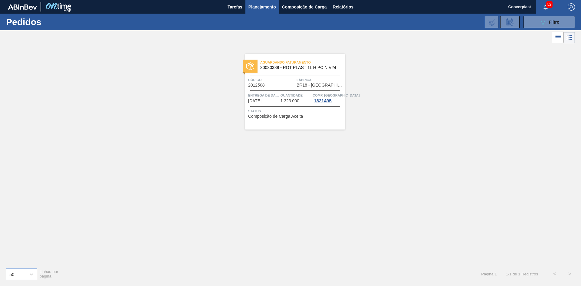
click at [273, 119] on div "Aguardando Faturamento 30030389 - ROT PLAST 1L H PC NIV24 Código 2012508 Fábric…" at bounding box center [295, 92] width 100 height 76
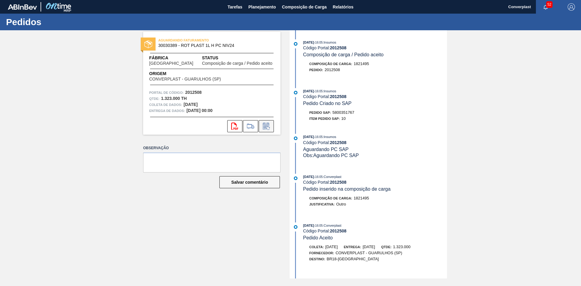
click at [268, 124] on icon at bounding box center [267, 126] width 10 height 7
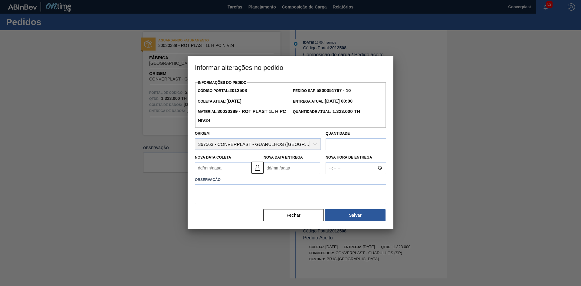
click at [413, 131] on div at bounding box center [290, 143] width 581 height 286
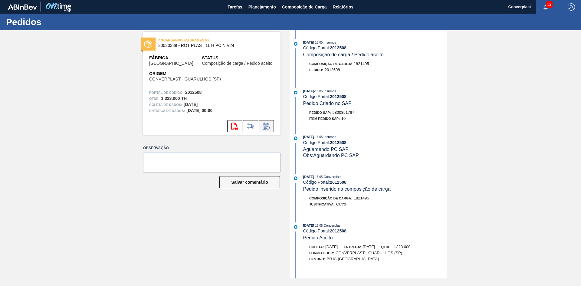
click at [270, 125] on icon at bounding box center [267, 126] width 10 height 7
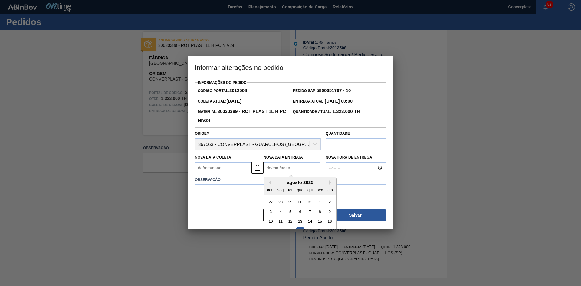
click at [282, 169] on Entrega2012508 "Nova Data Entrega" at bounding box center [292, 168] width 57 height 12
type Coleta2012508 "[DATE]"
type Entrega2012508 "2"
type Coleta2012508 "[DATE]"
type Entrega2012508 "24/0"
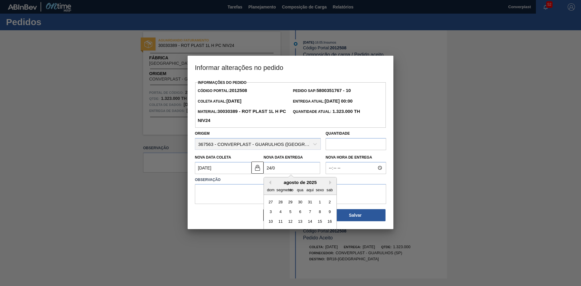
type Coleta2012508 "[DATE]"
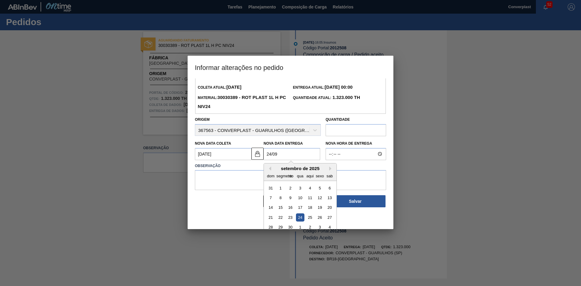
scroll to position [20, 0]
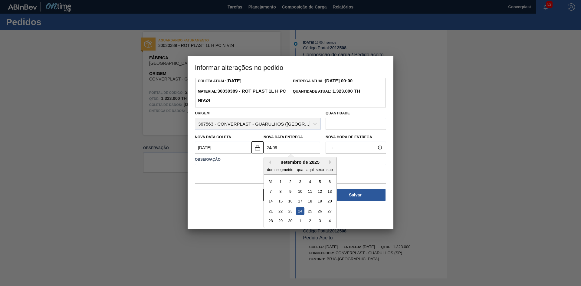
click at [299, 214] on div "24" at bounding box center [300, 211] width 8 height 8
type Entrega2012508 "[DATE]"
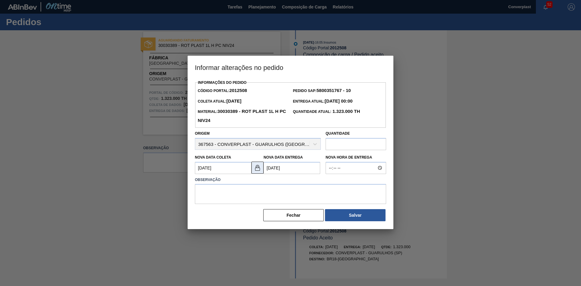
click at [254, 171] on button at bounding box center [258, 168] width 12 height 12
click at [227, 166] on Coleta2012508 "[DATE]" at bounding box center [223, 168] width 57 height 12
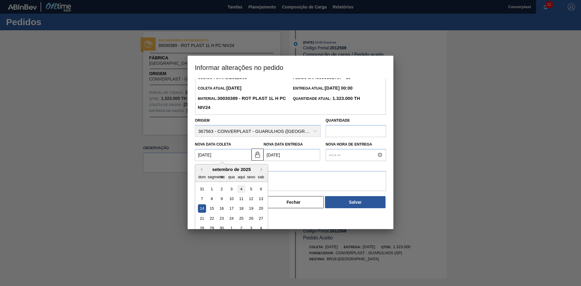
scroll to position [20, 0]
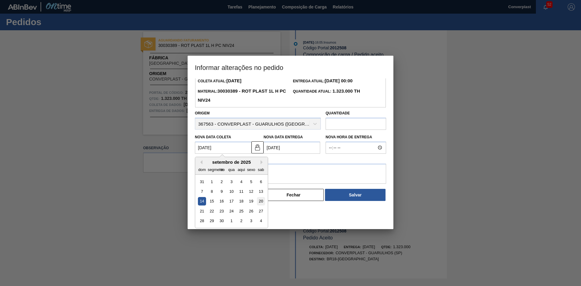
click at [258, 203] on div "20" at bounding box center [261, 201] width 8 height 8
type Coleta2012508 "[DATE]"
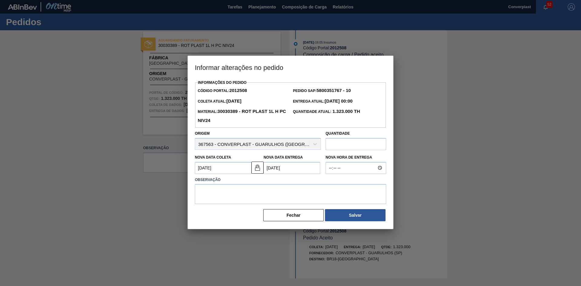
scroll to position [0, 0]
click at [219, 190] on textarea at bounding box center [290, 194] width 191 height 20
type textarea "ajuste de data"
click at [356, 212] on button "Salvar" at bounding box center [355, 215] width 61 height 12
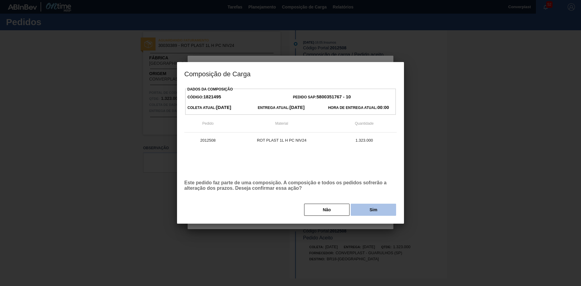
click at [357, 206] on button "Sim" at bounding box center [373, 210] width 45 height 12
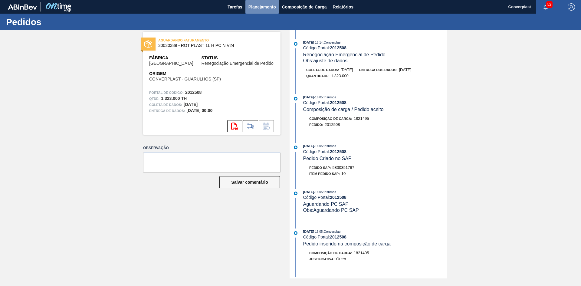
click at [259, 4] on font "Planejamento" at bounding box center [263, 6] width 28 height 7
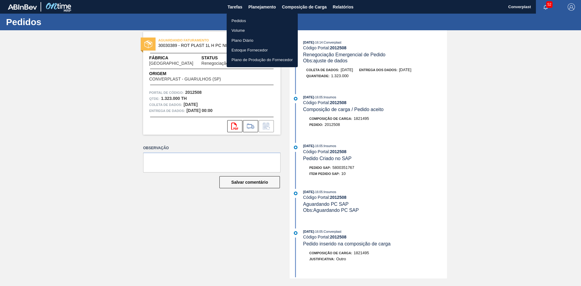
click at [242, 18] on font "Pedidos" at bounding box center [239, 21] width 15 height 6
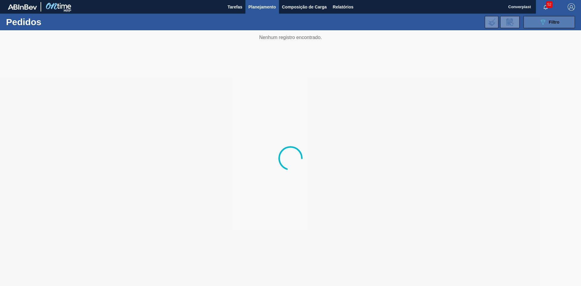
click at [551, 19] on div "089F7B8B-B2A5-4AFE-B5C0-19BA573D28AC Filtro" at bounding box center [549, 21] width 20 height 7
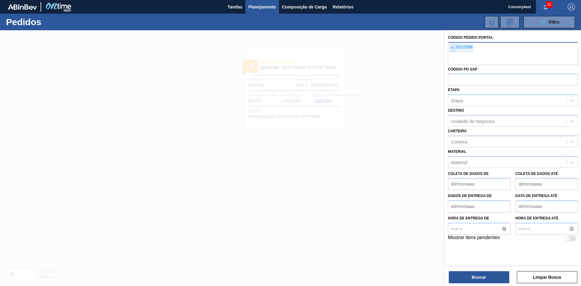
click at [451, 47] on span "×" at bounding box center [453, 48] width 6 height 8
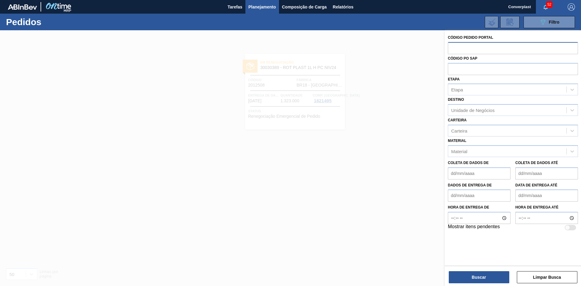
paste input "2012623"
type input "2012623"
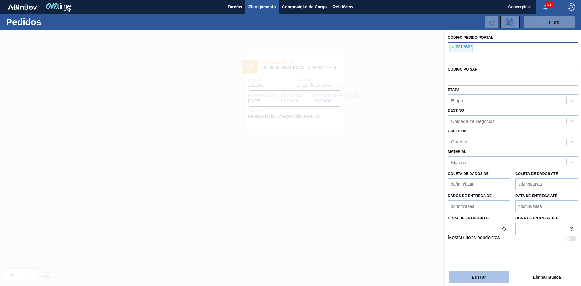
click at [461, 277] on button "Buscar" at bounding box center [479, 277] width 61 height 12
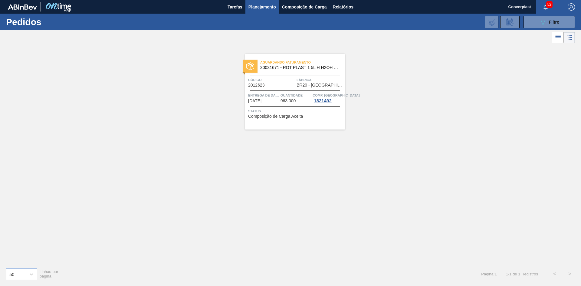
click at [295, 110] on span "Status" at bounding box center [295, 111] width 95 height 6
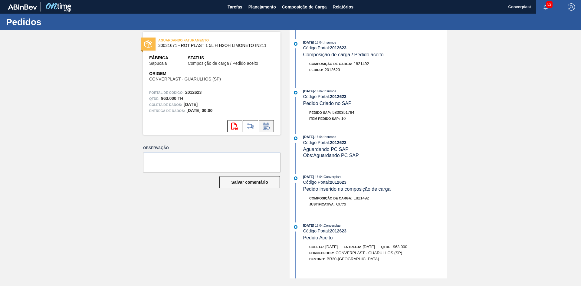
click at [265, 125] on icon at bounding box center [267, 126] width 10 height 7
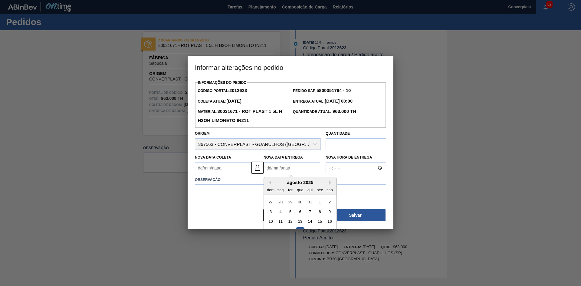
click at [272, 167] on Entrega2012623 "Nova Data Entrega" at bounding box center [292, 168] width 57 height 12
type Coleta2012623 "[DATE]"
type Entrega2012623 "2"
type Coleta2012623 "[DATE]"
type Entrega2012623 "23/0"
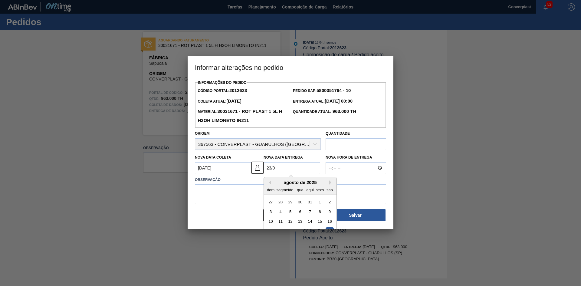
type Coleta2012623 "[DATE]"
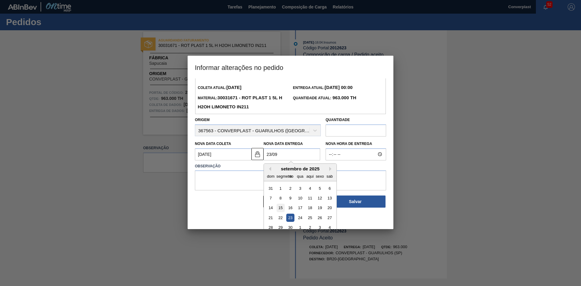
scroll to position [20, 0]
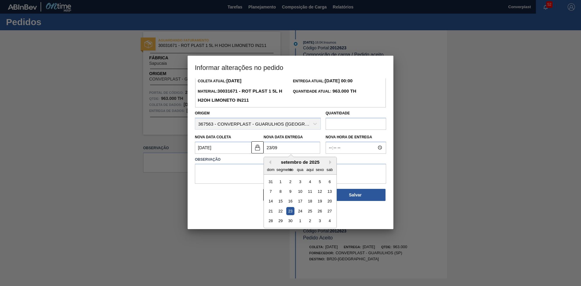
click at [287, 212] on div "23" at bounding box center [290, 211] width 8 height 8
type Entrega2012623 "[DATE]"
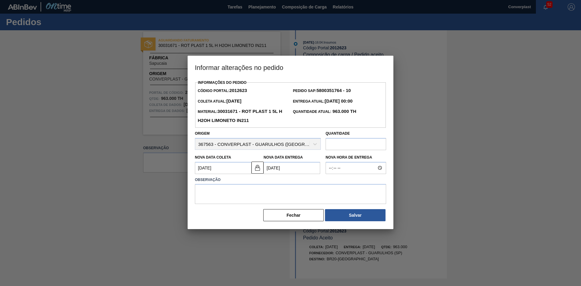
scroll to position [0, 0]
click at [212, 186] on textarea at bounding box center [290, 194] width 191 height 20
click at [260, 171] on img at bounding box center [257, 167] width 7 height 7
click at [226, 171] on Coleta2012623 "[DATE]" at bounding box center [223, 168] width 57 height 12
click at [260, 223] on font "20" at bounding box center [261, 221] width 4 height 5
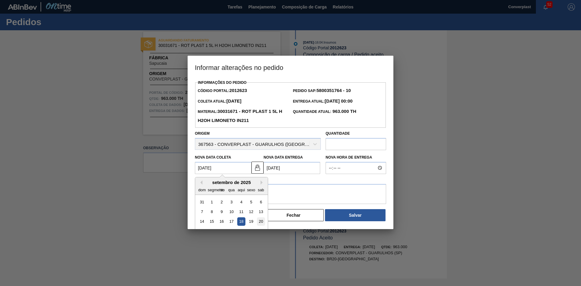
type Coleta2012623 "[DATE]"
click at [221, 198] on textarea at bounding box center [290, 194] width 191 height 20
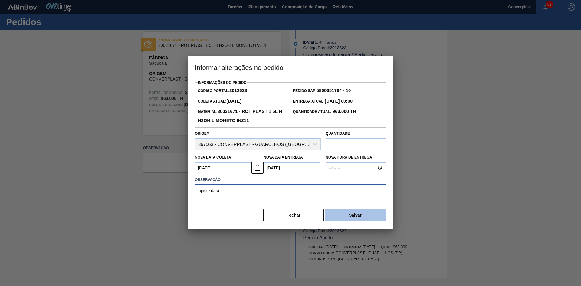
type textarea "ajuste data"
click at [347, 216] on button "Salvar" at bounding box center [355, 215] width 61 height 12
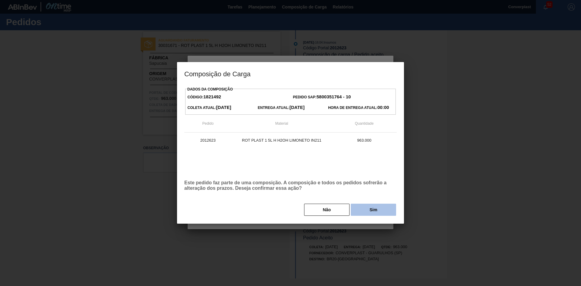
click at [372, 205] on button "Sim" at bounding box center [373, 210] width 45 height 12
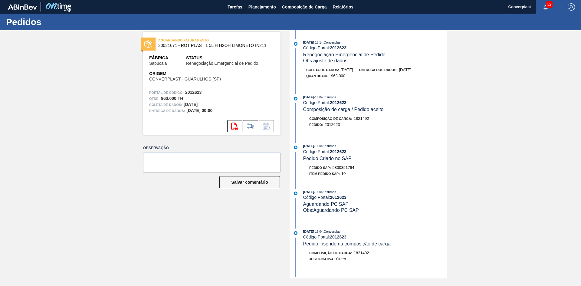
click at [246, 144] on label "Observação" at bounding box center [211, 148] width 137 height 9
click at [255, 10] on font "Planejamento" at bounding box center [263, 6] width 28 height 7
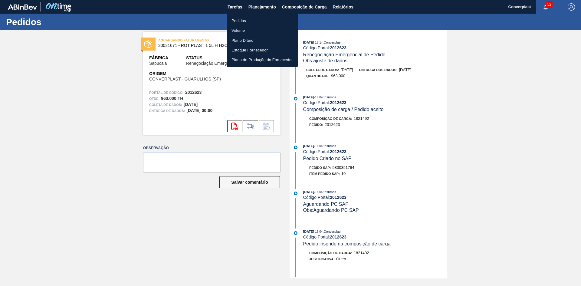
click at [239, 18] on font "Pedidos" at bounding box center [239, 21] width 15 height 6
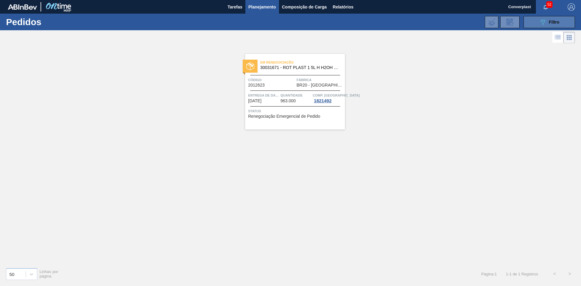
click at [542, 23] on icon "089F7B8B-B2A5-4AFE-B5C0-19BA573D28AC" at bounding box center [542, 21] width 7 height 7
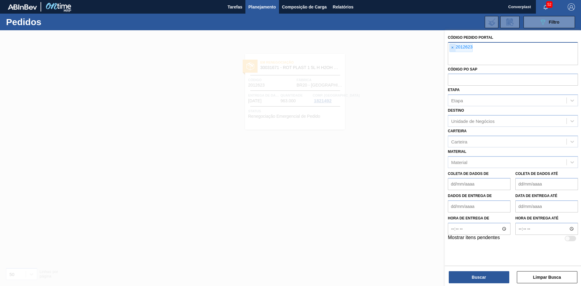
click at [452, 49] on font "×" at bounding box center [452, 47] width 2 height 5
